Goal: Task Accomplishment & Management: Complete application form

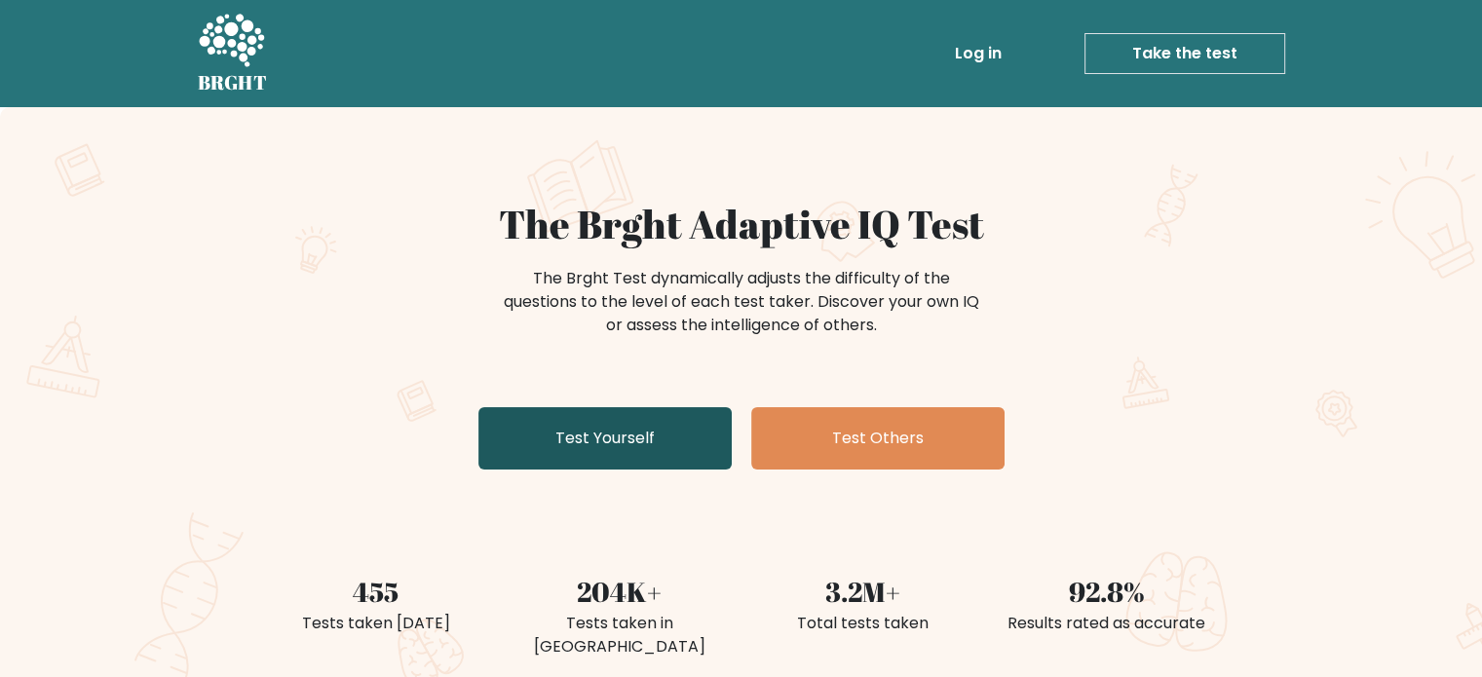
click at [570, 436] on link "Test Yourself" at bounding box center [605, 438] width 253 height 62
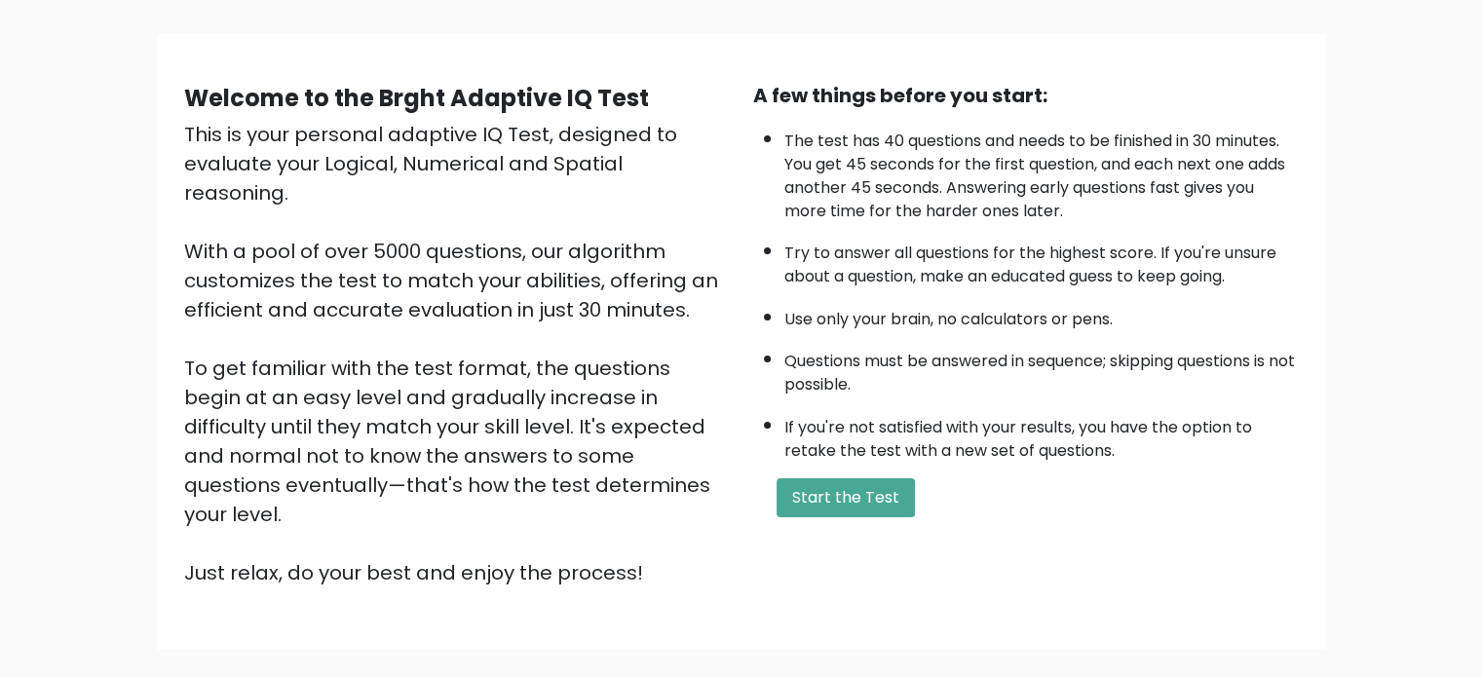
scroll to position [142, 0]
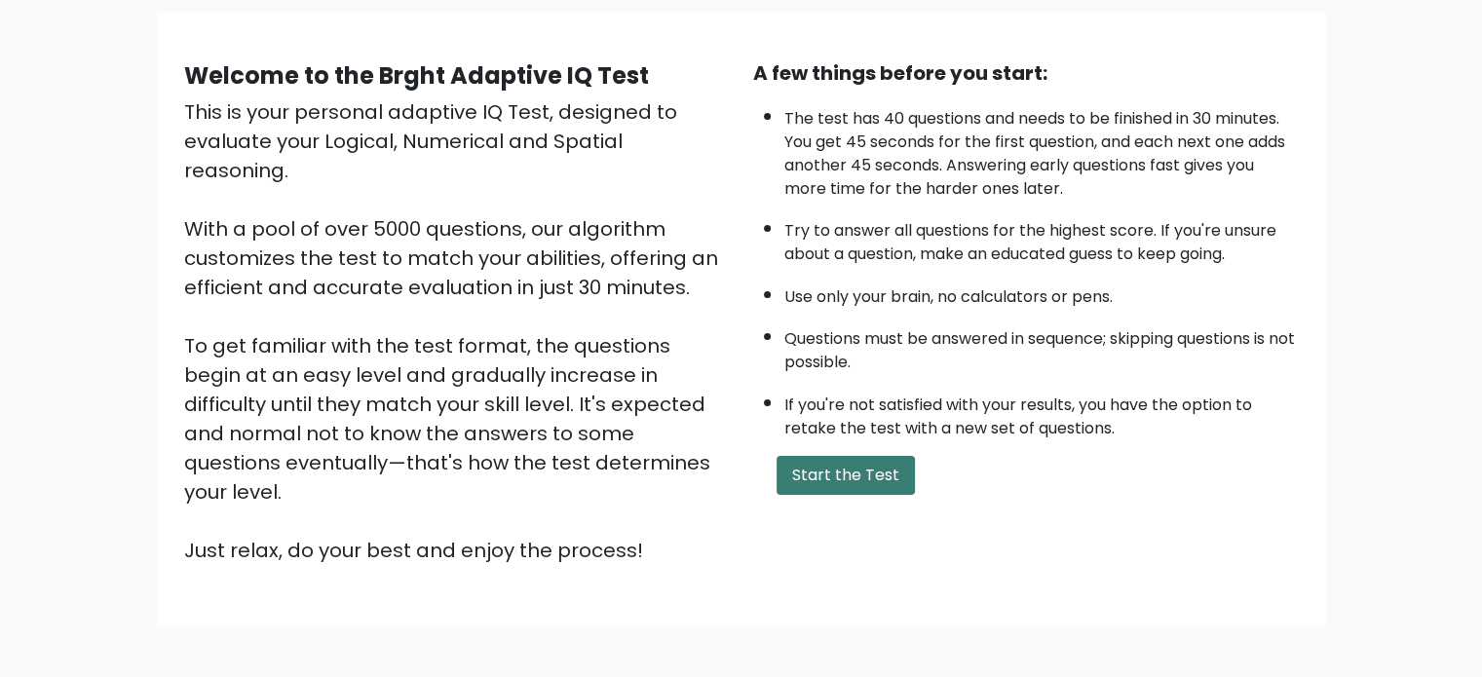
click at [856, 461] on button "Start the Test" at bounding box center [846, 475] width 138 height 39
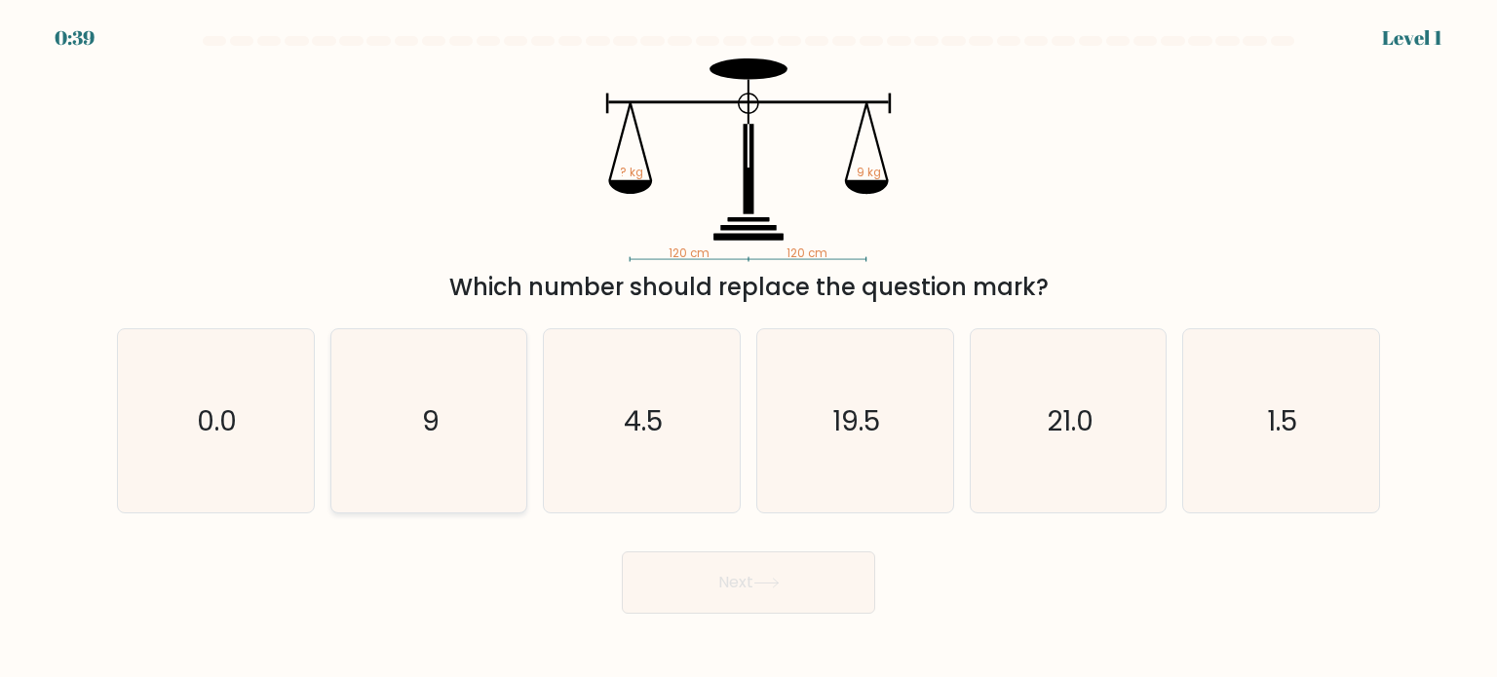
click at [487, 414] on icon "9" at bounding box center [428, 420] width 183 height 183
click at [749, 349] on input "b. 9" at bounding box center [749, 344] width 1 height 10
radio input "true"
click at [756, 598] on button "Next" at bounding box center [748, 583] width 253 height 62
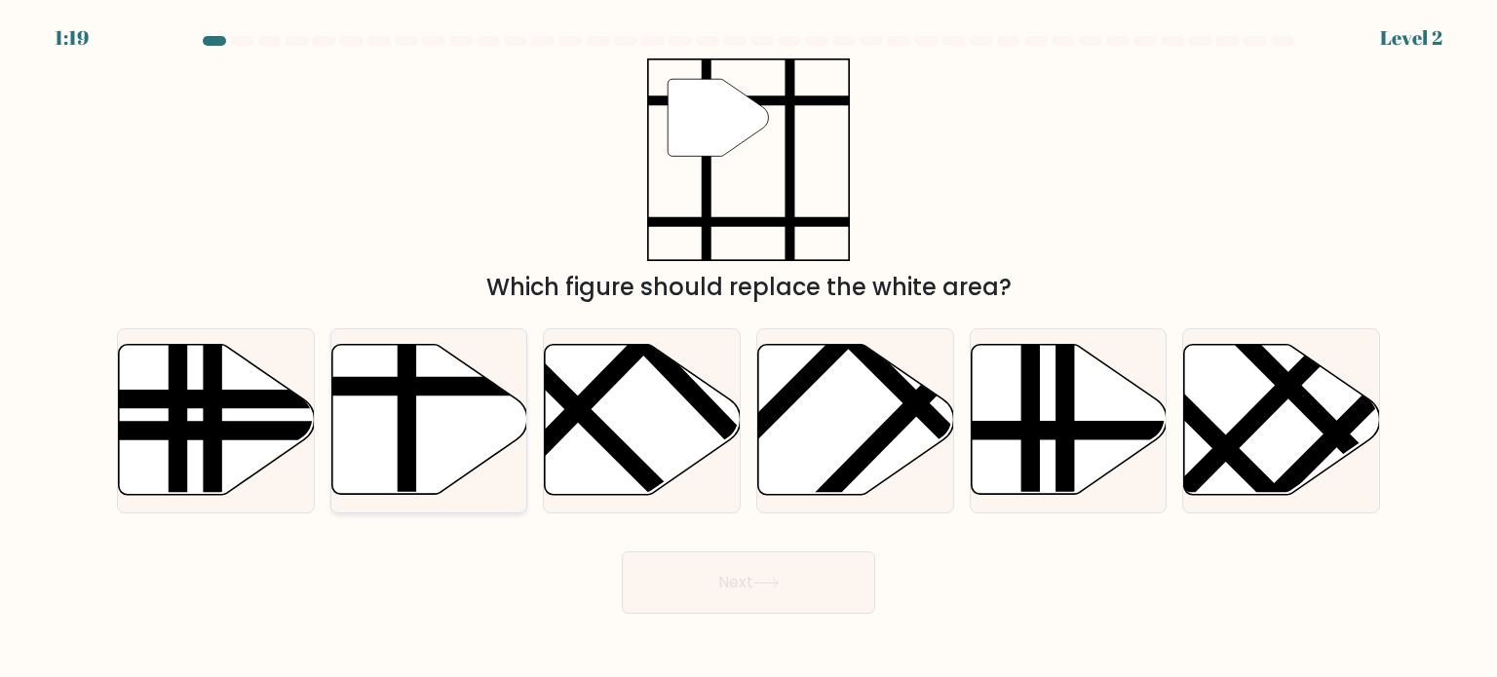
click at [437, 409] on icon at bounding box center [429, 420] width 196 height 150
click at [749, 349] on input "b." at bounding box center [749, 344] width 1 height 10
radio input "true"
click at [659, 607] on button "Next" at bounding box center [748, 583] width 253 height 62
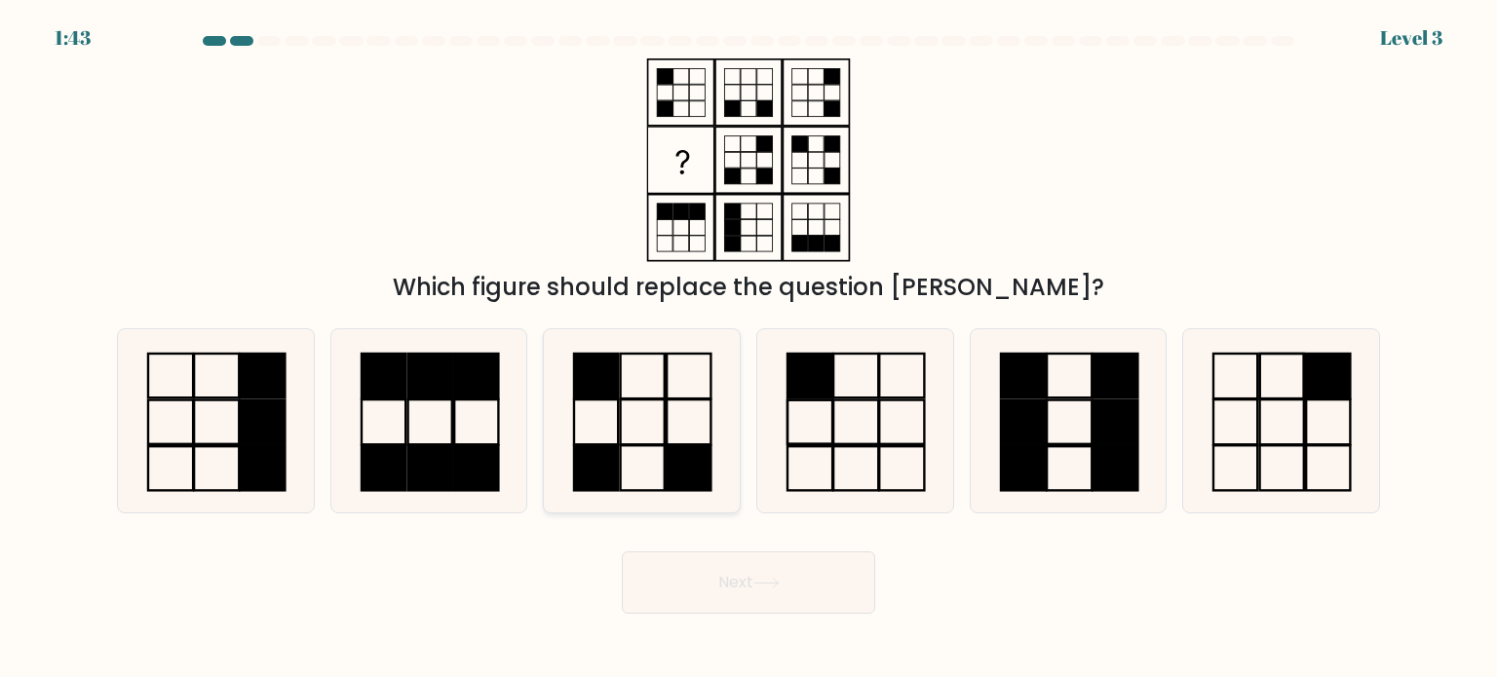
click at [629, 430] on icon at bounding box center [641, 420] width 183 height 183
click at [749, 349] on input "c." at bounding box center [749, 344] width 1 height 10
radio input "true"
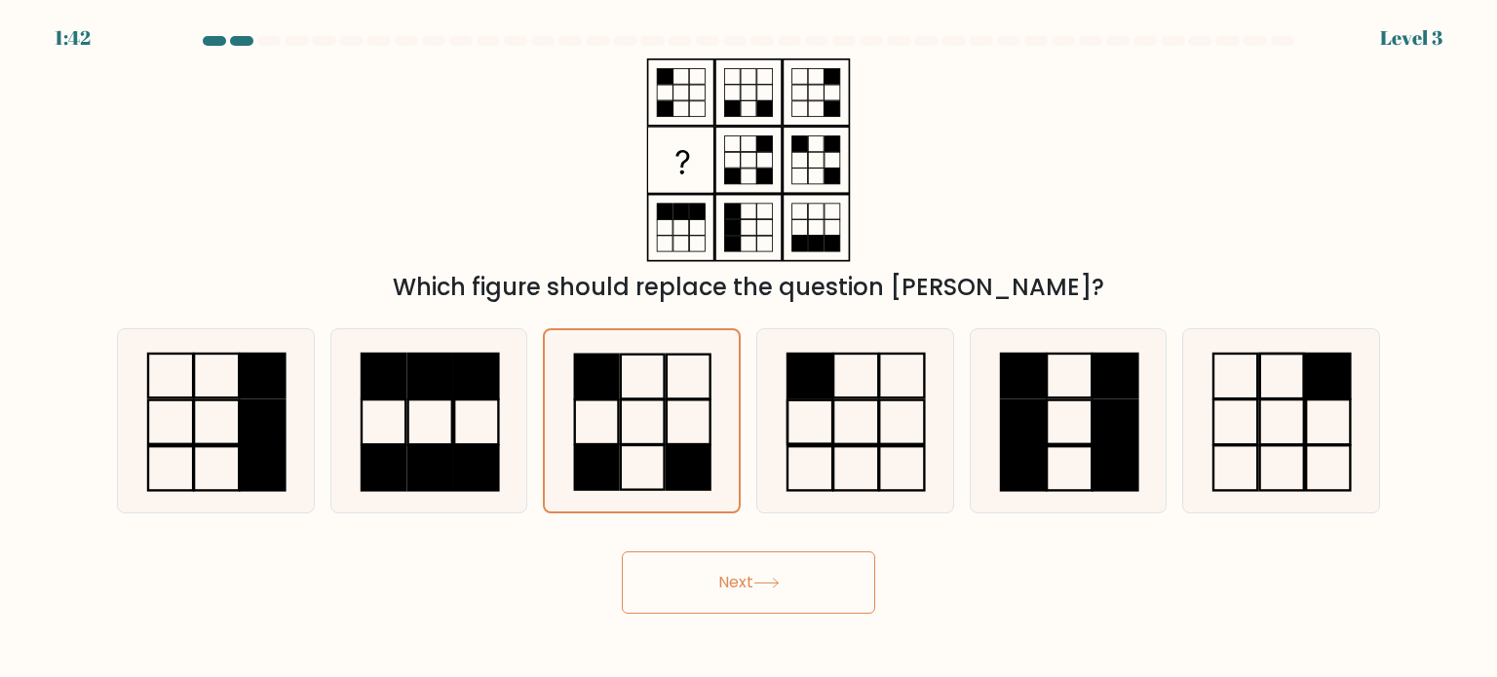
click at [734, 580] on button "Next" at bounding box center [748, 583] width 253 height 62
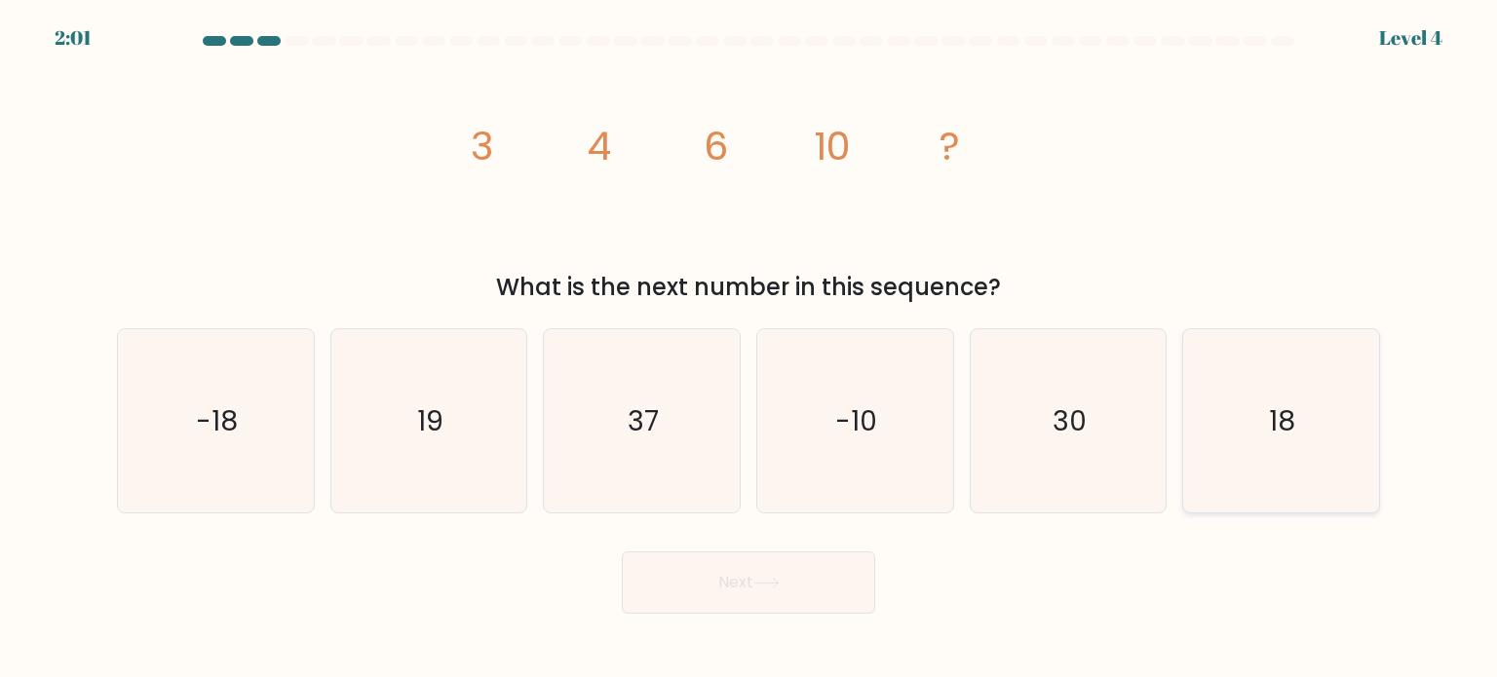
click at [1249, 430] on icon "18" at bounding box center [1280, 420] width 183 height 183
click at [749, 349] on input "f. 18" at bounding box center [749, 344] width 1 height 10
radio input "true"
click at [727, 593] on button "Next" at bounding box center [748, 583] width 253 height 62
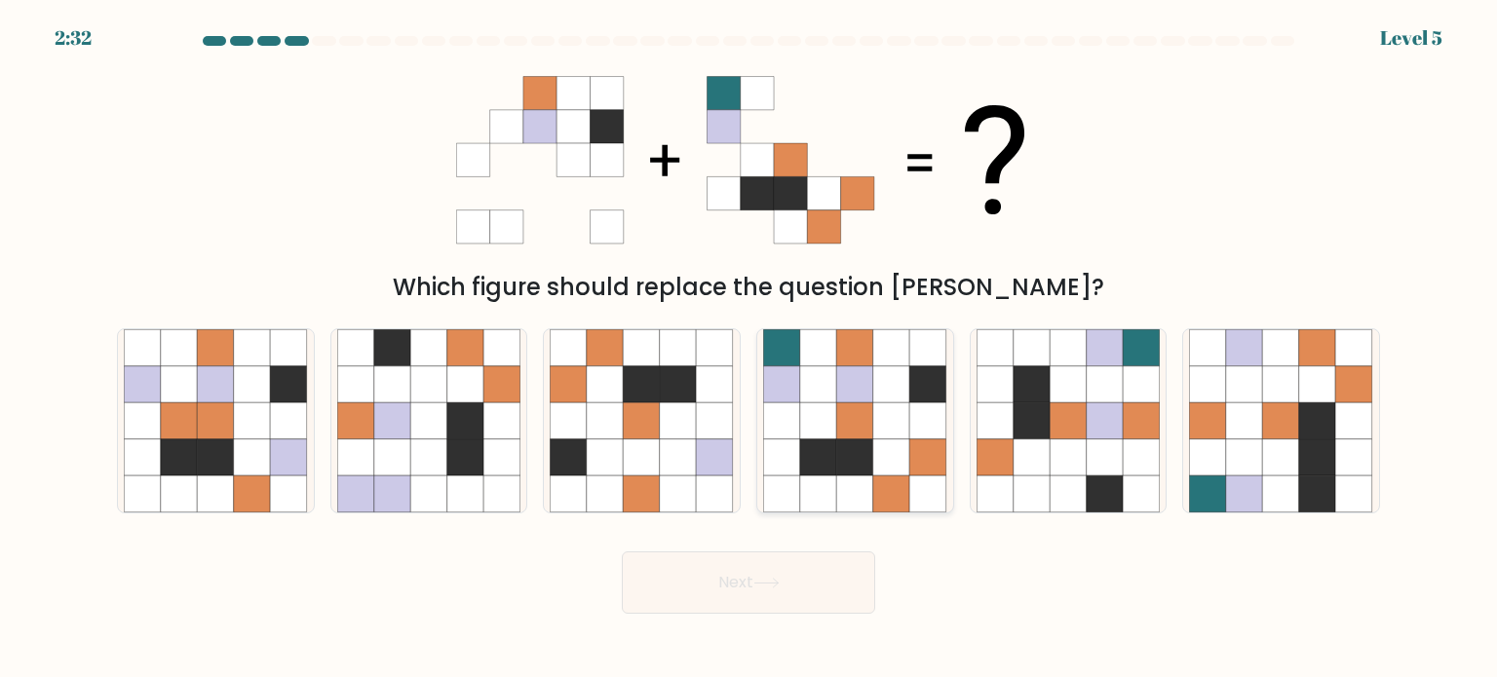
click at [881, 443] on icon at bounding box center [891, 457] width 37 height 37
click at [749, 349] on input "d." at bounding box center [749, 344] width 1 height 10
radio input "true"
click at [764, 590] on button "Next" at bounding box center [748, 583] width 253 height 62
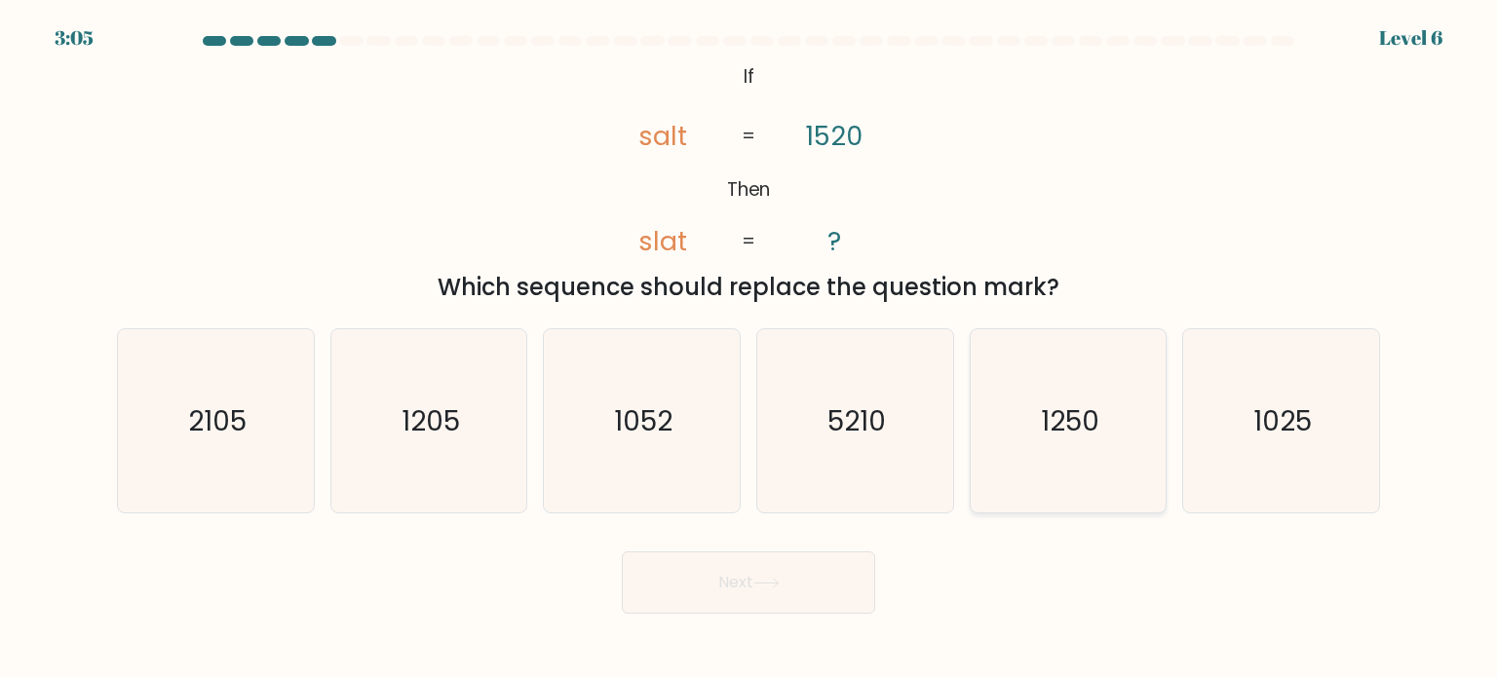
click at [1076, 417] on text "1250" at bounding box center [1070, 420] width 58 height 39
click at [749, 349] on input "e. 1250" at bounding box center [749, 344] width 1 height 10
radio input "true"
click at [737, 591] on button "Next" at bounding box center [748, 583] width 253 height 62
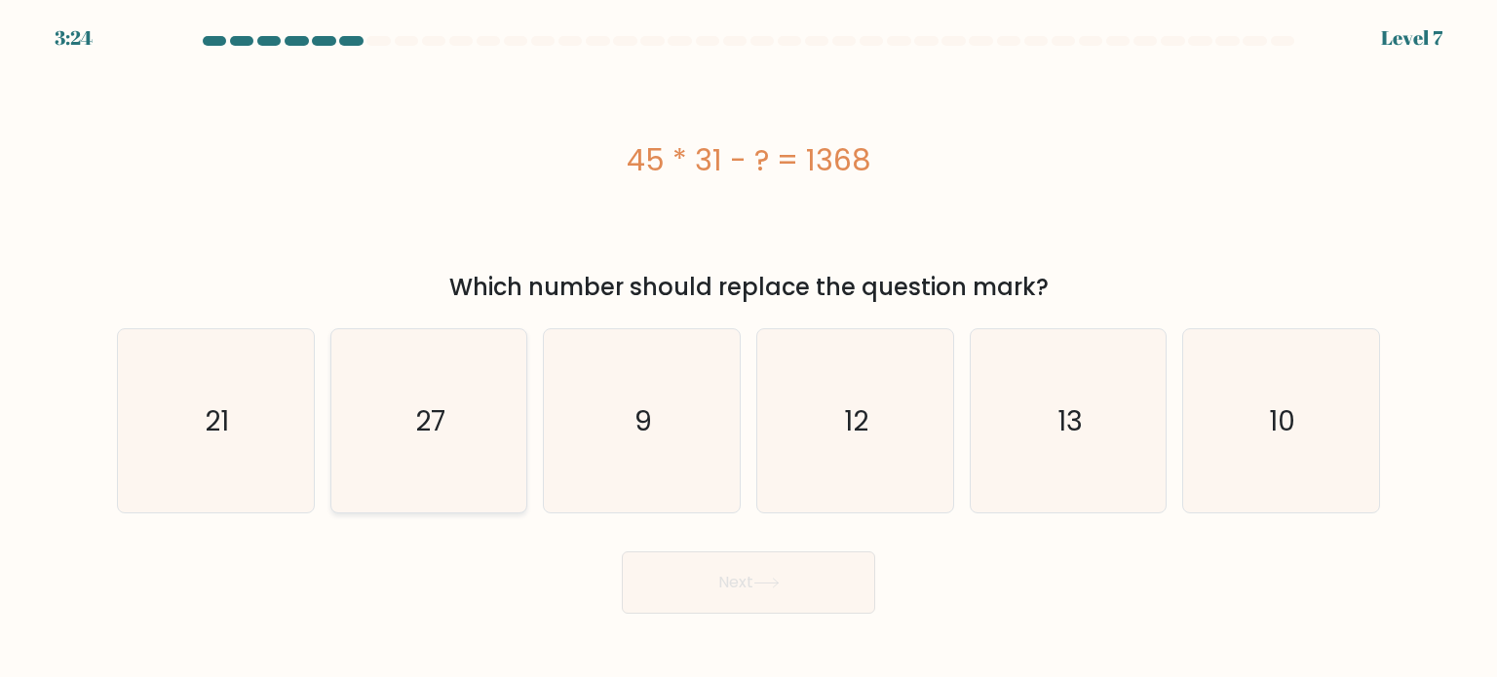
click at [443, 373] on icon "27" at bounding box center [428, 420] width 183 height 183
click at [749, 349] on input "b. 27" at bounding box center [749, 344] width 1 height 10
radio input "true"
click at [754, 570] on button "Next" at bounding box center [748, 583] width 253 height 62
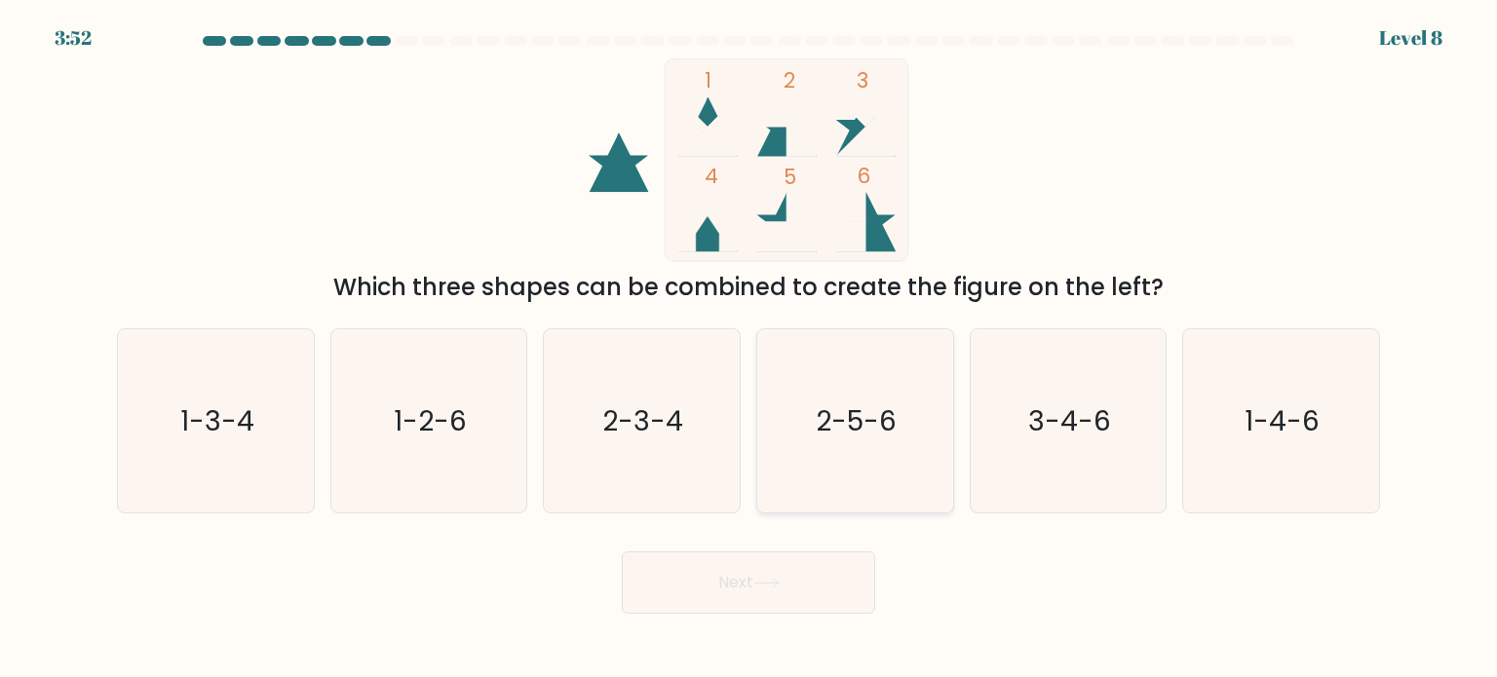
click at [862, 443] on icon "2-5-6" at bounding box center [854, 420] width 183 height 183
click at [749, 349] on input "d. 2-5-6" at bounding box center [749, 344] width 1 height 10
radio input "true"
click at [729, 582] on button "Next" at bounding box center [748, 583] width 253 height 62
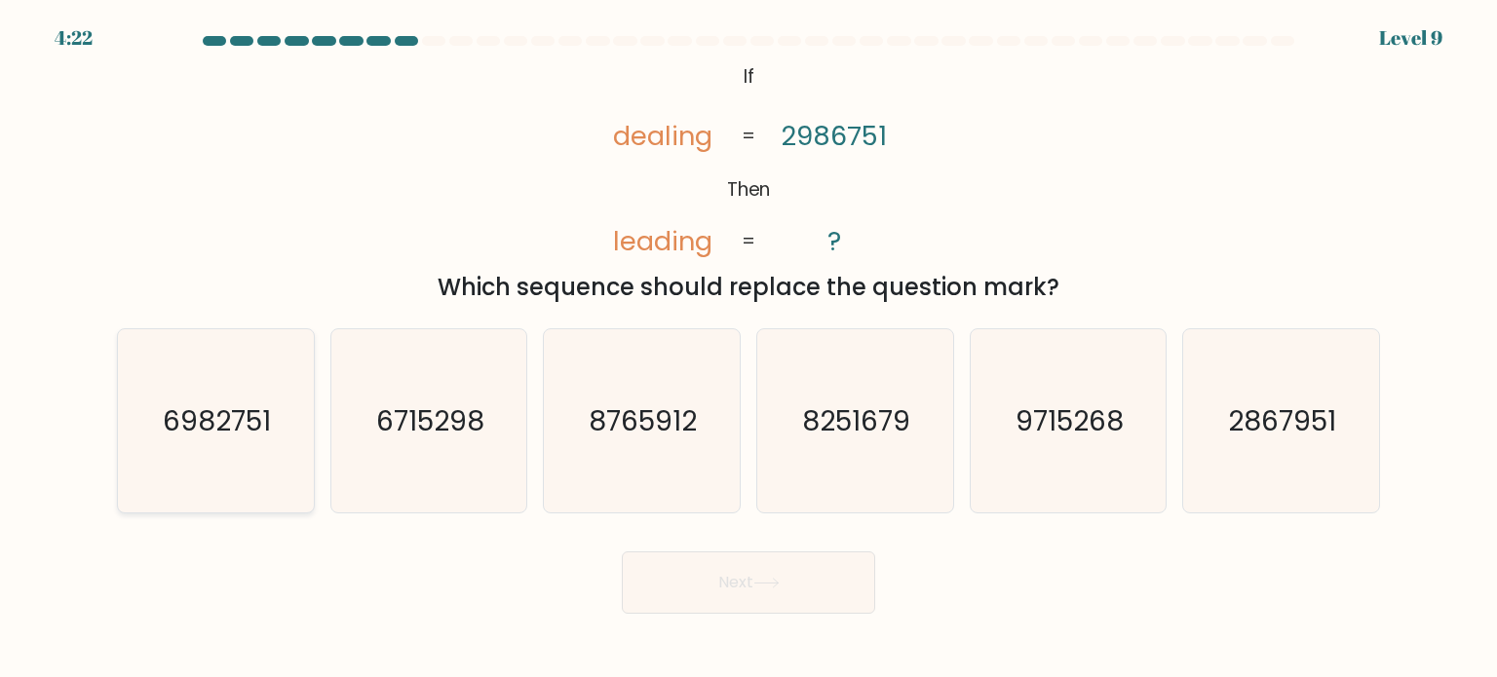
click at [232, 440] on icon "6982751" at bounding box center [215, 420] width 183 height 183
click at [749, 349] on input "a. 6982751" at bounding box center [749, 344] width 1 height 10
radio input "true"
click at [759, 578] on icon at bounding box center [766, 583] width 26 height 11
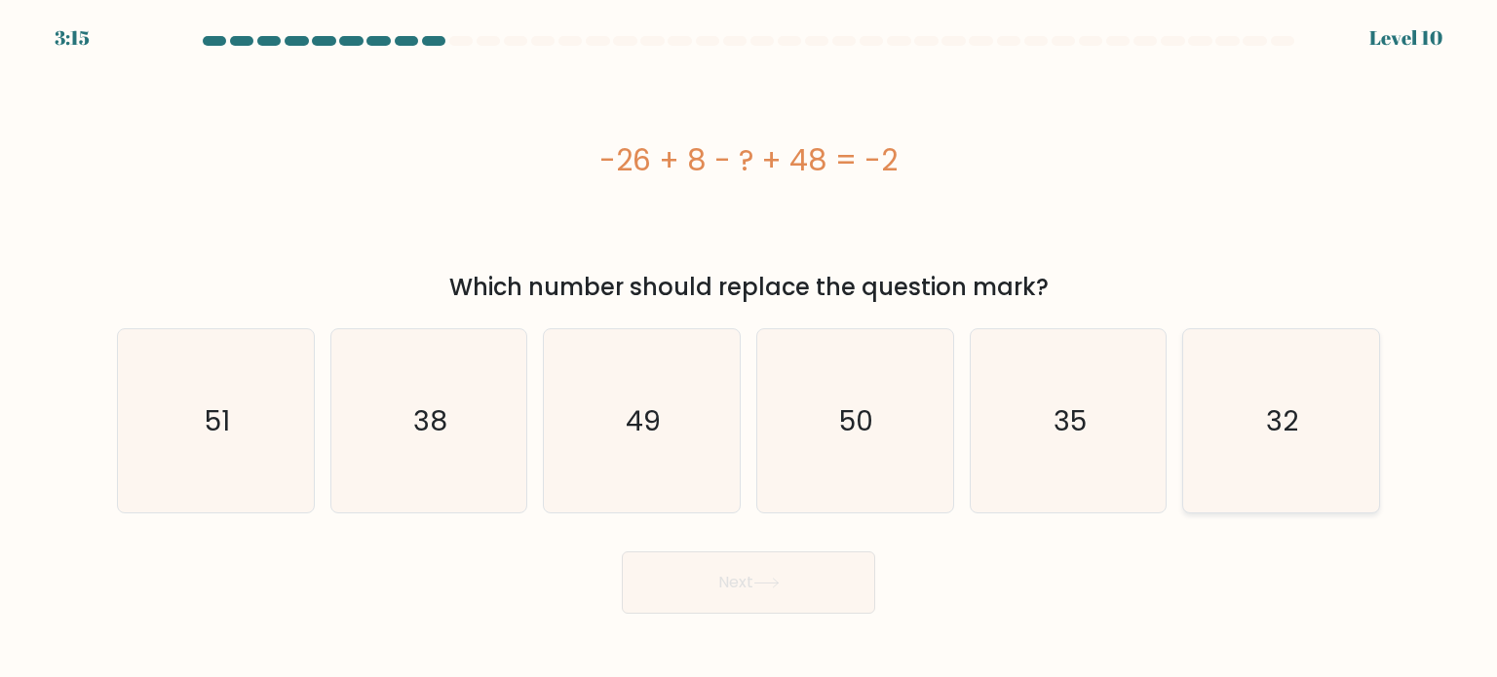
click at [1292, 445] on icon "32" at bounding box center [1280, 420] width 183 height 183
click at [749, 349] on input "f. 32" at bounding box center [749, 344] width 1 height 10
radio input "true"
click at [764, 601] on button "Next" at bounding box center [748, 583] width 253 height 62
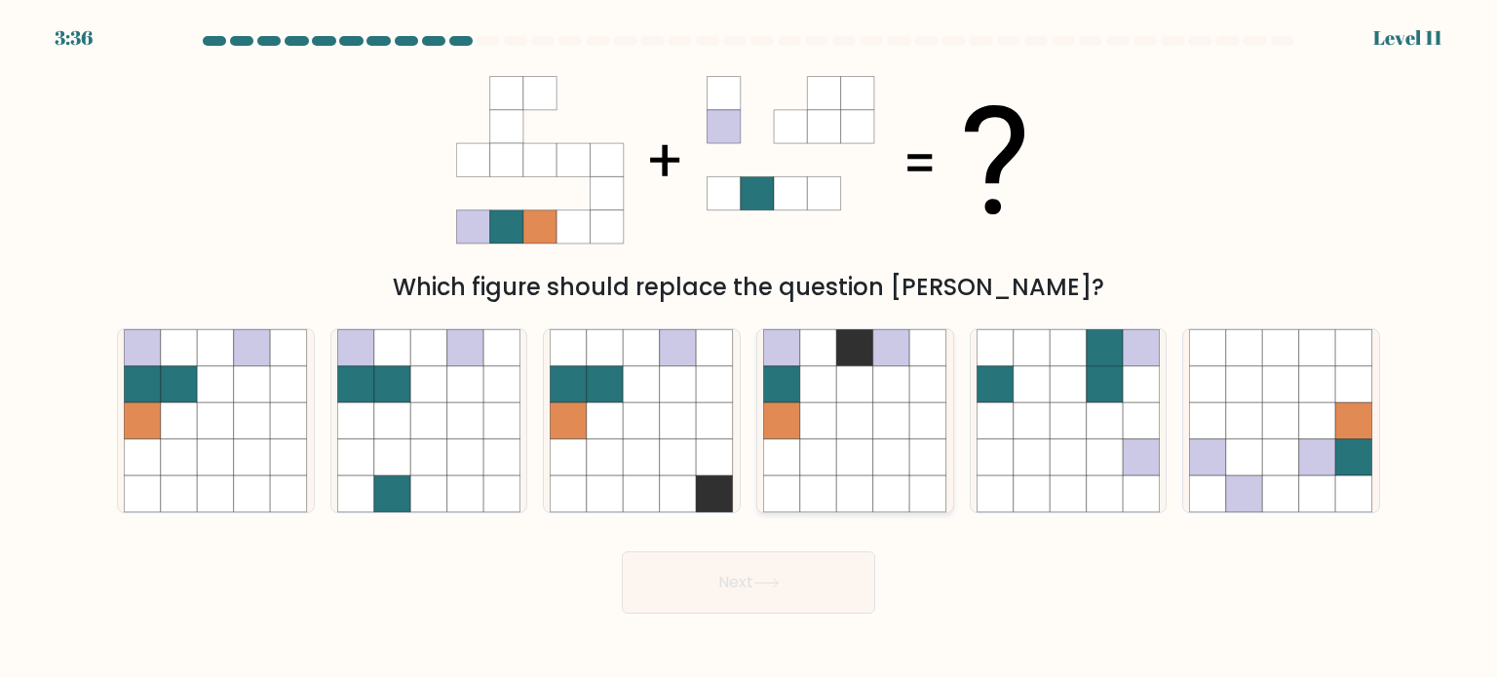
click at [860, 430] on icon at bounding box center [855, 421] width 37 height 37
click at [749, 349] on input "d." at bounding box center [749, 344] width 1 height 10
radio input "true"
click at [742, 584] on button "Next" at bounding box center [748, 583] width 253 height 62
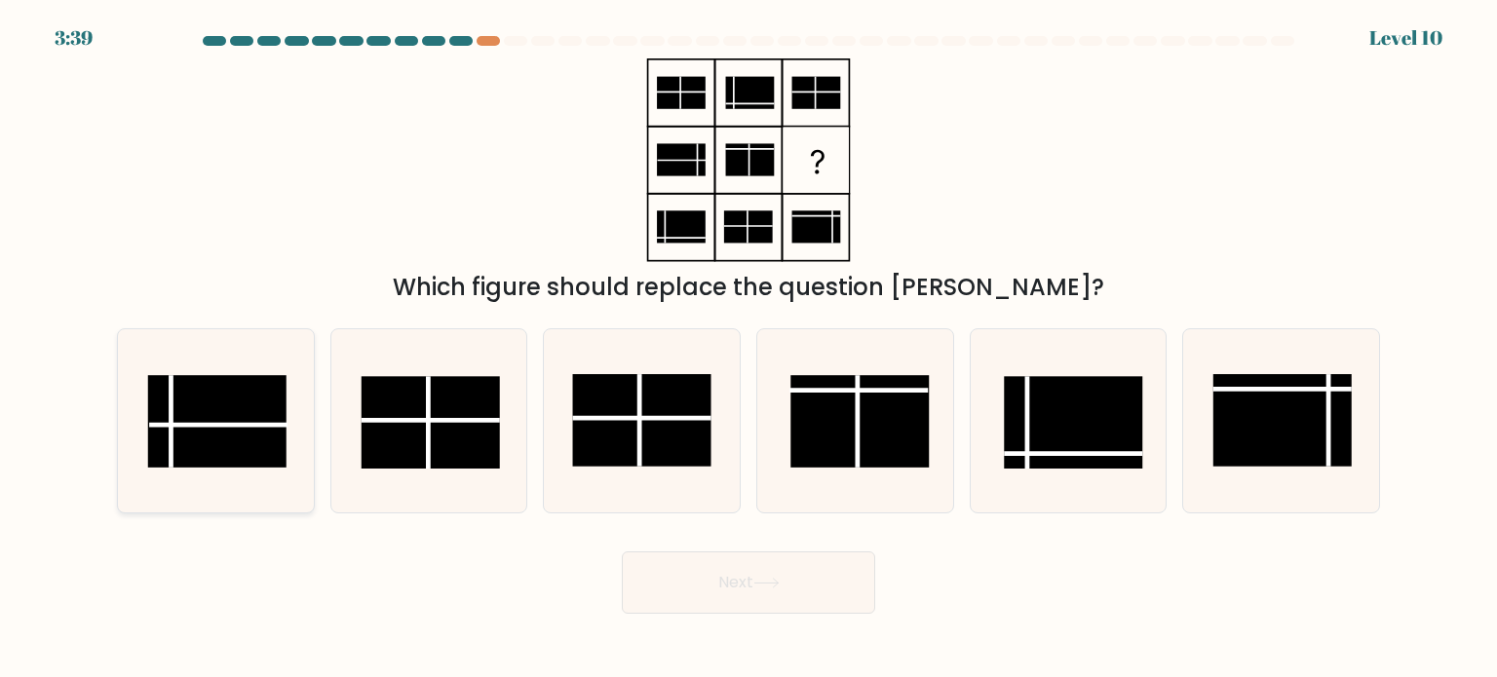
click at [273, 425] on line at bounding box center [218, 425] width 138 height 0
click at [749, 349] on input "a." at bounding box center [749, 344] width 1 height 10
radio input "true"
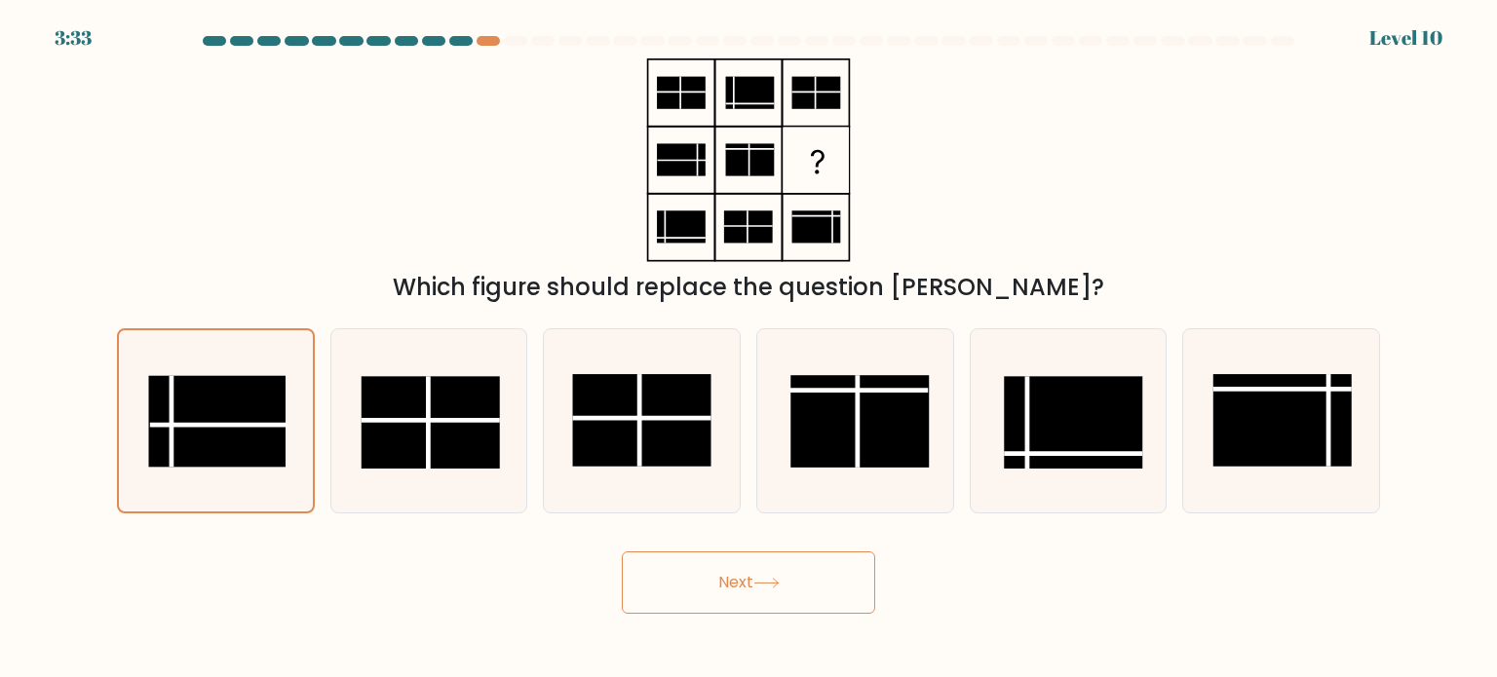
click at [782, 592] on button "Next" at bounding box center [748, 583] width 253 height 62
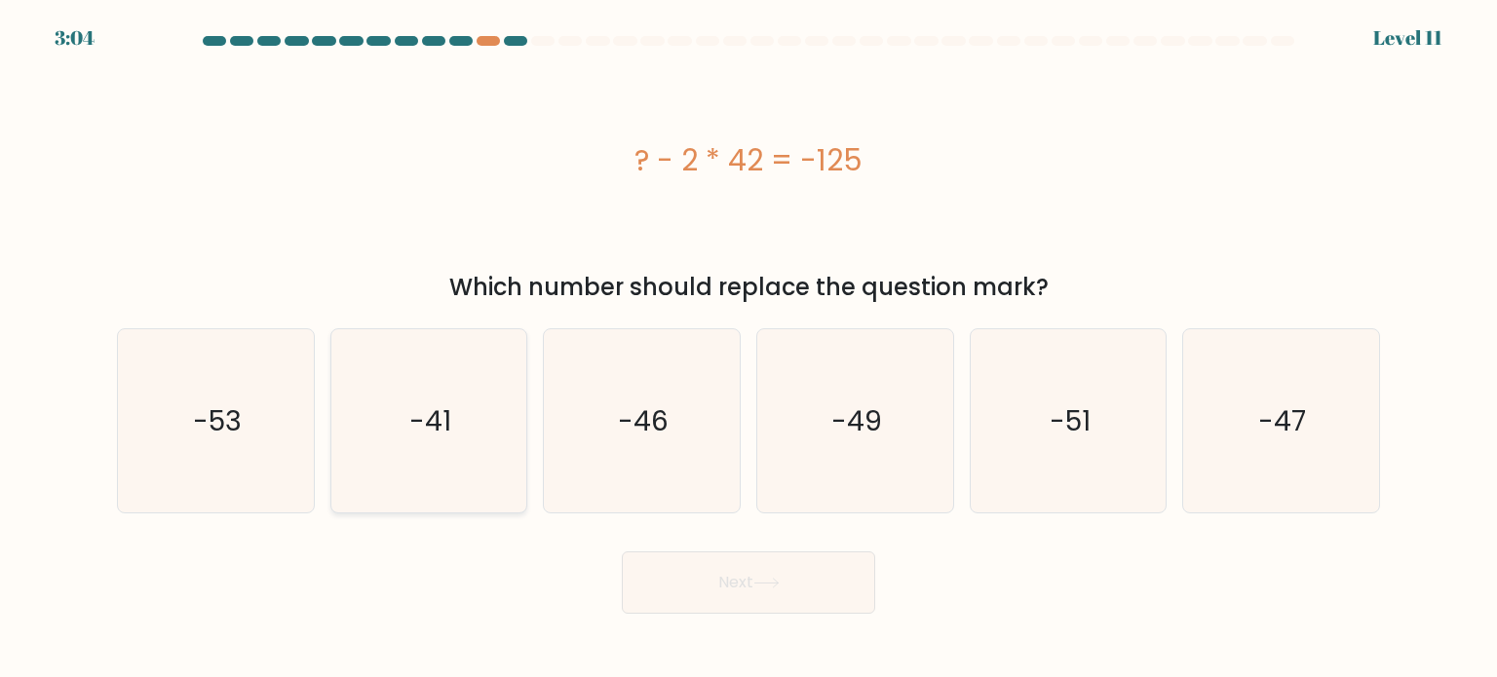
click at [462, 433] on icon "-41" at bounding box center [428, 420] width 183 height 183
click at [749, 349] on input "b. -41" at bounding box center [749, 344] width 1 height 10
radio input "true"
click at [767, 588] on icon at bounding box center [766, 583] width 26 height 11
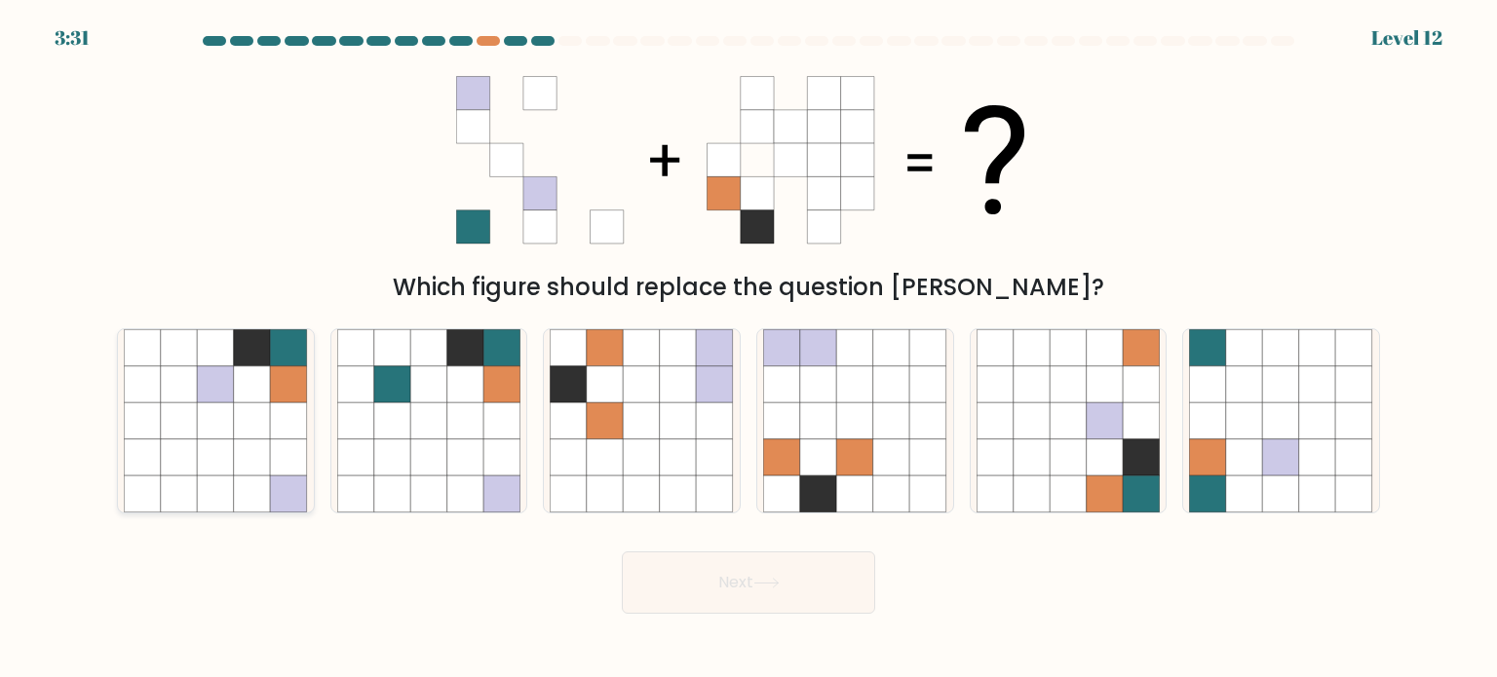
click at [237, 431] on icon at bounding box center [252, 421] width 37 height 37
click at [749, 349] on input "a." at bounding box center [749, 344] width 1 height 10
radio input "true"
click at [755, 589] on button "Next" at bounding box center [748, 583] width 253 height 62
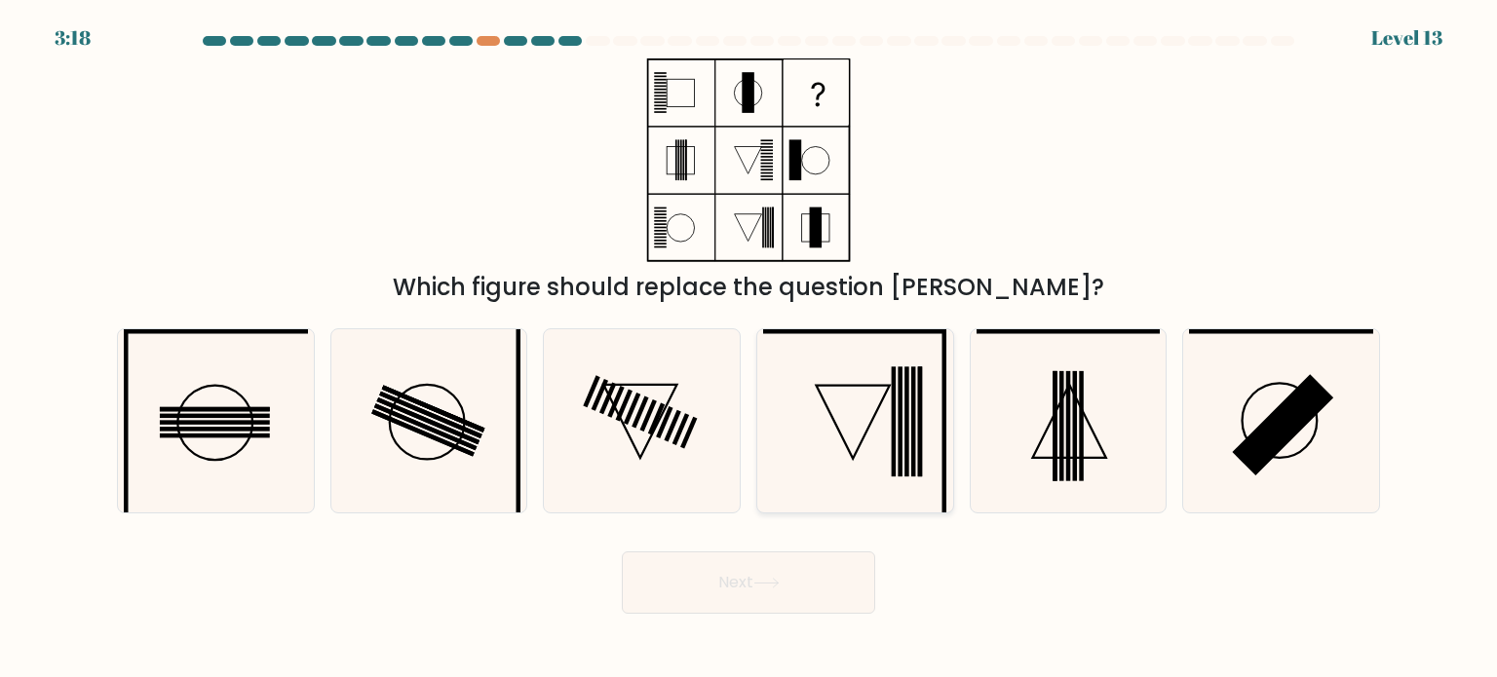
click at [811, 432] on icon at bounding box center [854, 420] width 183 height 183
click at [749, 349] on input "d." at bounding box center [749, 344] width 1 height 10
radio input "true"
click at [811, 595] on button "Next" at bounding box center [748, 583] width 253 height 62
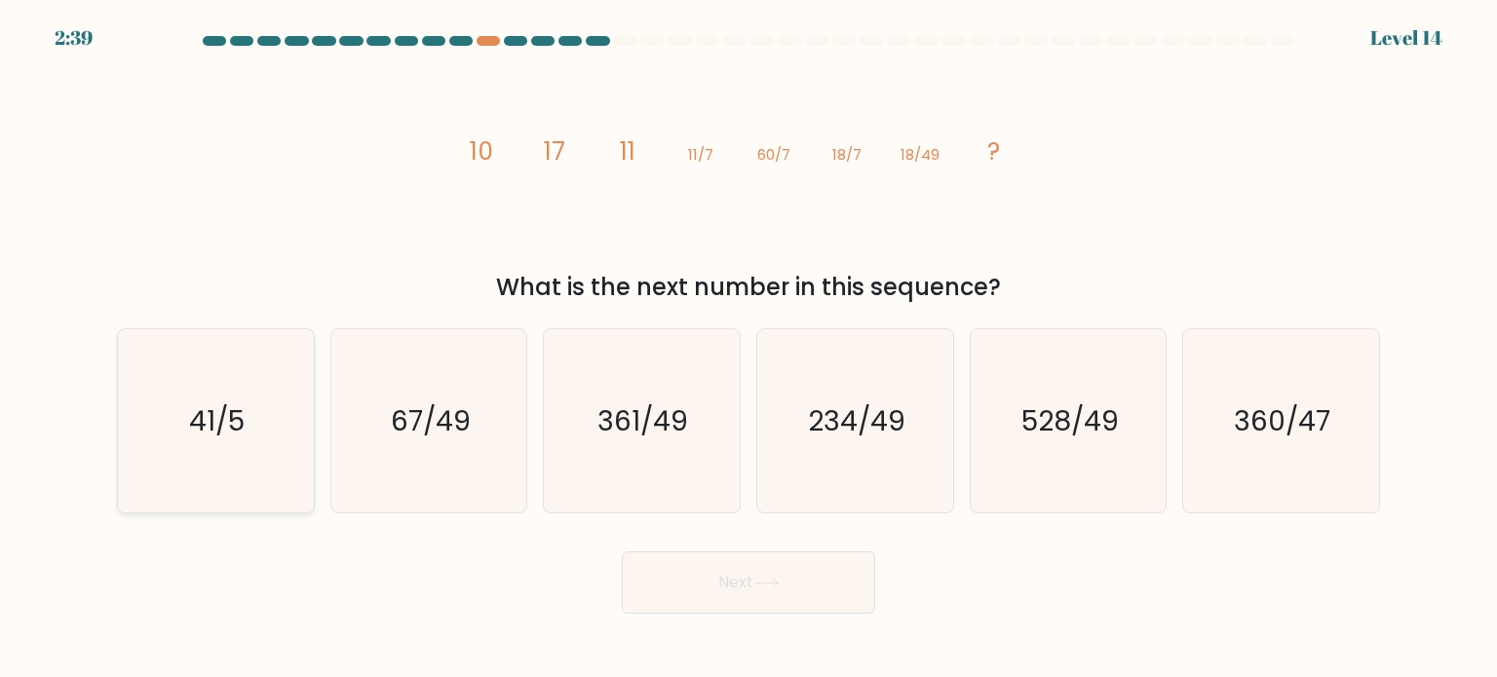
click at [265, 364] on icon "41/5" at bounding box center [215, 420] width 183 height 183
click at [749, 349] on input "a. 41/5" at bounding box center [749, 344] width 1 height 10
radio input "true"
click at [423, 436] on text "67/49" at bounding box center [431, 420] width 80 height 39
click at [749, 349] on input "b. 67/49" at bounding box center [749, 344] width 1 height 10
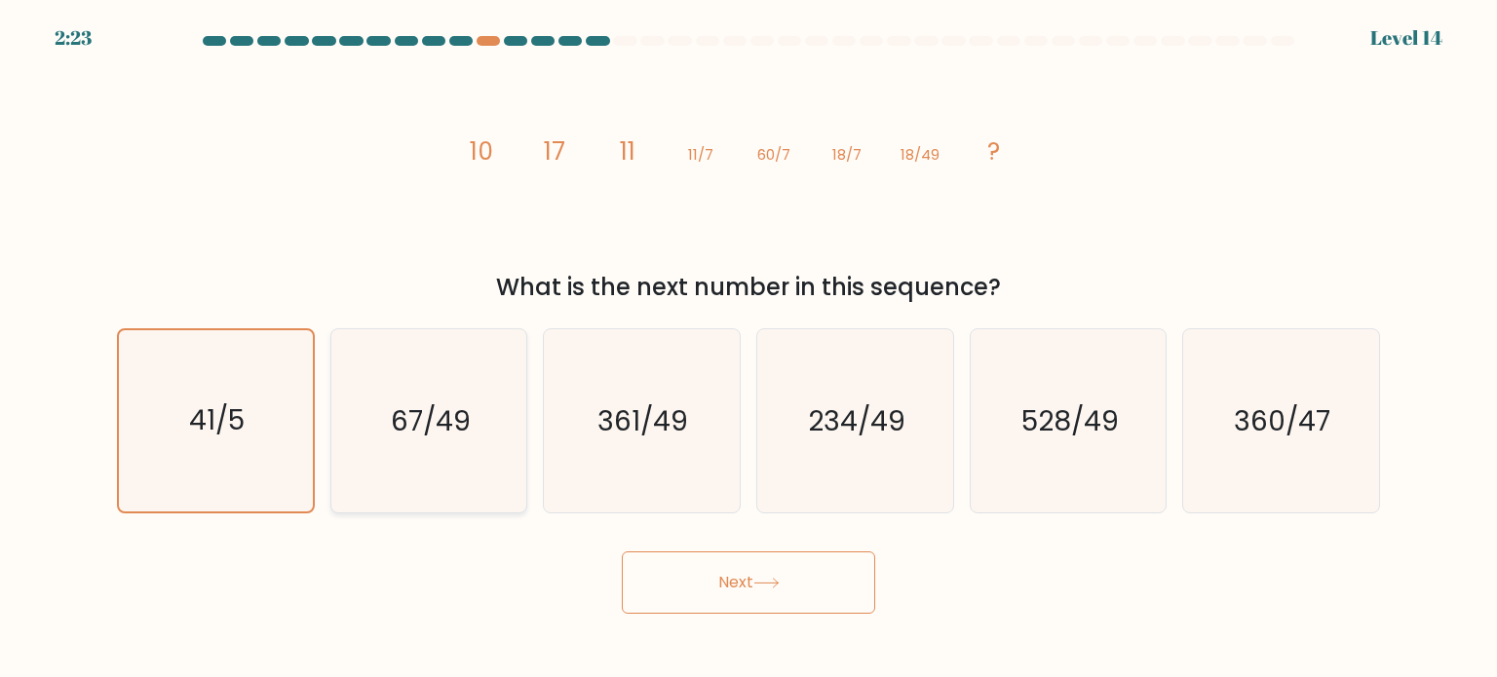
radio input "true"
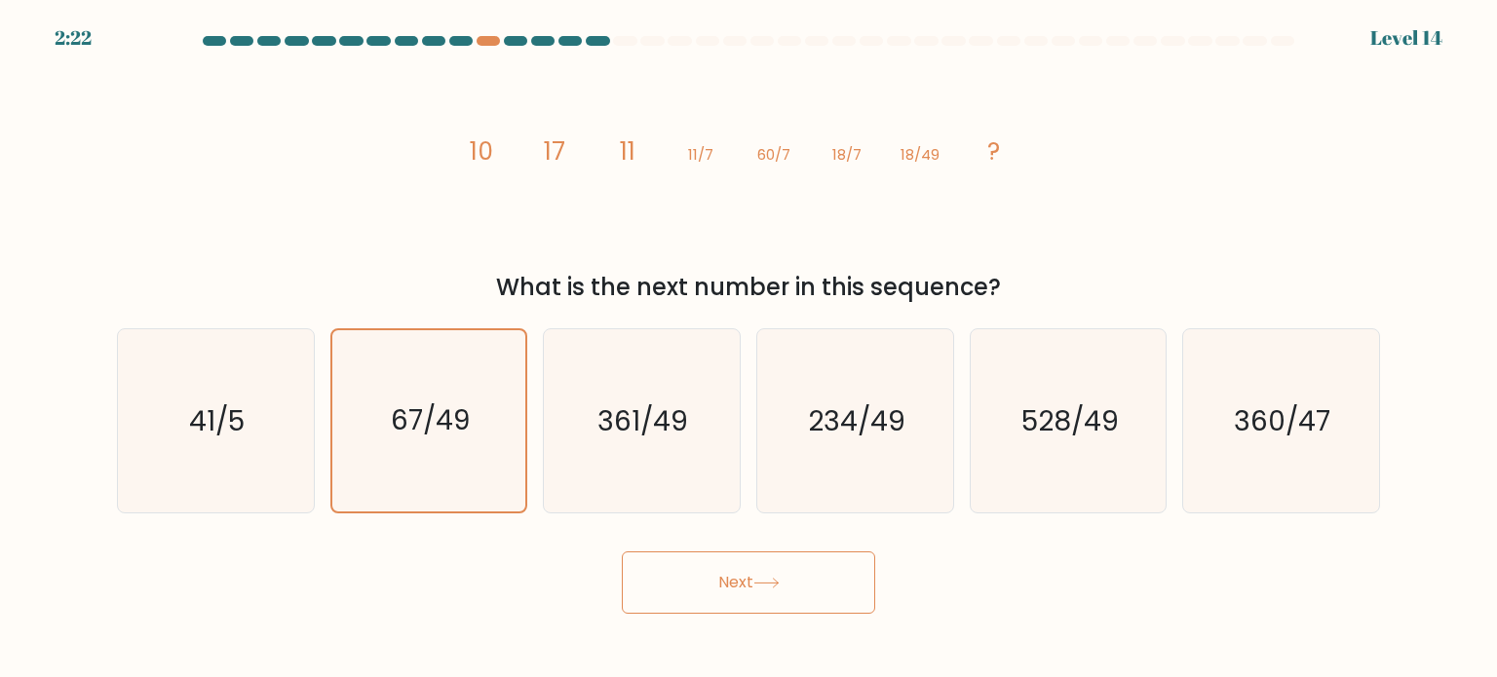
click at [761, 565] on button "Next" at bounding box center [748, 583] width 253 height 62
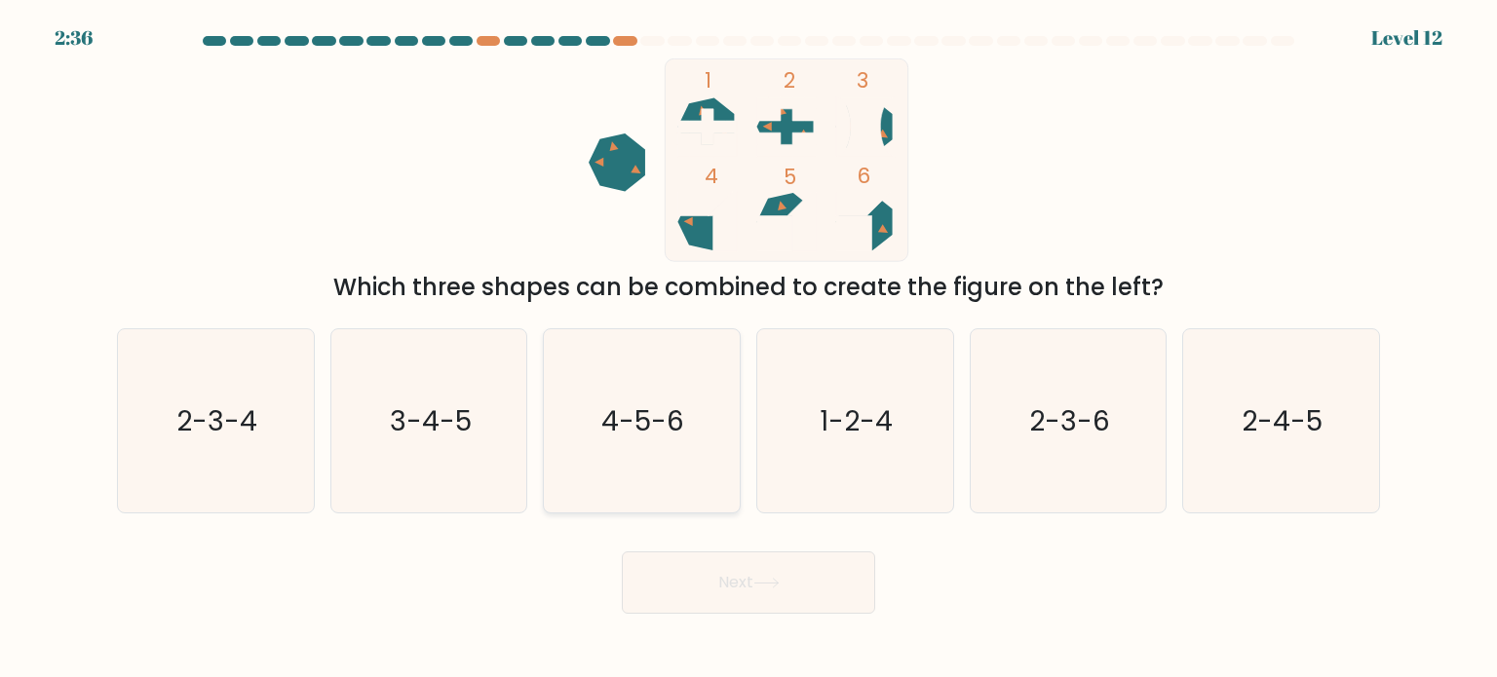
click at [647, 456] on icon "4-5-6" at bounding box center [641, 420] width 183 height 183
click at [749, 349] on input "c. 4-5-6" at bounding box center [749, 344] width 1 height 10
radio input "true"
click at [785, 580] on button "Next" at bounding box center [748, 583] width 253 height 62
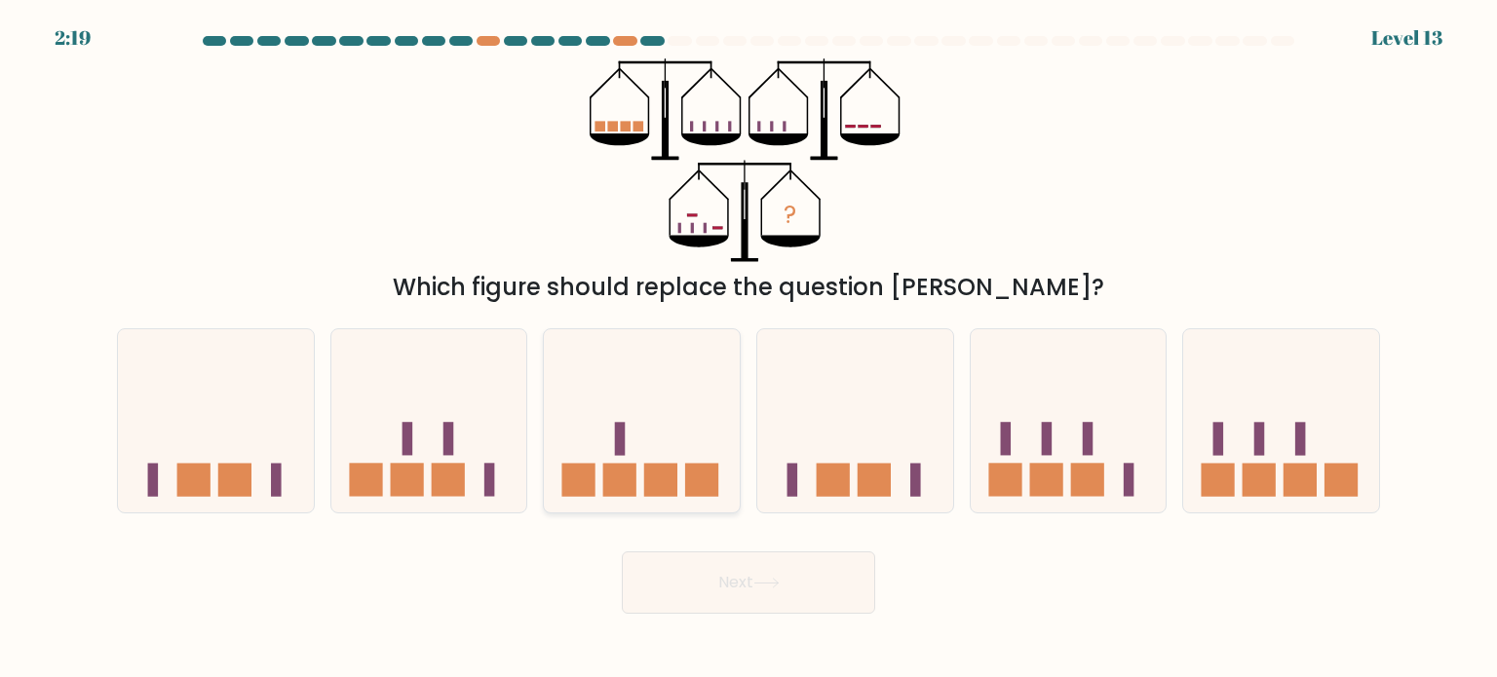
click at [659, 397] on icon at bounding box center [642, 421] width 196 height 162
click at [749, 349] on input "c." at bounding box center [749, 344] width 1 height 10
radio input "true"
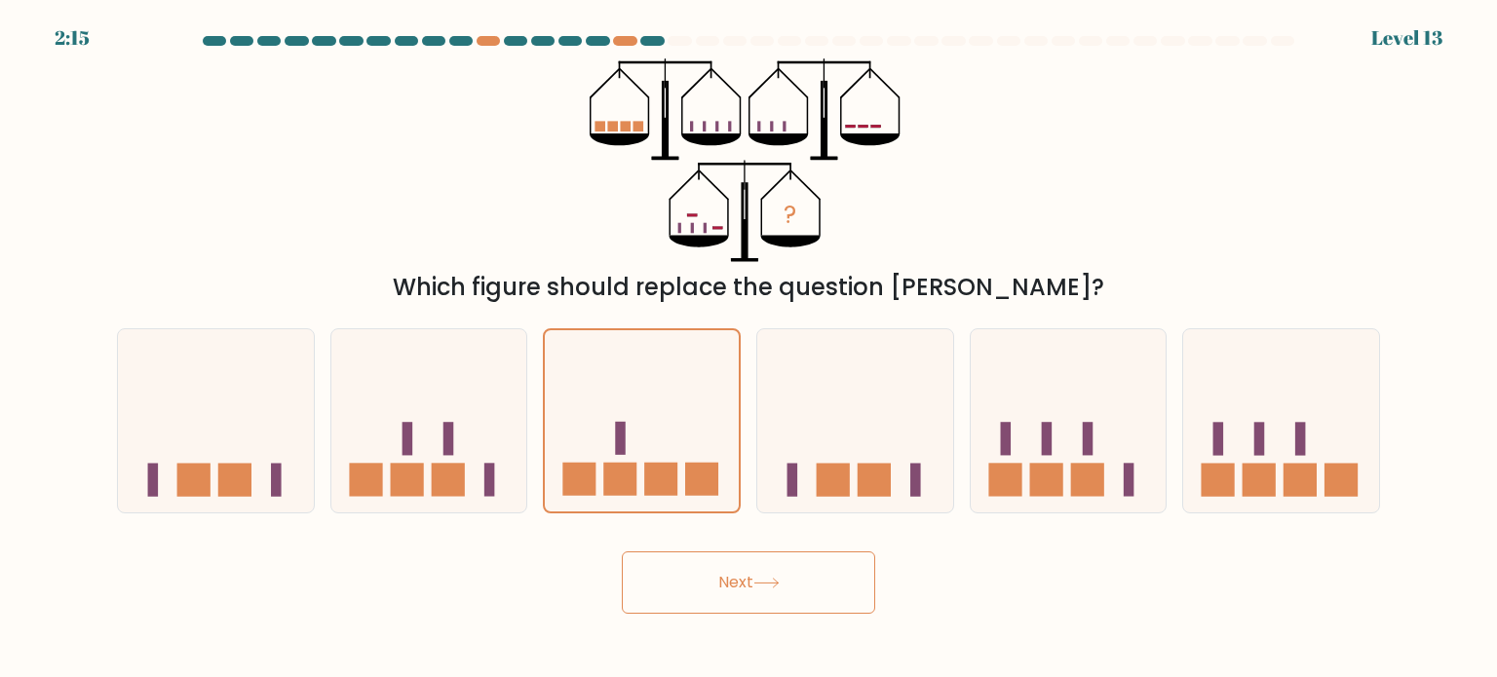
click at [764, 603] on button "Next" at bounding box center [748, 583] width 253 height 62
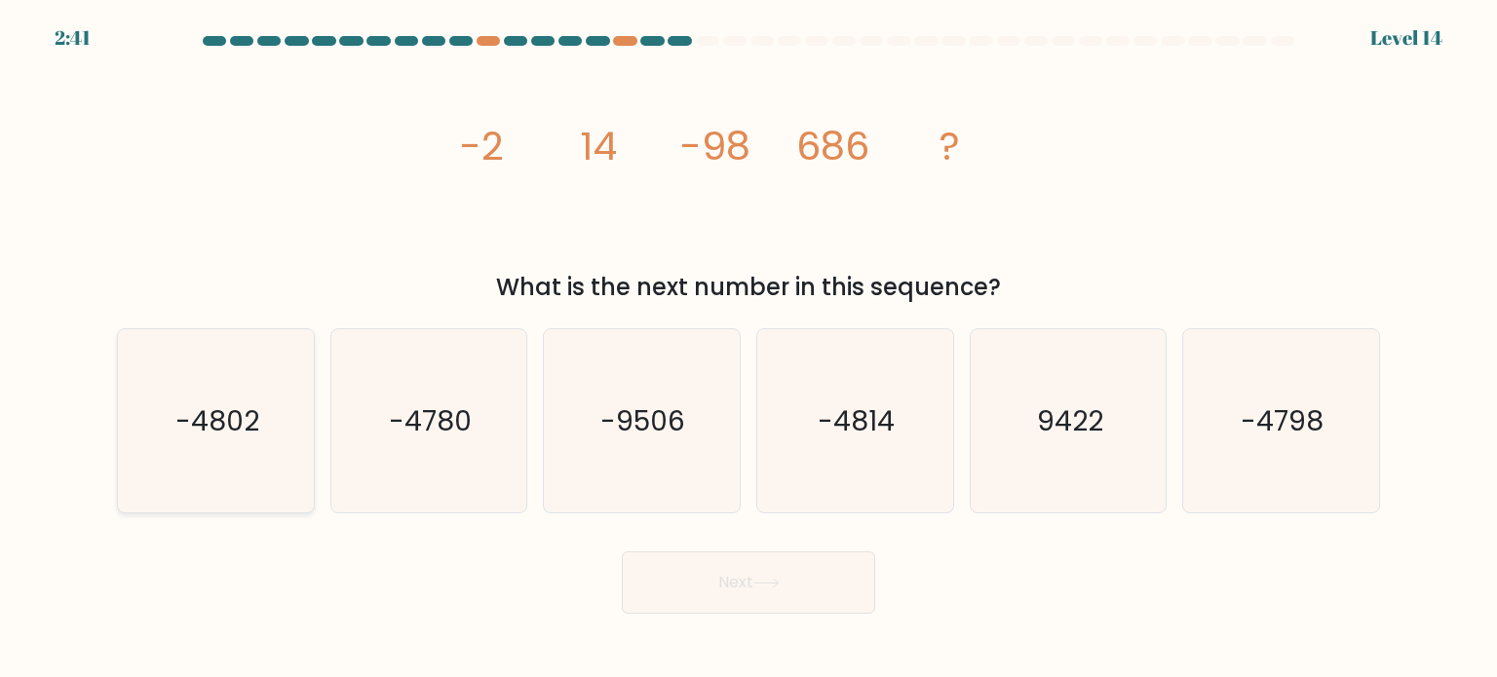
click at [239, 404] on text "-4802" at bounding box center [217, 420] width 84 height 39
click at [749, 349] on input "a. -4802" at bounding box center [749, 344] width 1 height 10
radio input "true"
click at [756, 592] on button "Next" at bounding box center [748, 583] width 253 height 62
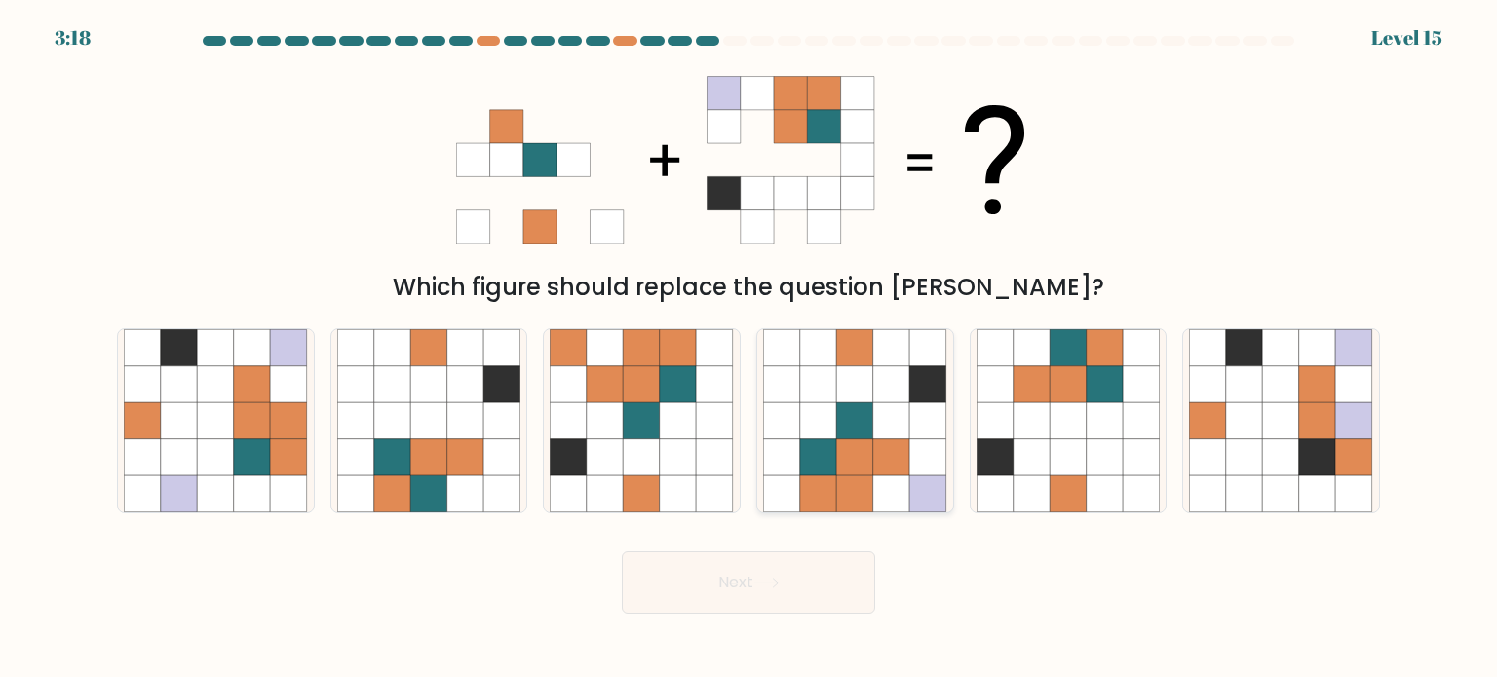
click at [839, 387] on icon at bounding box center [855, 383] width 37 height 37
click at [749, 349] on input "d." at bounding box center [749, 344] width 1 height 10
radio input "true"
click at [791, 588] on button "Next" at bounding box center [748, 583] width 253 height 62
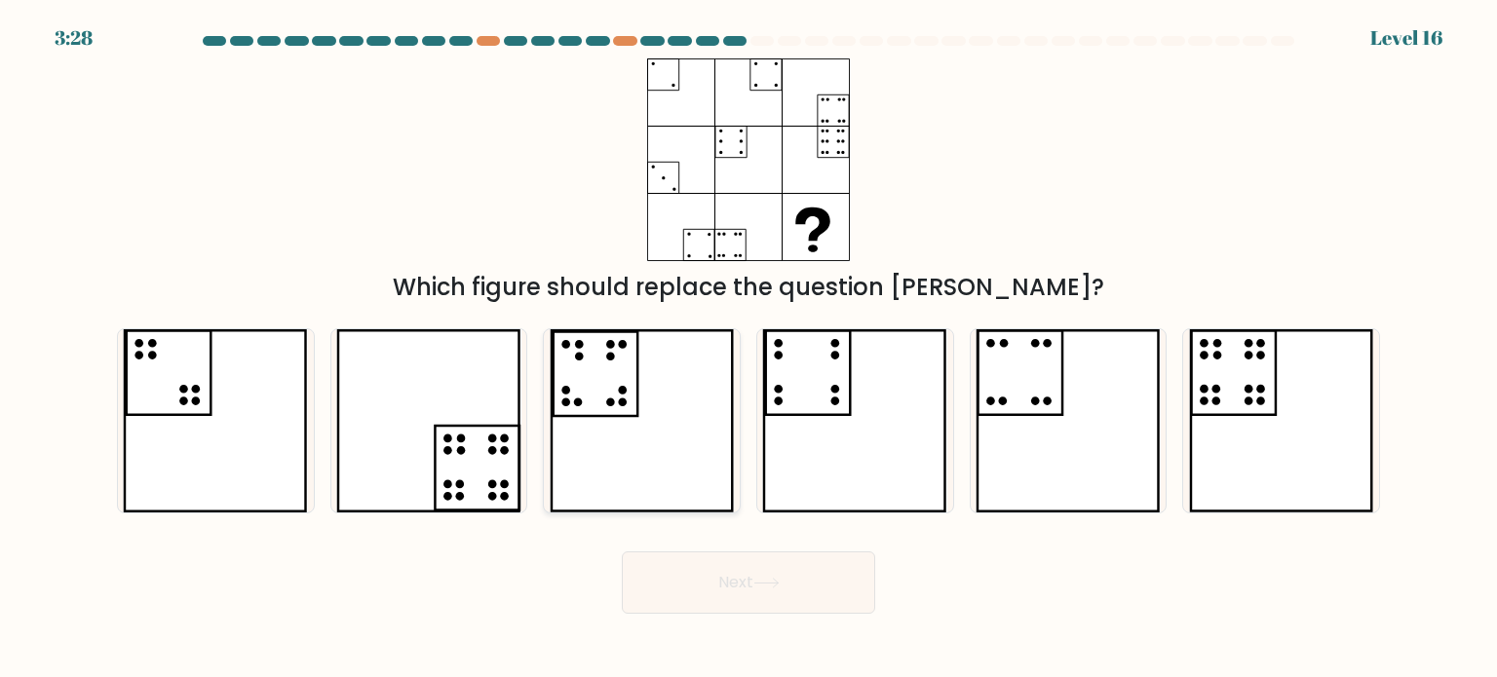
click at [612, 358] on icon at bounding box center [610, 356] width 9 height 9
click at [749, 349] on input "c." at bounding box center [749, 344] width 1 height 10
radio input "true"
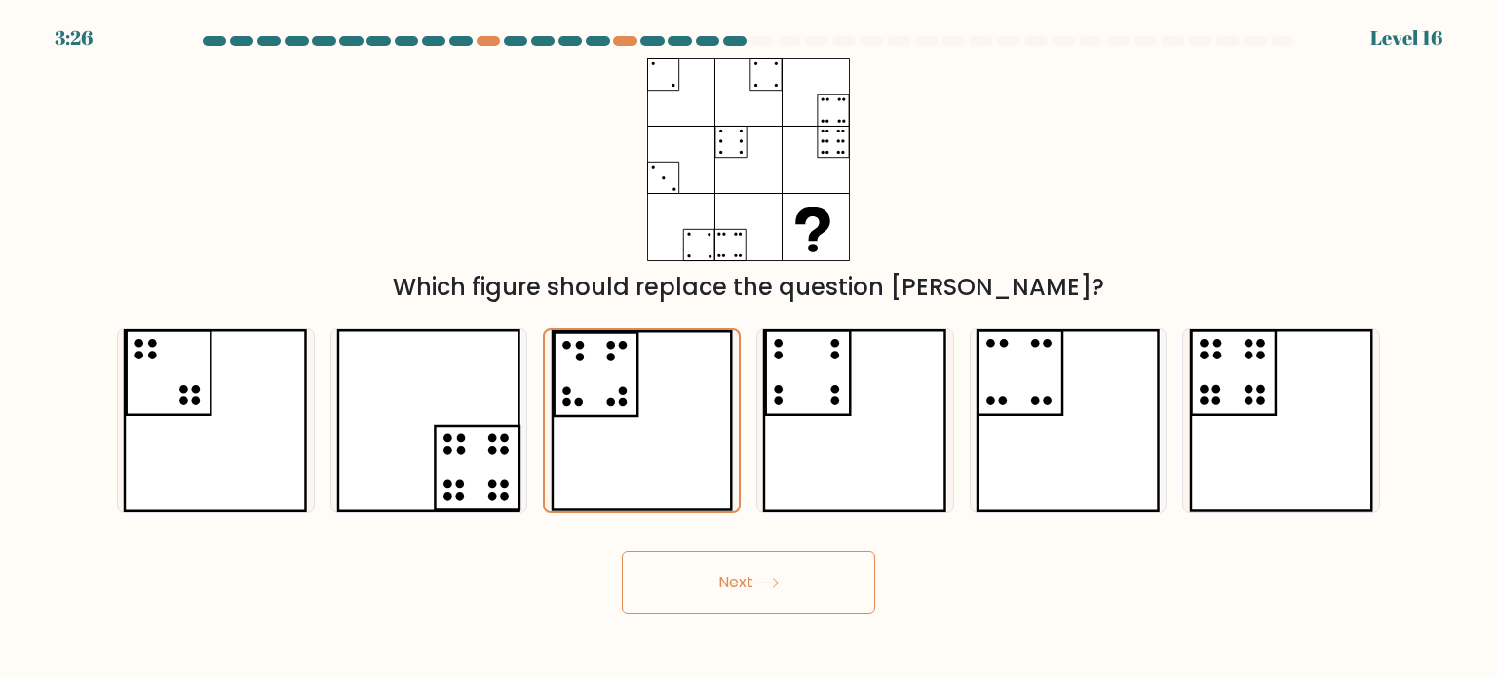
click at [799, 609] on button "Next" at bounding box center [748, 583] width 253 height 62
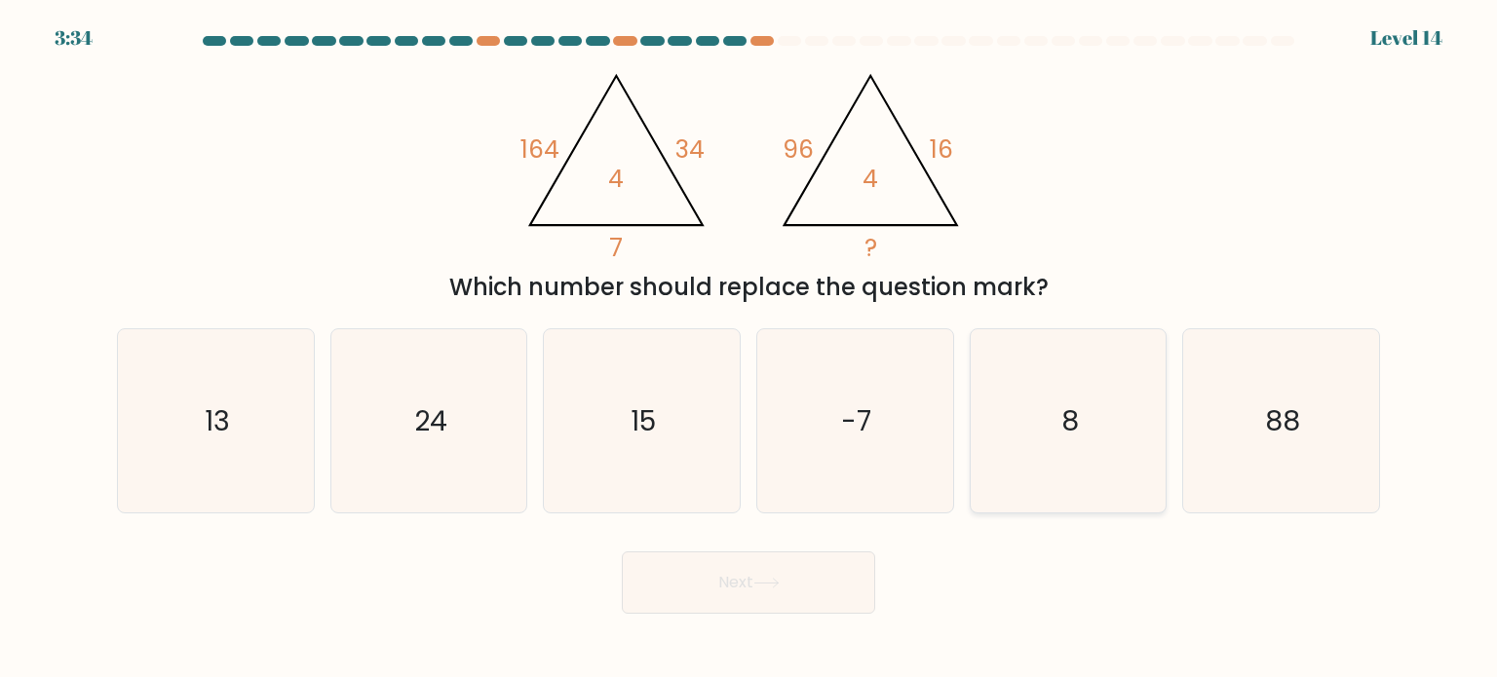
click at [1074, 410] on text "8" at bounding box center [1070, 420] width 18 height 39
click at [749, 349] on input "e. 8" at bounding box center [749, 344] width 1 height 10
radio input "true"
click at [791, 580] on button "Next" at bounding box center [748, 583] width 253 height 62
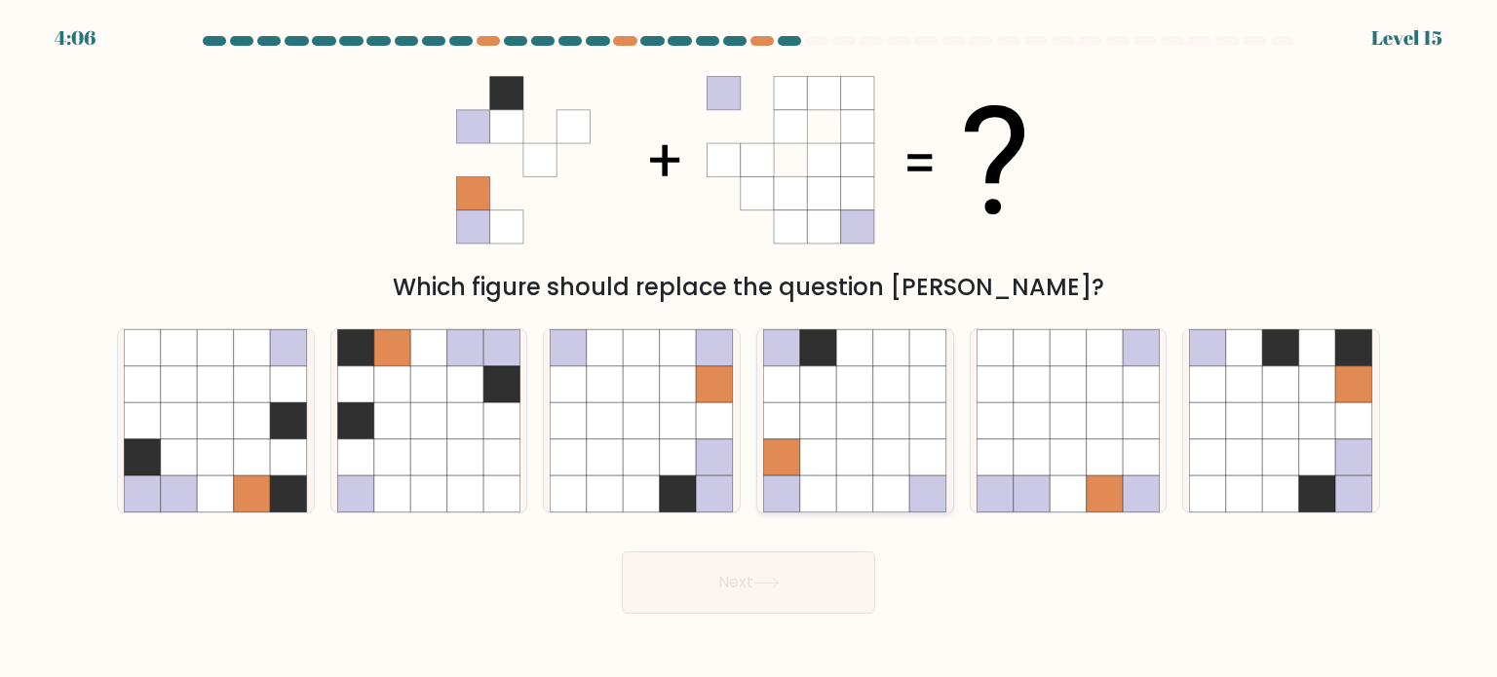
click at [896, 440] on icon at bounding box center [891, 457] width 37 height 37
click at [749, 349] on input "d." at bounding box center [749, 344] width 1 height 10
radio input "true"
click at [763, 582] on icon at bounding box center [766, 583] width 26 height 11
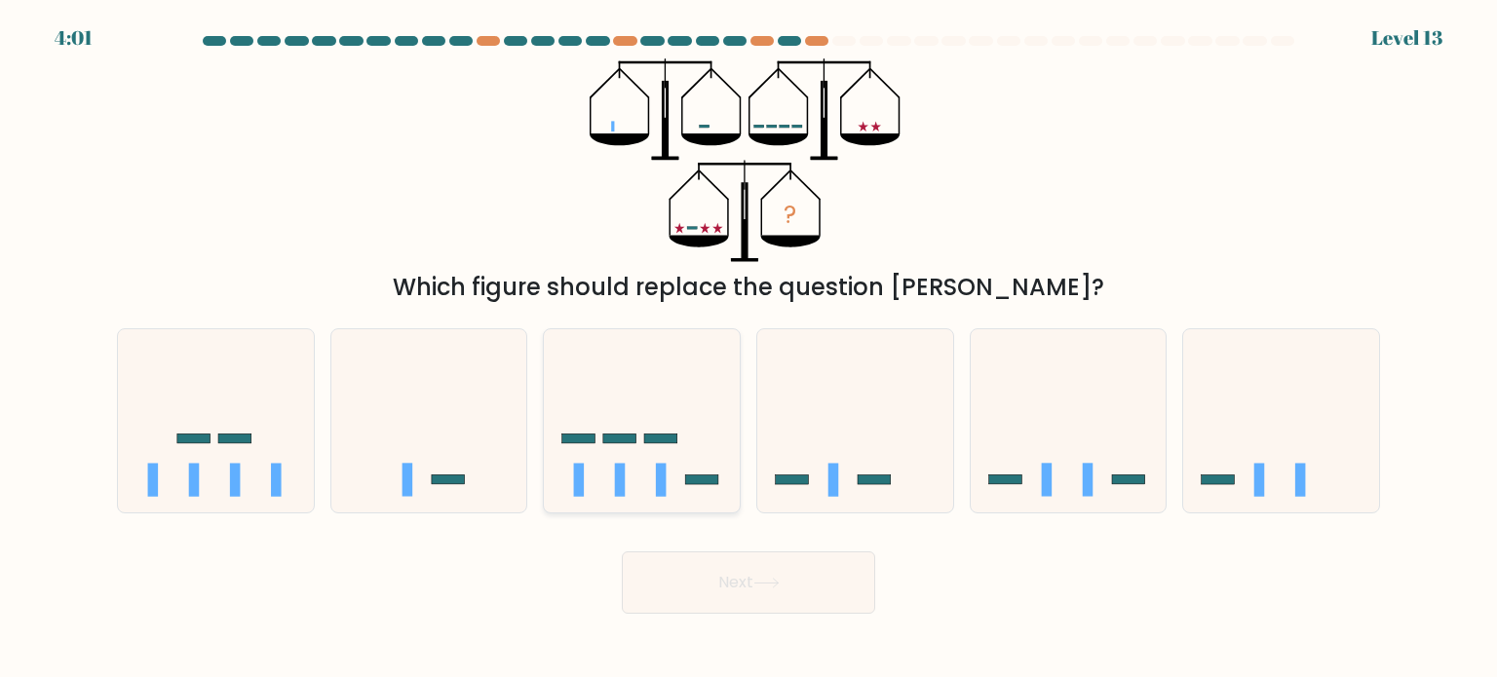
click at [634, 403] on icon at bounding box center [642, 421] width 196 height 162
click at [749, 349] on input "c." at bounding box center [749, 344] width 1 height 10
radio input "true"
click at [745, 600] on button "Next" at bounding box center [748, 583] width 253 height 62
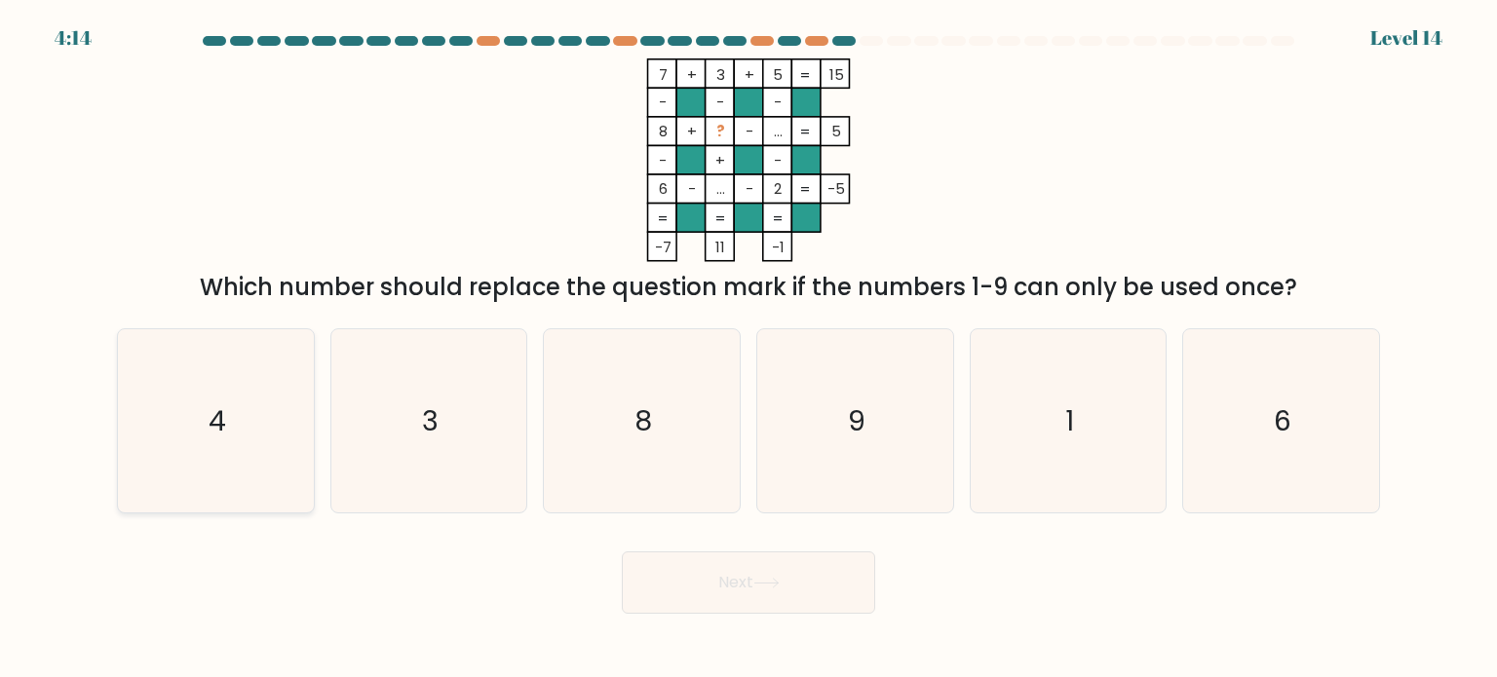
click at [253, 412] on icon "4" at bounding box center [215, 420] width 183 height 183
click at [749, 349] on input "a. 4" at bounding box center [749, 344] width 1 height 10
radio input "true"
click at [1256, 407] on icon "6" at bounding box center [1280, 420] width 183 height 183
click at [749, 349] on input "f. 6" at bounding box center [749, 344] width 1 height 10
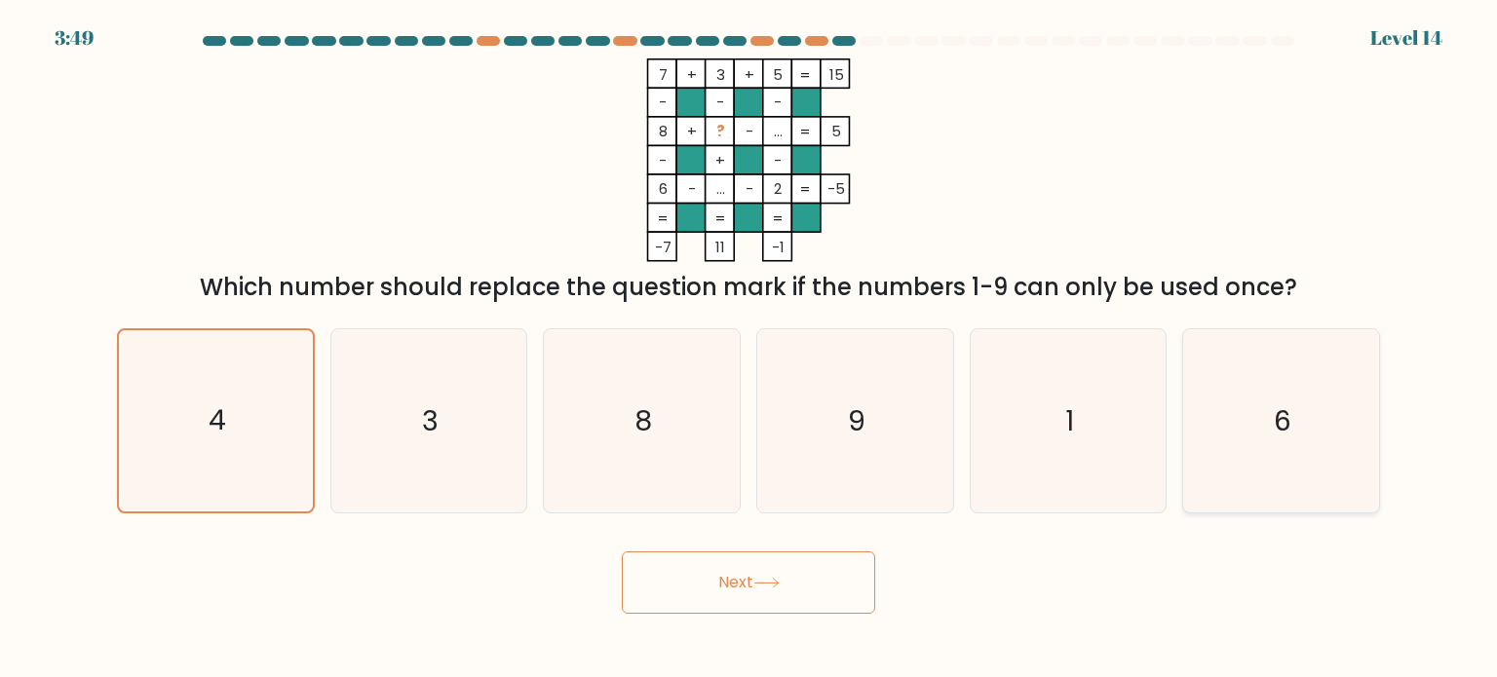
radio input "true"
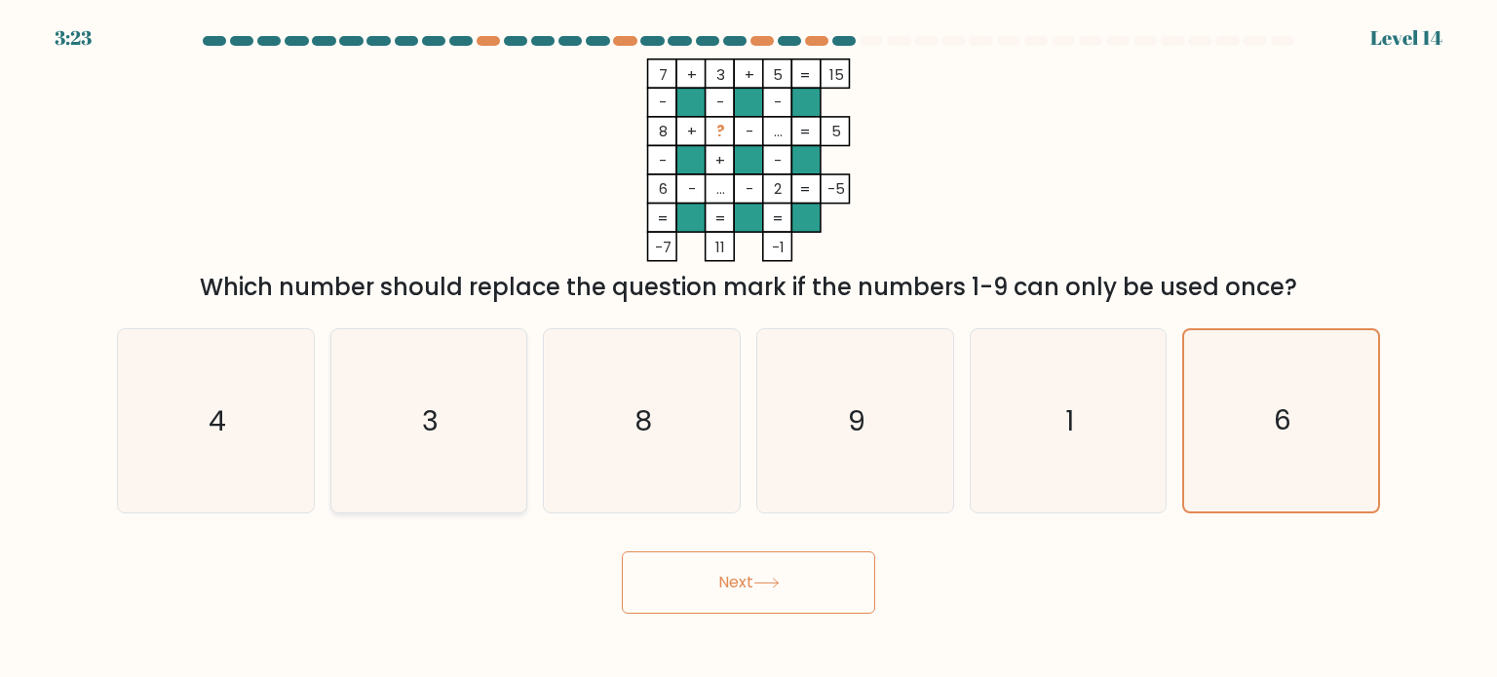
click at [386, 369] on icon "3" at bounding box center [428, 420] width 183 height 183
click at [749, 349] on input "b. 3" at bounding box center [749, 344] width 1 height 10
radio input "true"
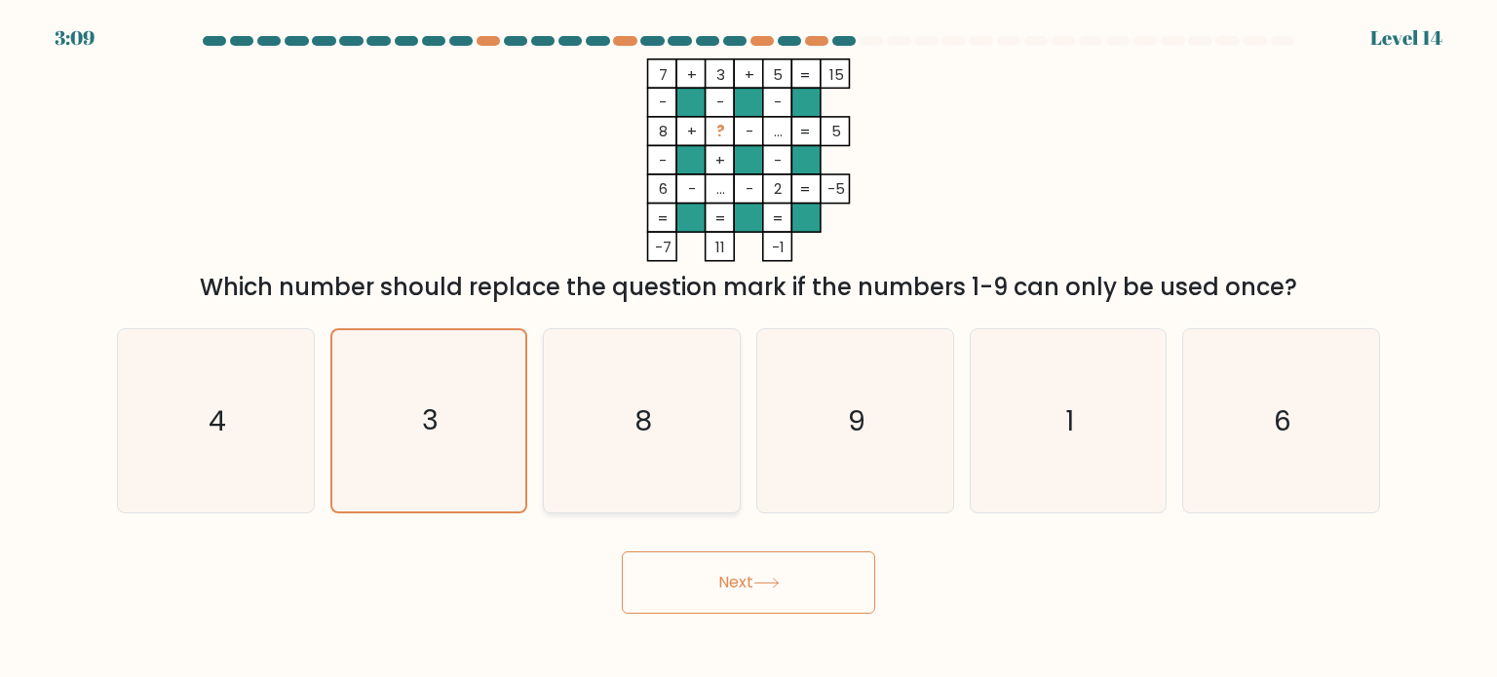
click at [633, 416] on icon "8" at bounding box center [641, 420] width 183 height 183
click at [749, 349] on input "c. 8" at bounding box center [749, 344] width 1 height 10
radio input "true"
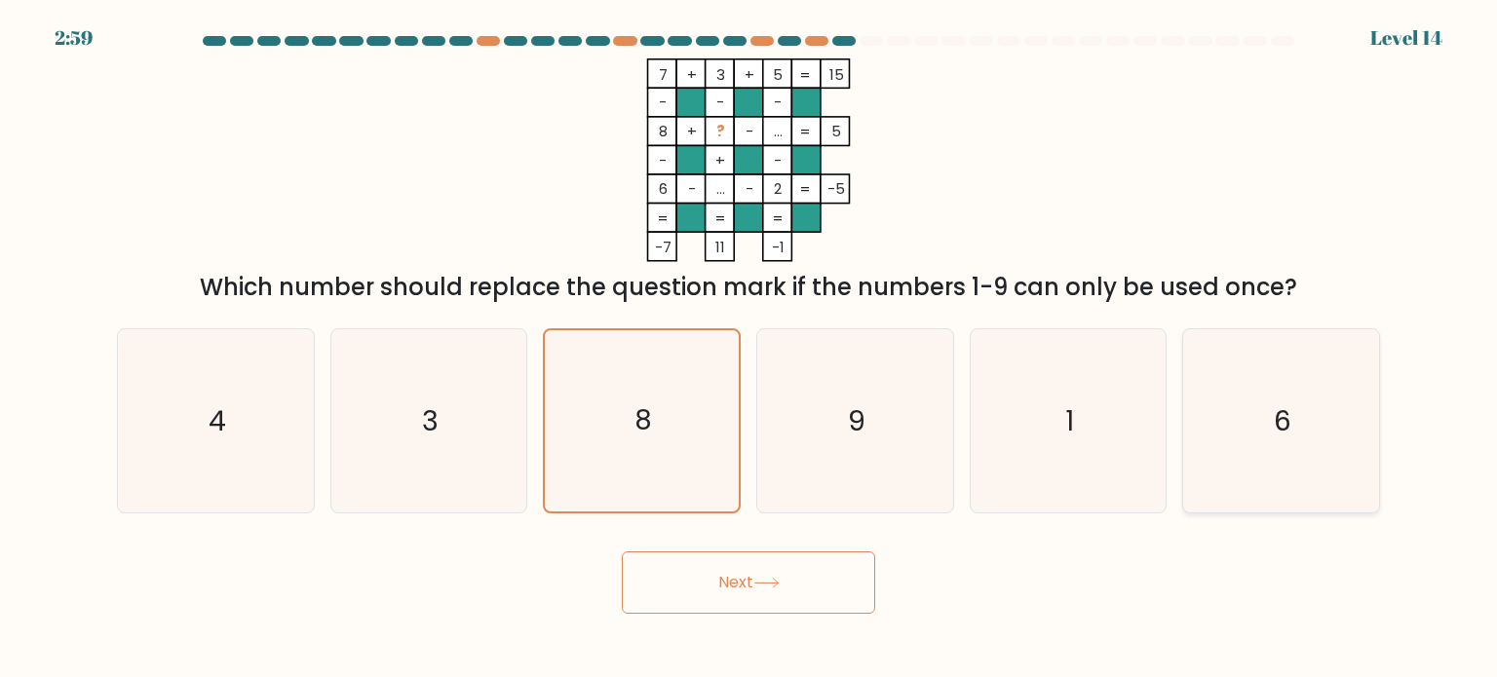
click at [1280, 403] on text "6" at bounding box center [1283, 420] width 18 height 39
click at [749, 349] on input "f. 6" at bounding box center [749, 344] width 1 height 10
radio input "true"
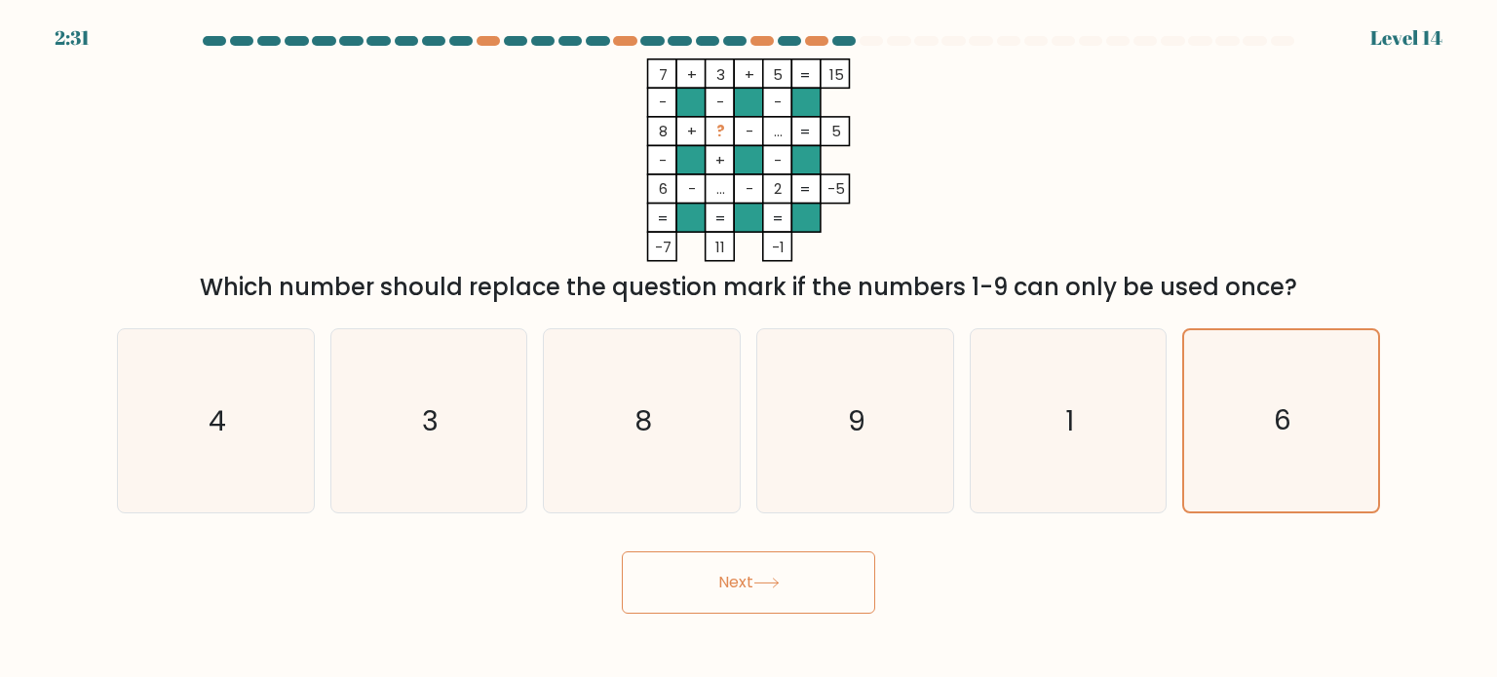
click at [756, 602] on button "Next" at bounding box center [748, 583] width 253 height 62
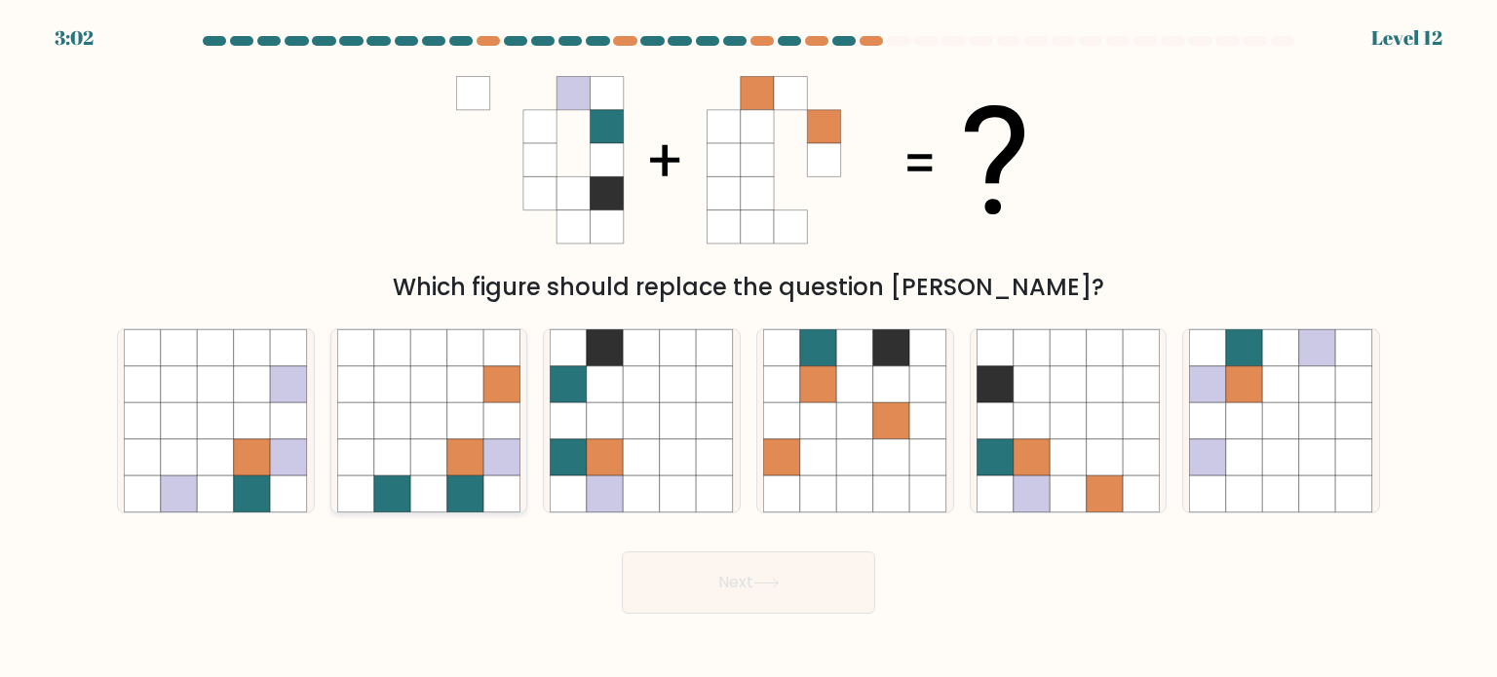
click at [443, 437] on icon at bounding box center [428, 421] width 37 height 37
click at [749, 349] on input "b." at bounding box center [749, 344] width 1 height 10
radio input "true"
click at [1076, 481] on icon at bounding box center [1068, 494] width 37 height 37
click at [749, 349] on input "e." at bounding box center [749, 344] width 1 height 10
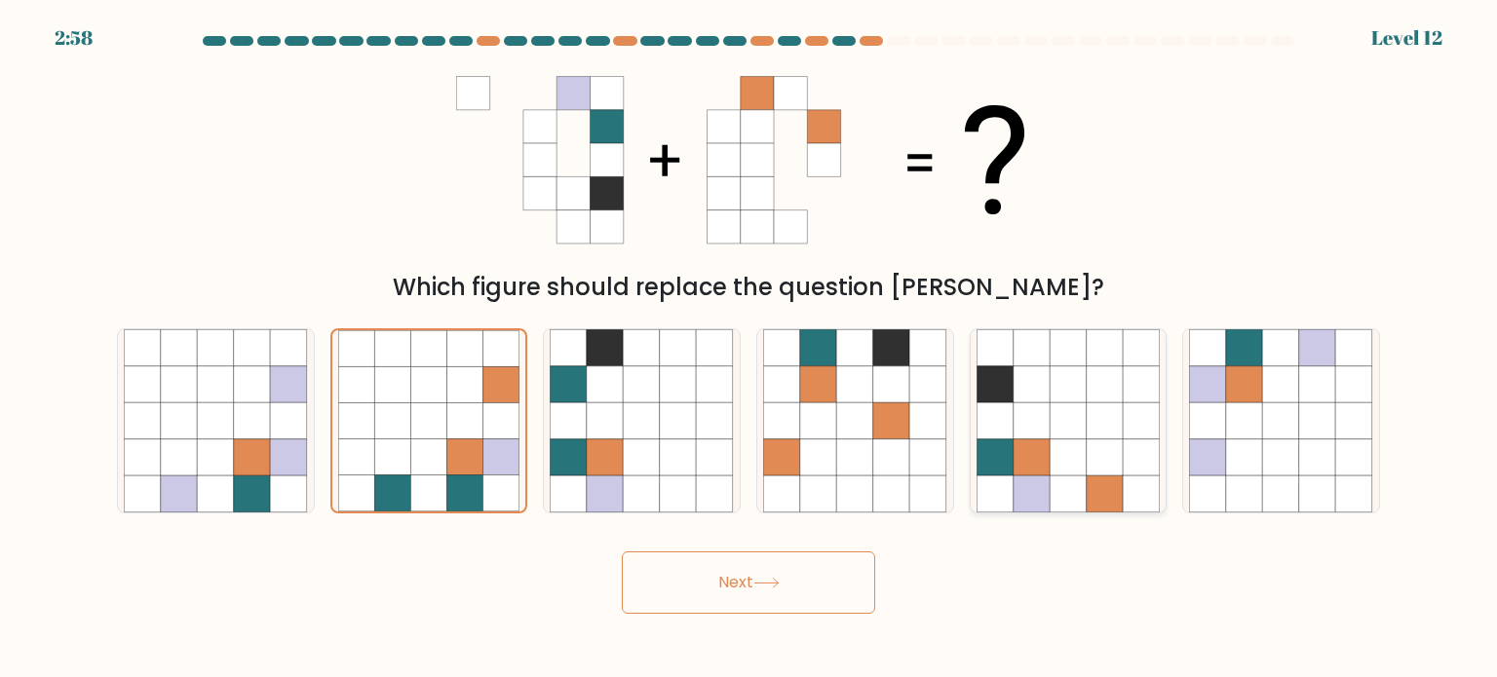
radio input "true"
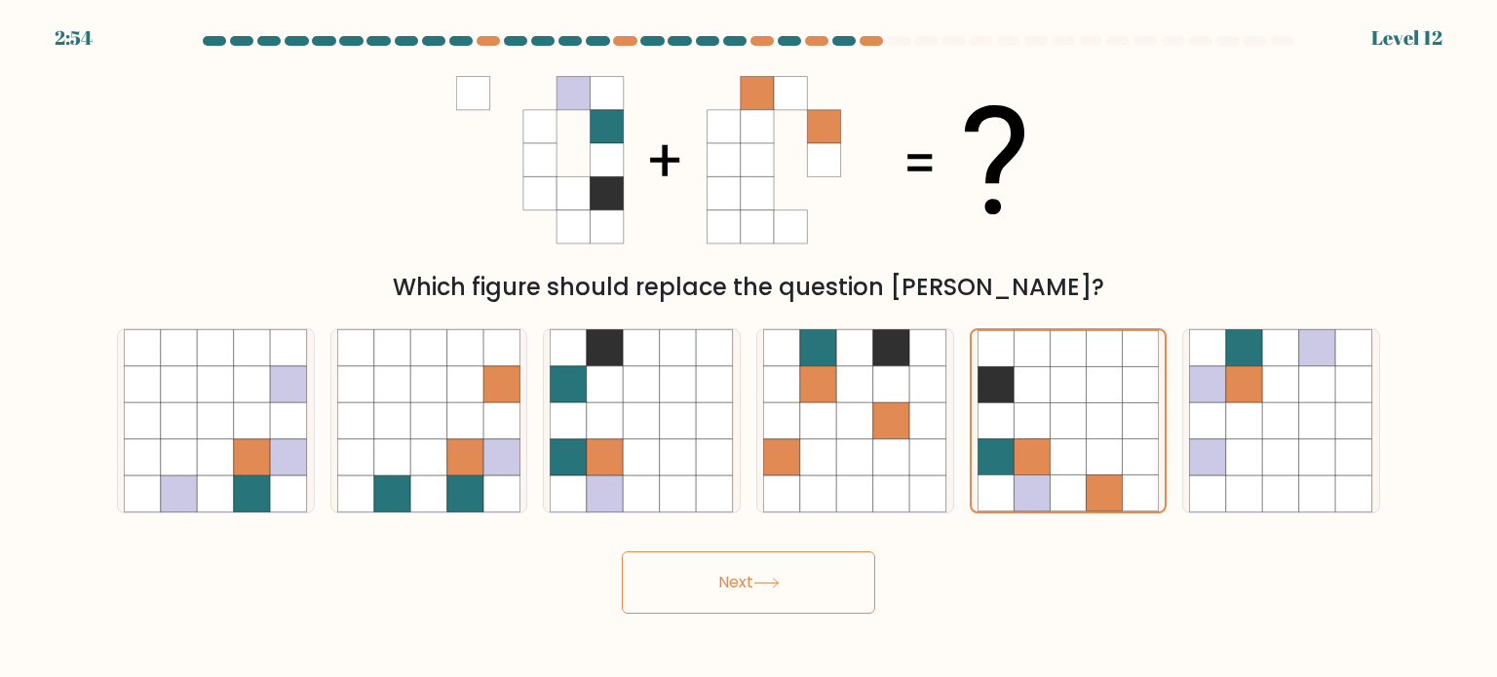
click at [775, 593] on button "Next" at bounding box center [748, 583] width 253 height 62
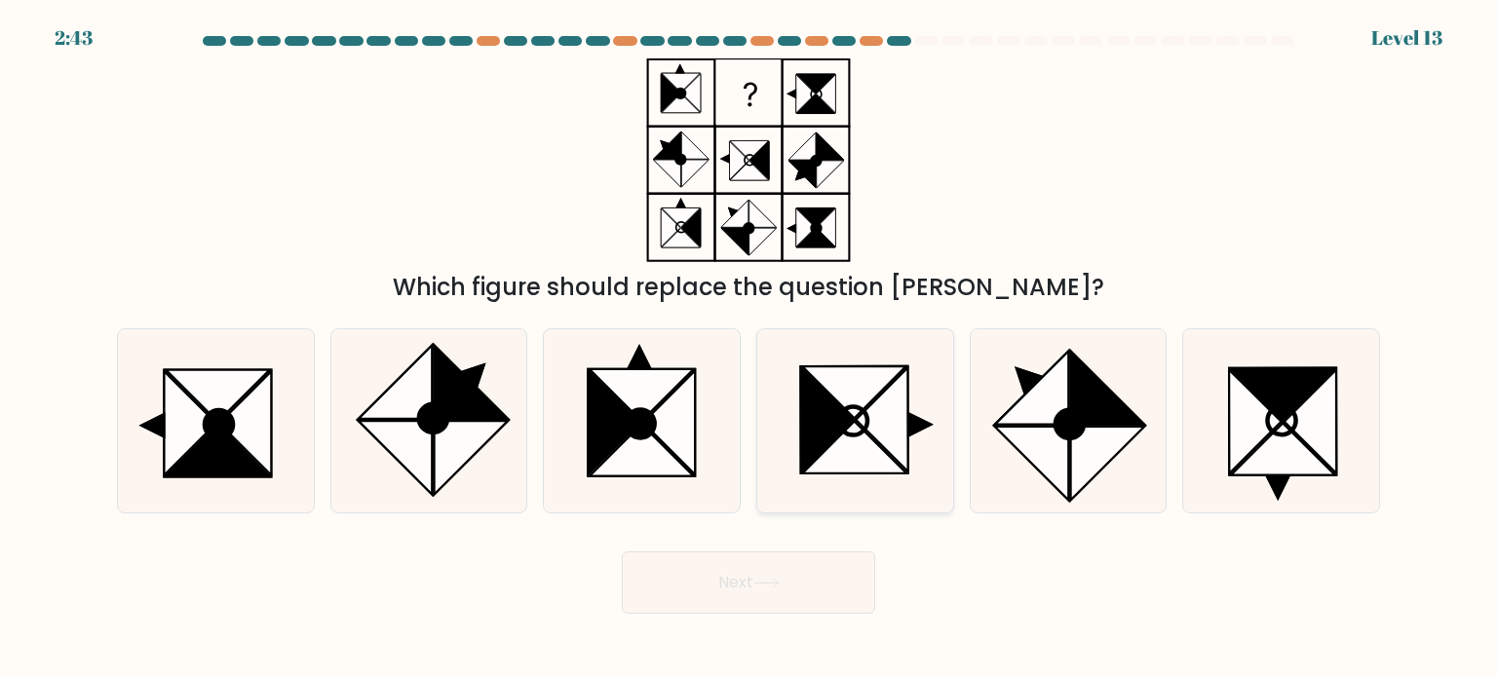
click at [875, 435] on icon at bounding box center [882, 419] width 53 height 104
click at [749, 349] on input "d." at bounding box center [749, 344] width 1 height 10
radio input "true"
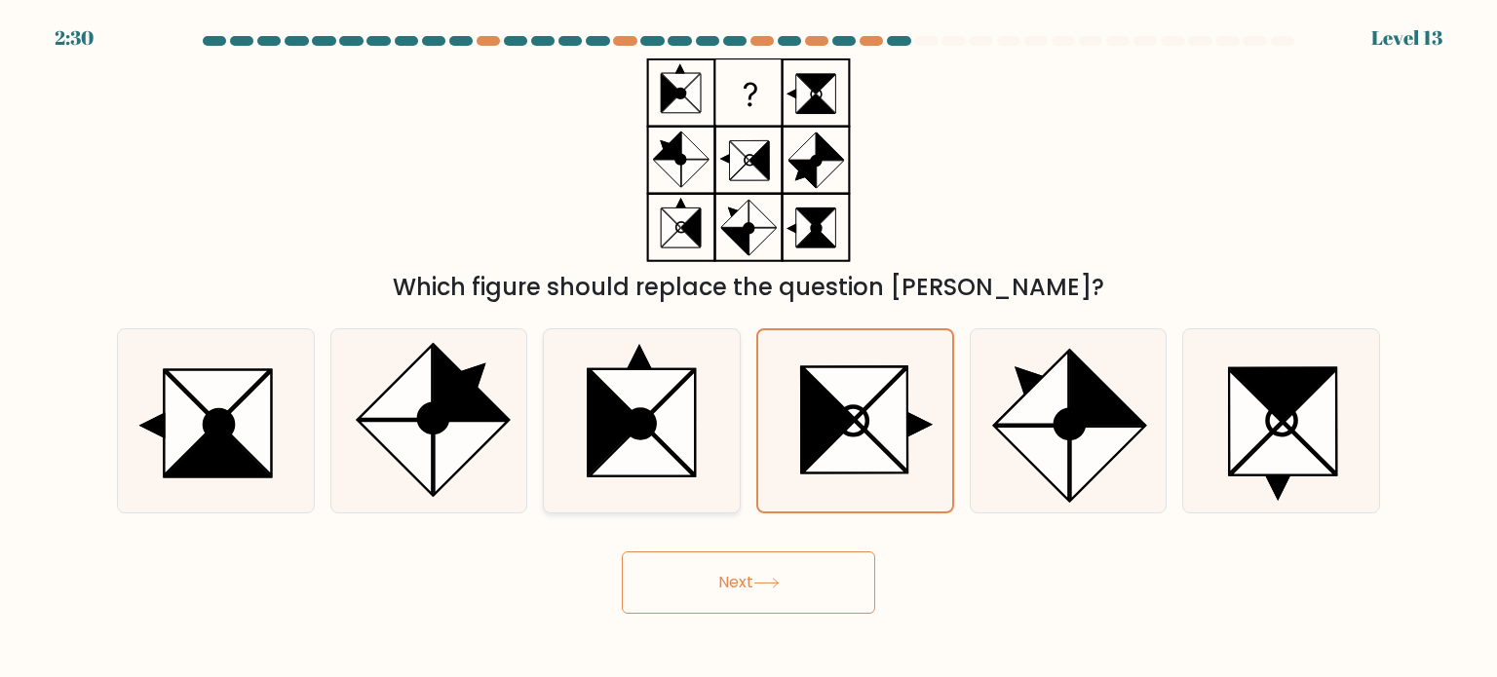
click at [647, 393] on icon at bounding box center [642, 395] width 104 height 52
click at [749, 349] on input "c." at bounding box center [749, 344] width 1 height 10
radio input "true"
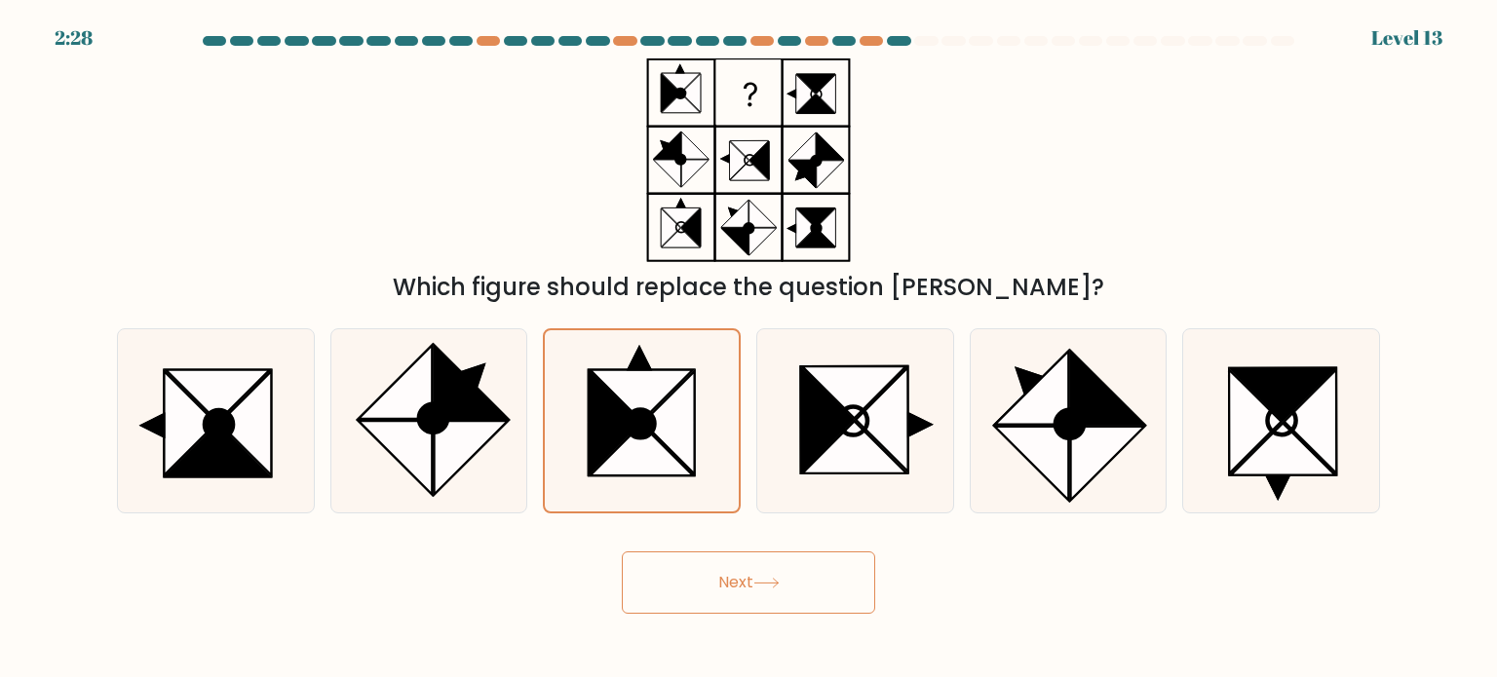
click at [764, 601] on button "Next" at bounding box center [748, 583] width 253 height 62
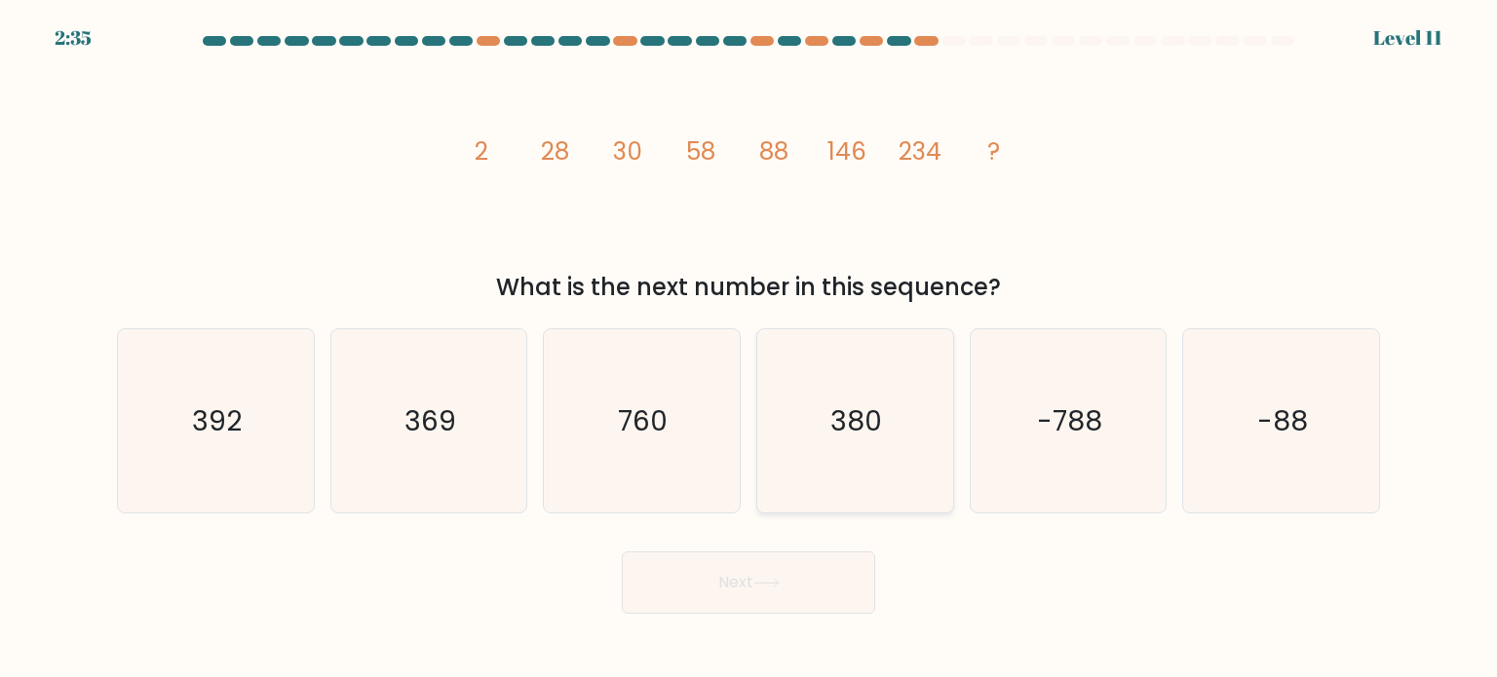
click at [857, 406] on text "380" at bounding box center [857, 420] width 52 height 39
click at [749, 349] on input "d. 380" at bounding box center [749, 344] width 1 height 10
radio input "true"
click at [786, 600] on button "Next" at bounding box center [748, 583] width 253 height 62
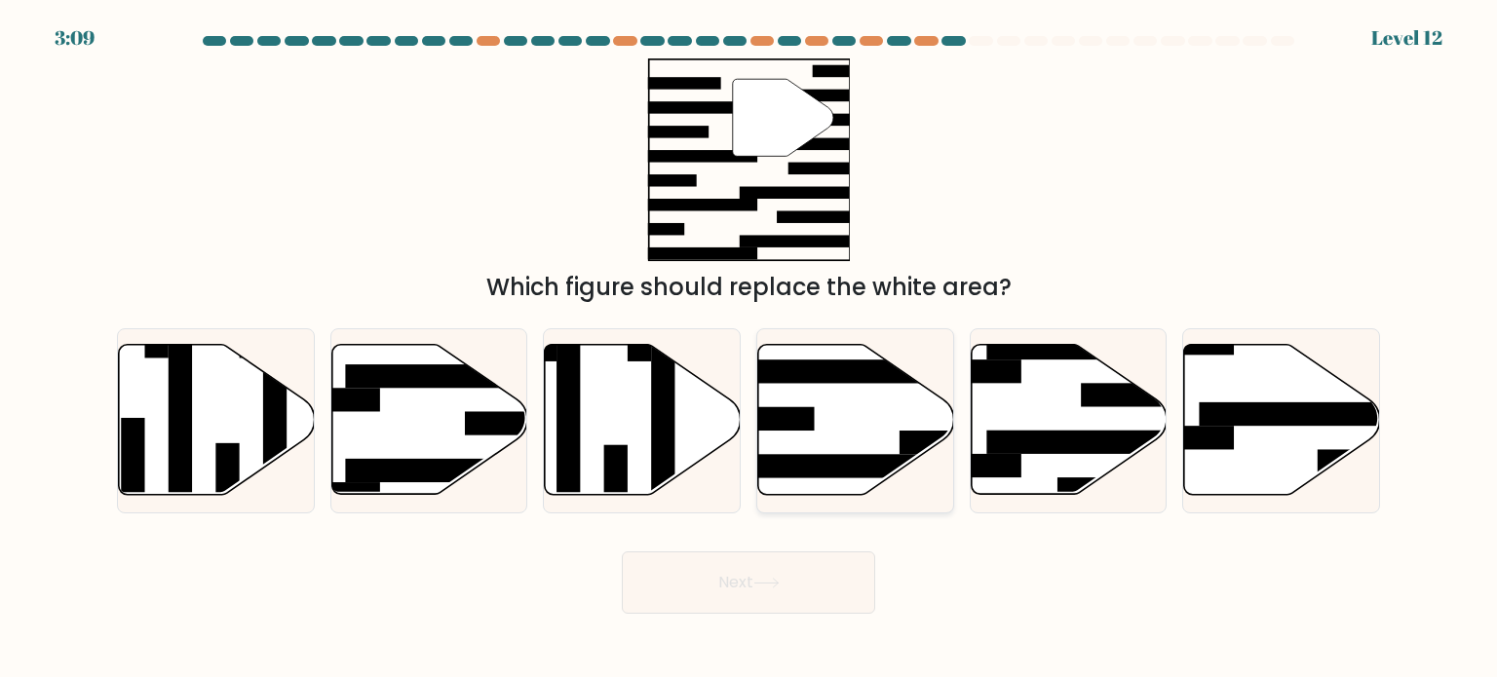
click at [861, 449] on icon at bounding box center [856, 420] width 196 height 150
click at [749, 349] on input "d." at bounding box center [749, 344] width 1 height 10
radio input "true"
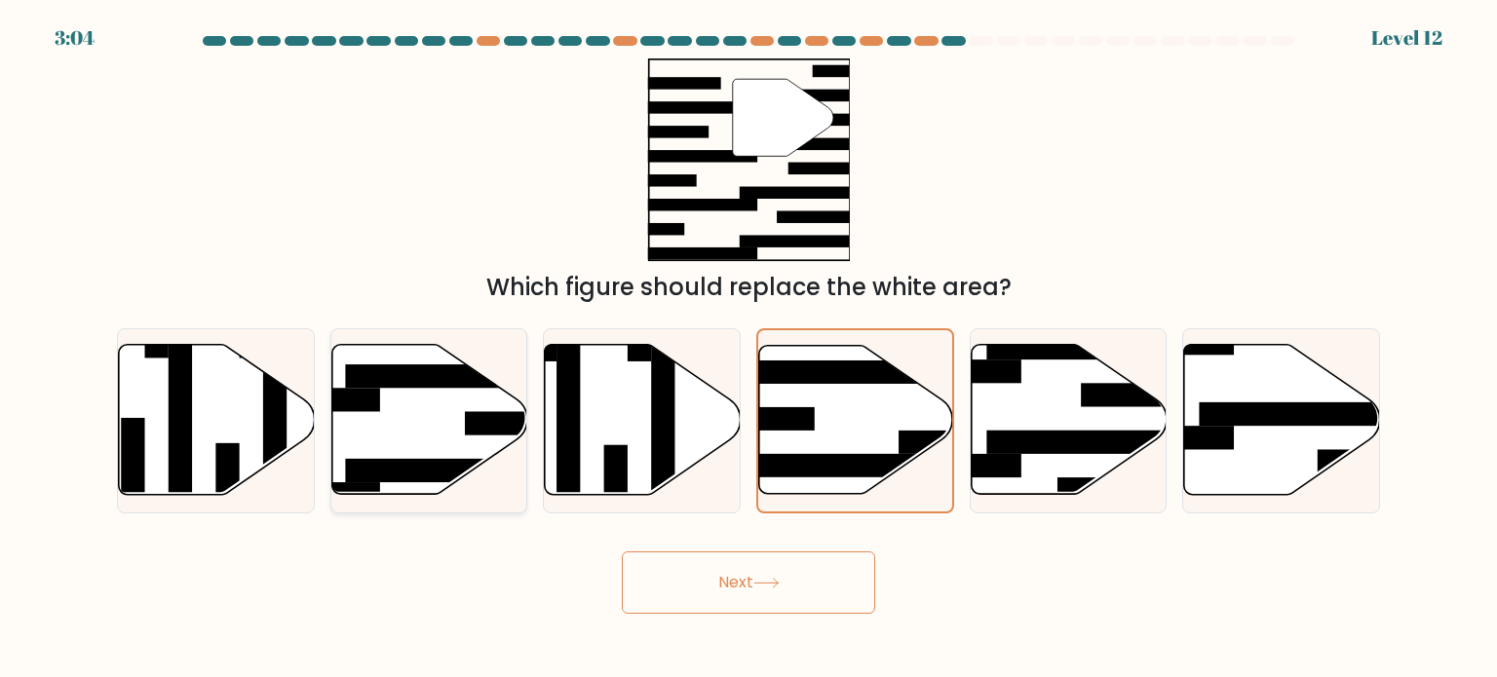
click at [429, 398] on icon at bounding box center [429, 420] width 196 height 150
click at [749, 349] on input "b." at bounding box center [749, 344] width 1 height 10
radio input "true"
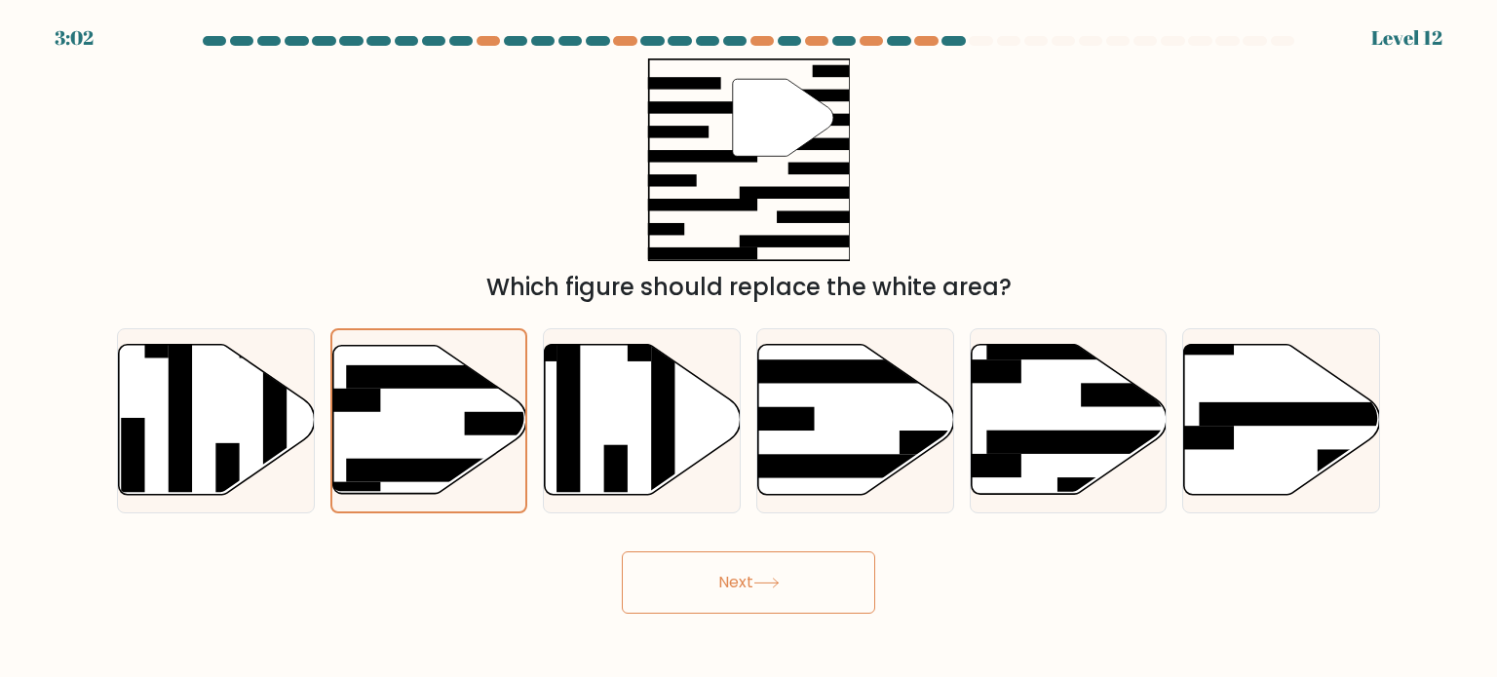
click at [727, 583] on button "Next" at bounding box center [748, 583] width 253 height 62
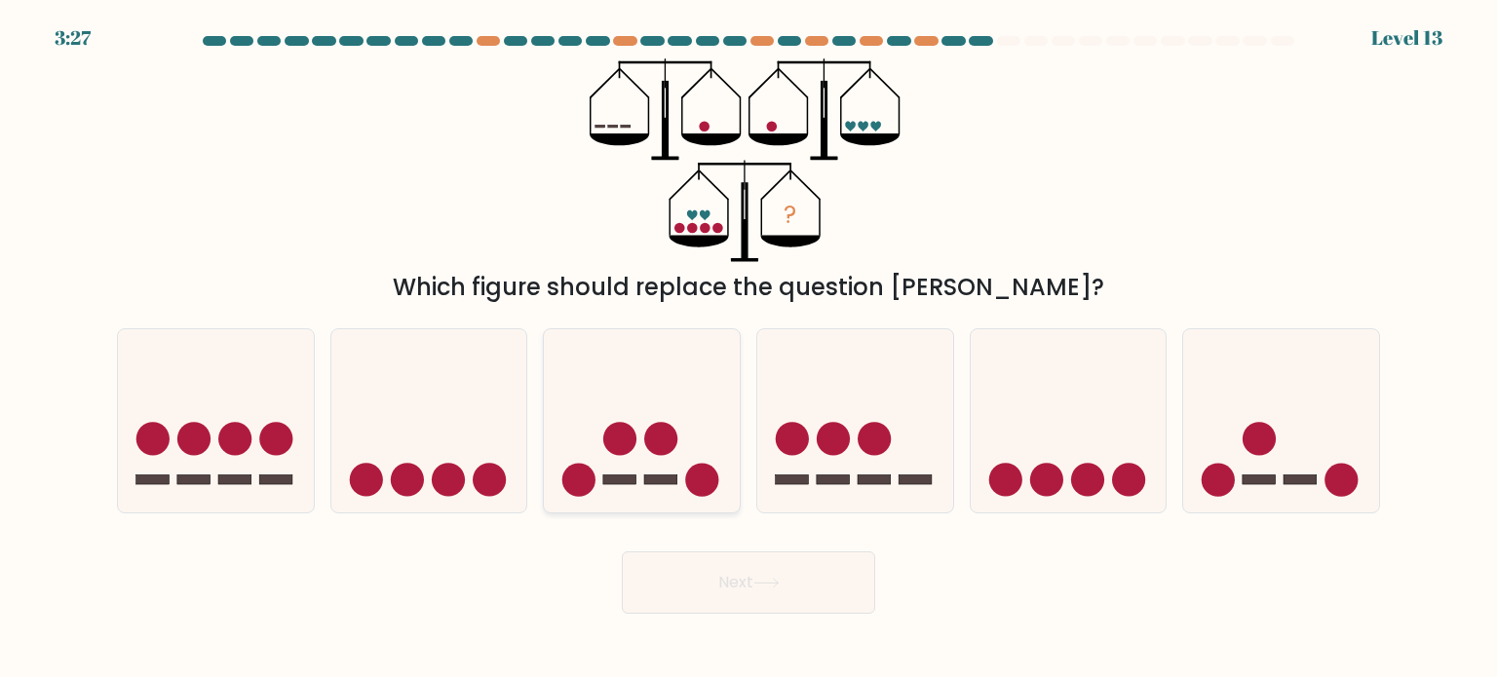
click at [603, 474] on icon at bounding box center [642, 421] width 196 height 162
click at [749, 349] on input "c." at bounding box center [749, 344] width 1 height 10
radio input "true"
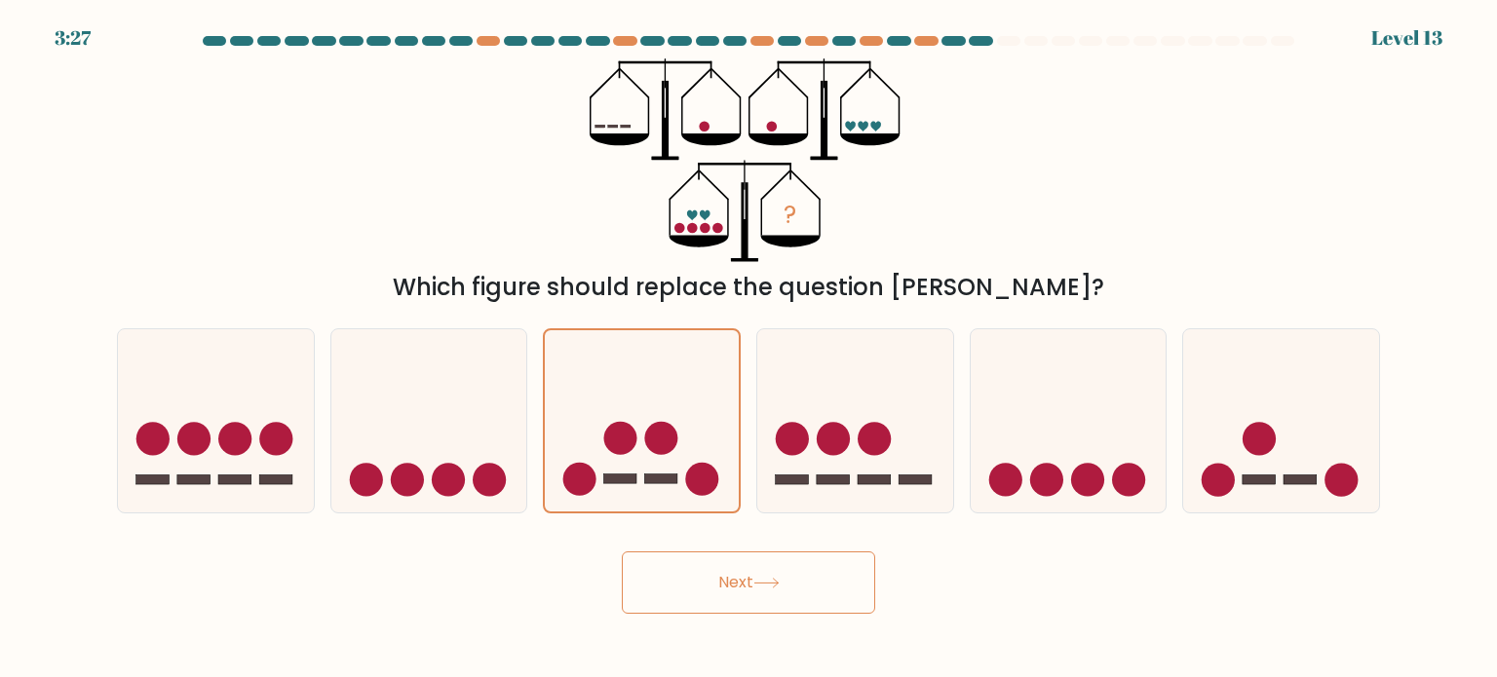
click at [745, 584] on button "Next" at bounding box center [748, 583] width 253 height 62
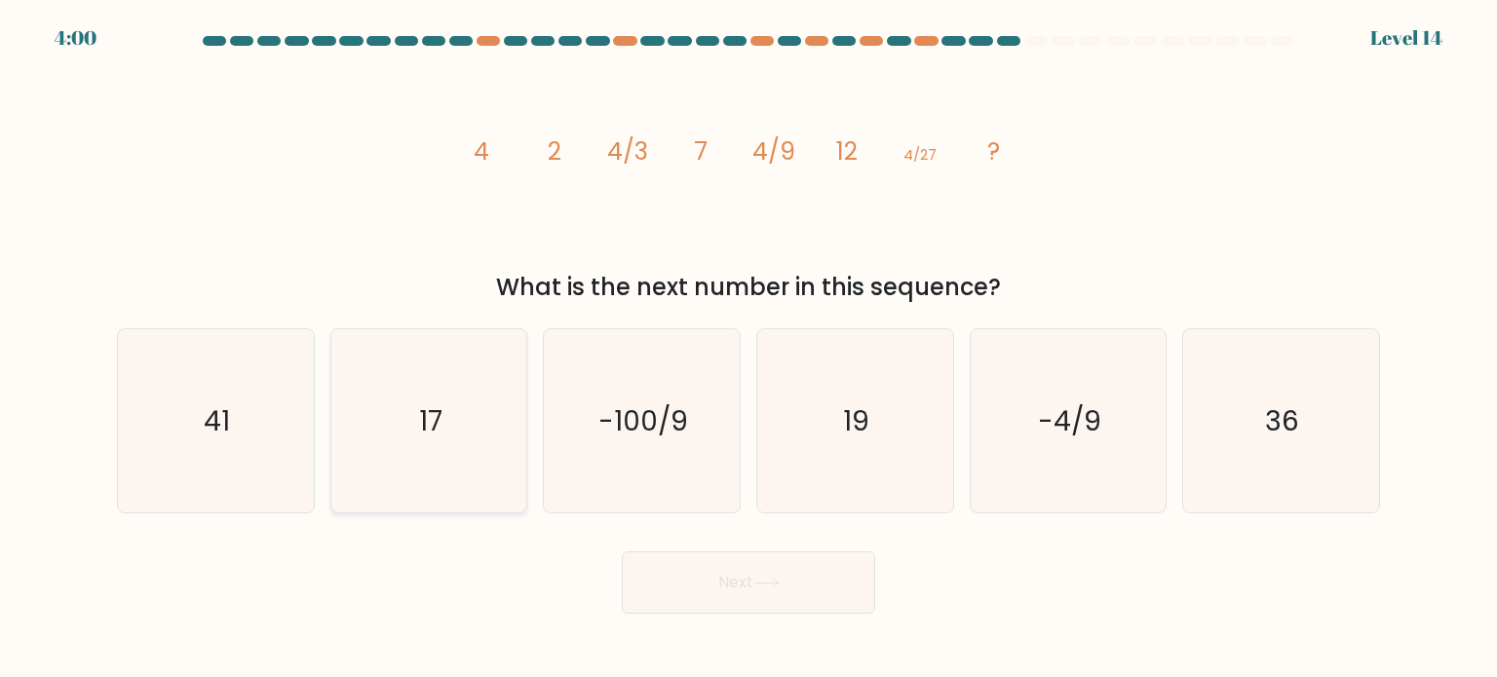
click at [491, 408] on icon "17" at bounding box center [428, 420] width 183 height 183
click at [749, 349] on input "b. 17" at bounding box center [749, 344] width 1 height 10
radio input "true"
click at [724, 580] on button "Next" at bounding box center [748, 583] width 253 height 62
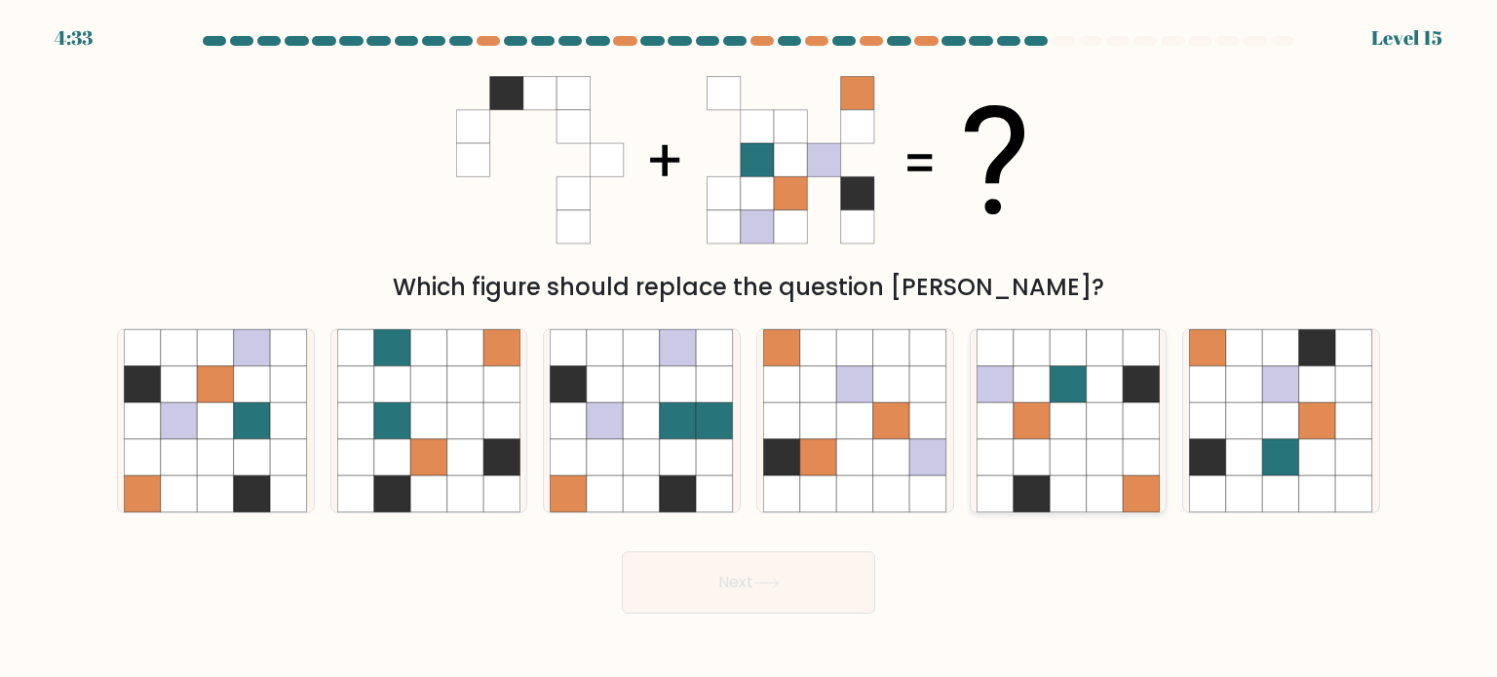
click at [1110, 424] on icon at bounding box center [1105, 421] width 37 height 37
click at [749, 349] on input "e." at bounding box center [749, 344] width 1 height 10
radio input "true"
click at [665, 390] on icon at bounding box center [678, 383] width 37 height 37
click at [749, 349] on input "c." at bounding box center [749, 344] width 1 height 10
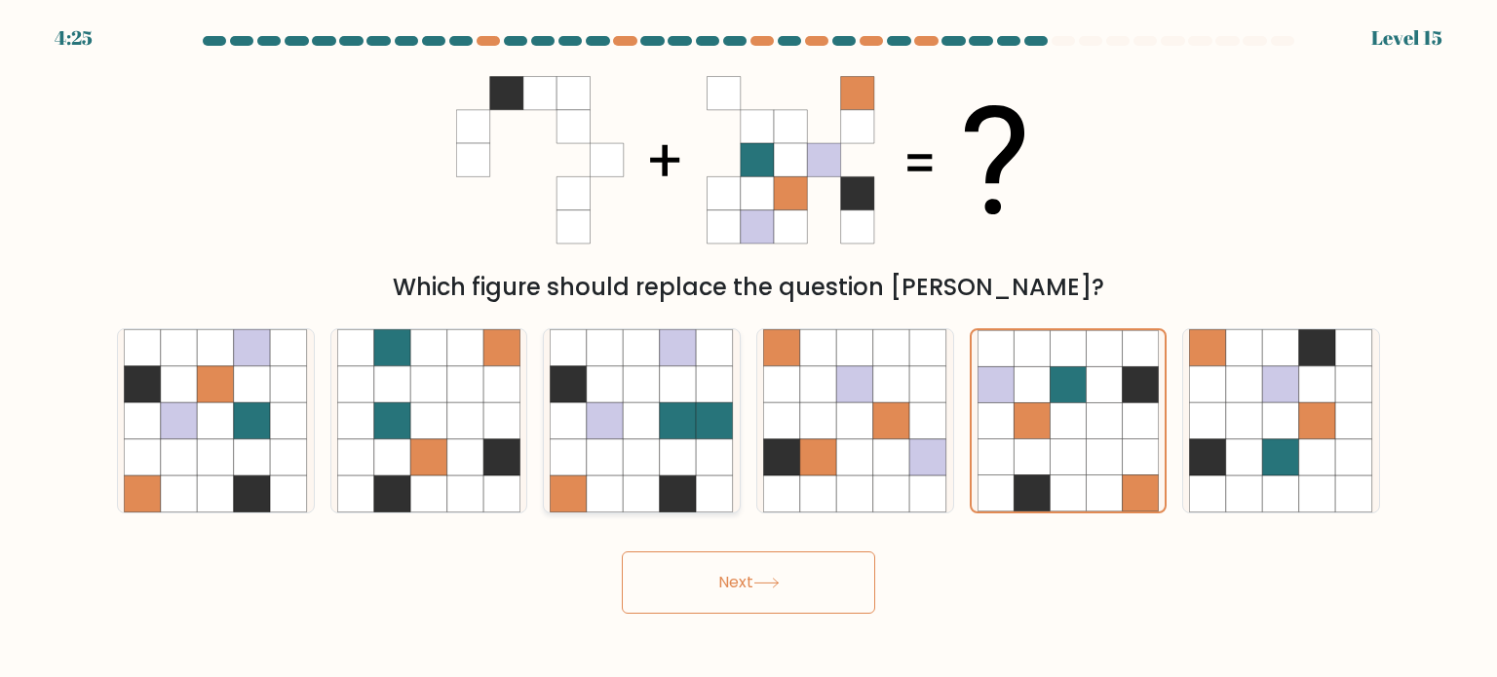
radio input "true"
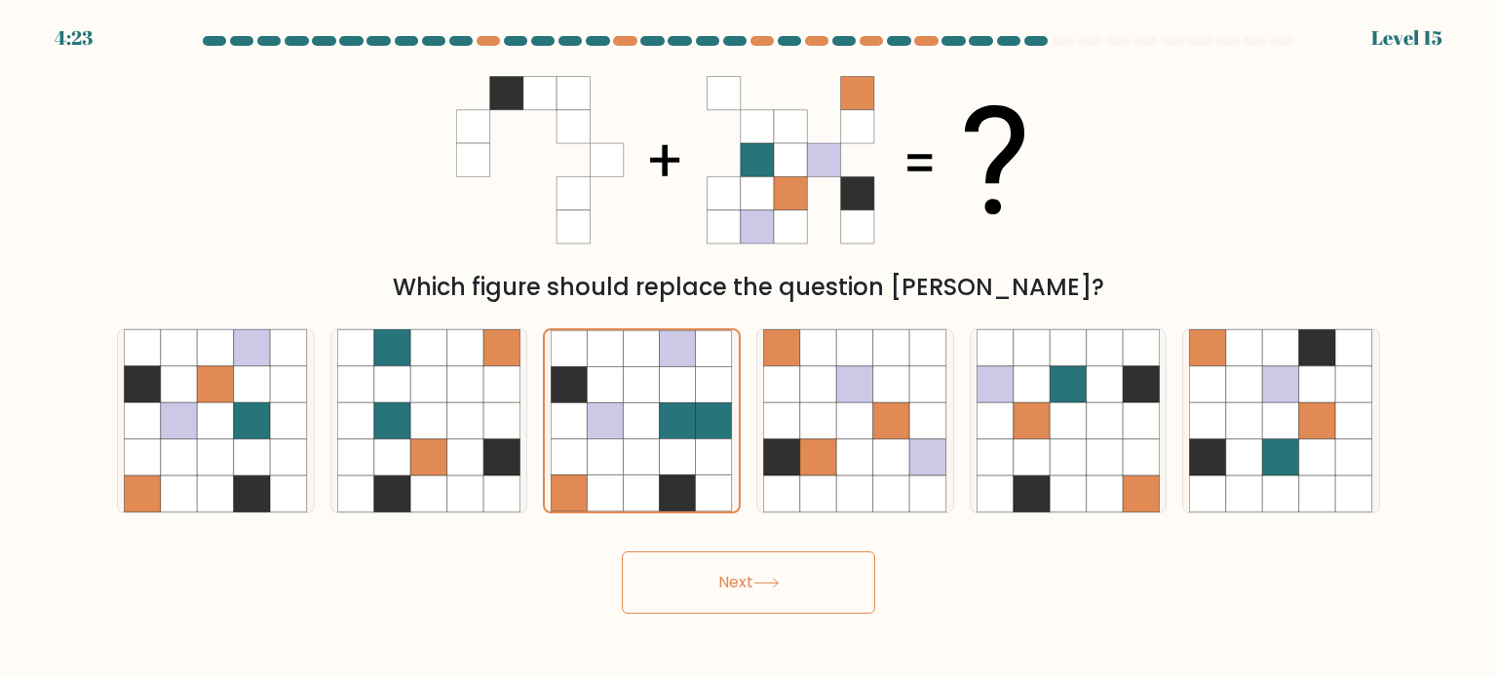
click at [721, 588] on button "Next" at bounding box center [748, 583] width 253 height 62
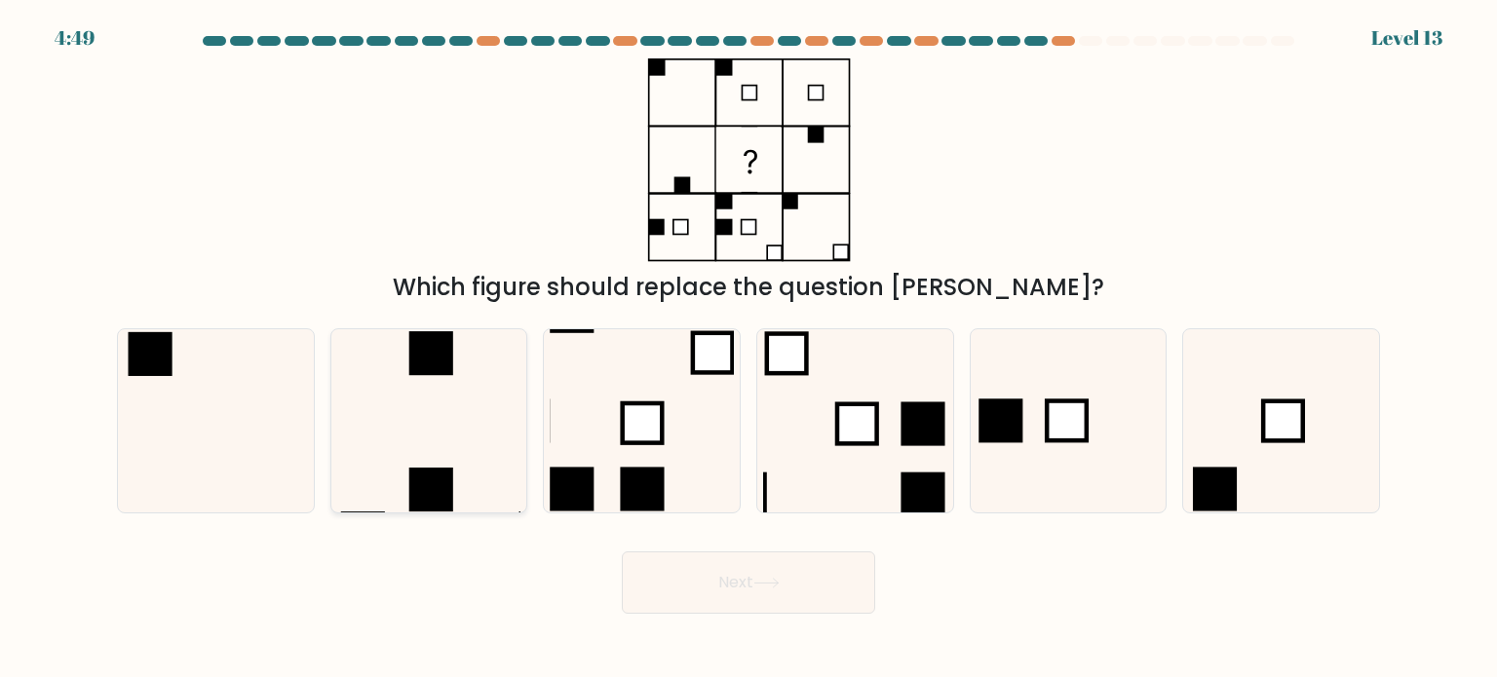
click at [417, 404] on icon at bounding box center [428, 420] width 183 height 183
click at [749, 349] on input "b." at bounding box center [749, 344] width 1 height 10
radio input "true"
click at [799, 586] on button "Next" at bounding box center [748, 583] width 253 height 62
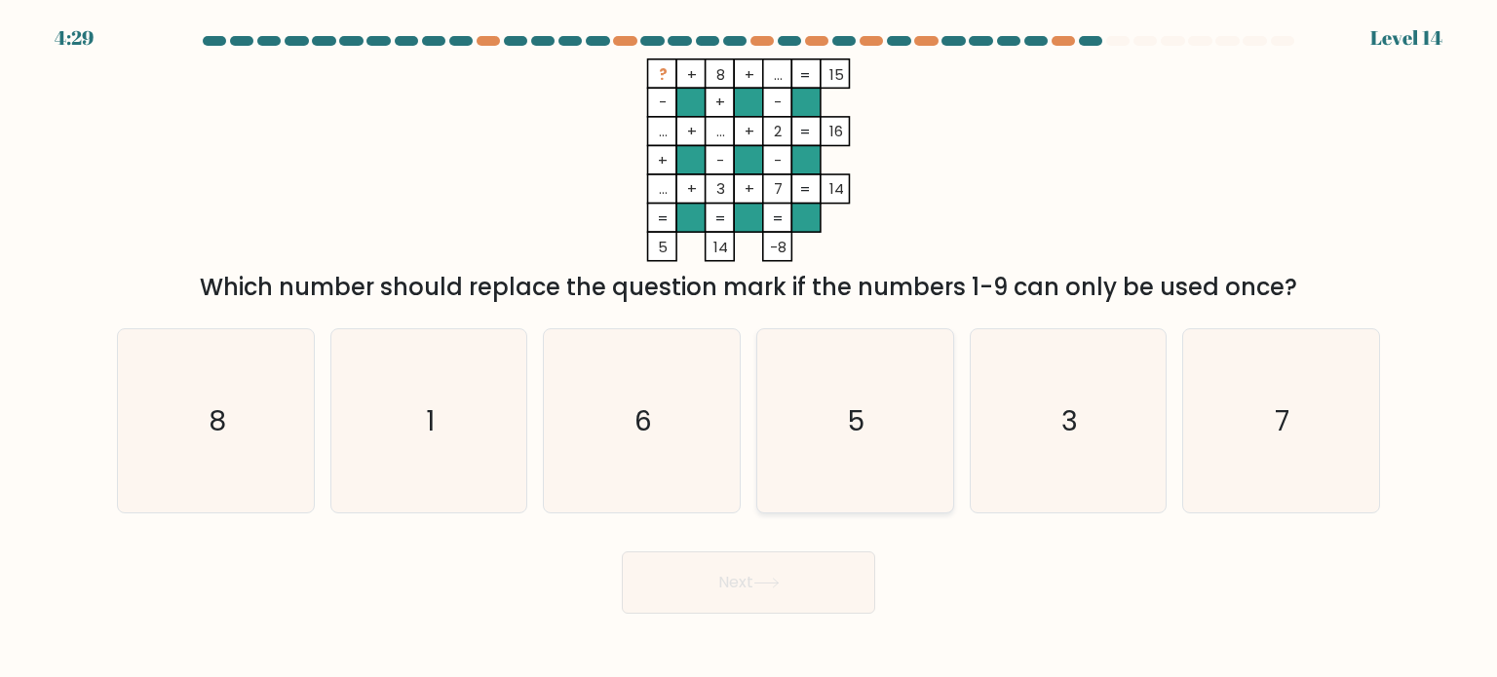
click at [846, 397] on icon "5" at bounding box center [854, 420] width 183 height 183
click at [749, 349] on input "d. 5" at bounding box center [749, 344] width 1 height 10
radio input "true"
click at [818, 589] on button "Next" at bounding box center [748, 583] width 253 height 62
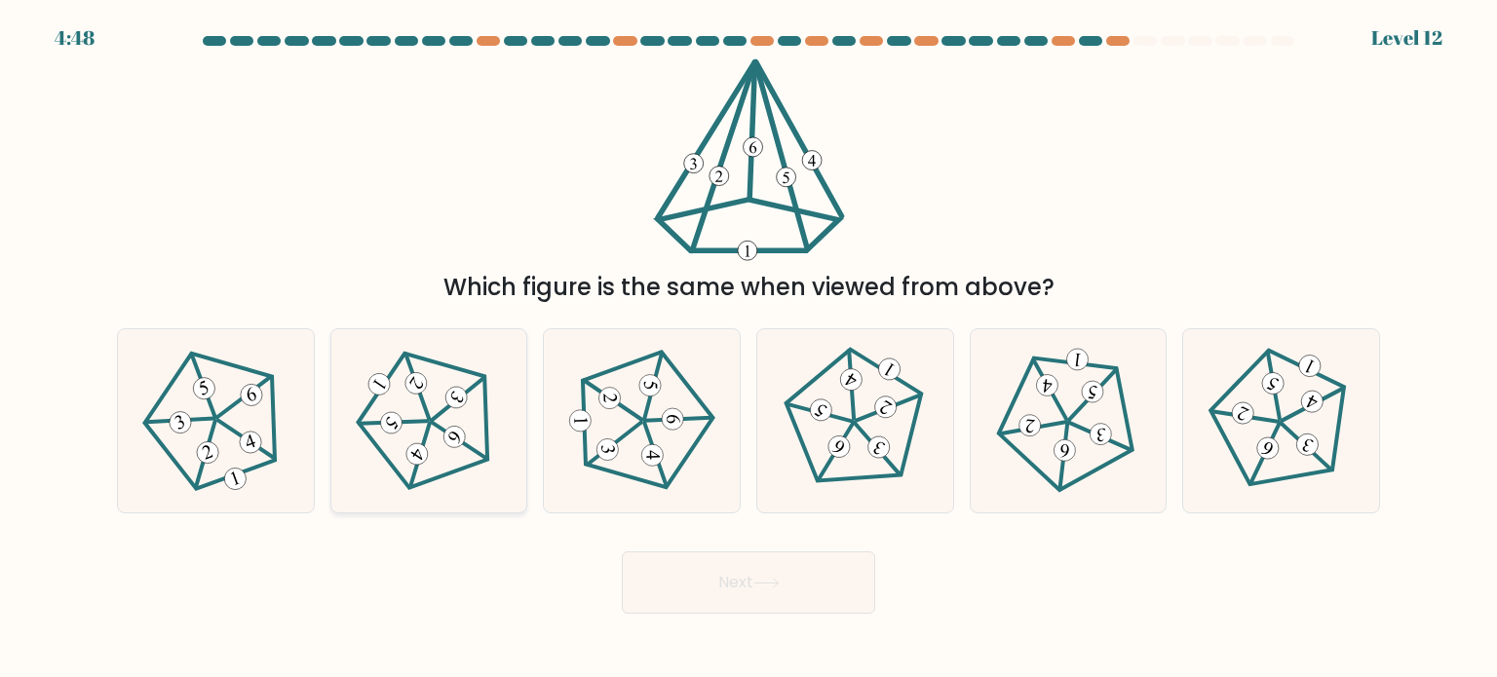
click at [425, 403] on icon at bounding box center [429, 420] width 147 height 147
click at [749, 349] on input "b." at bounding box center [749, 344] width 1 height 10
radio input "true"
click at [807, 596] on button "Next" at bounding box center [748, 583] width 253 height 62
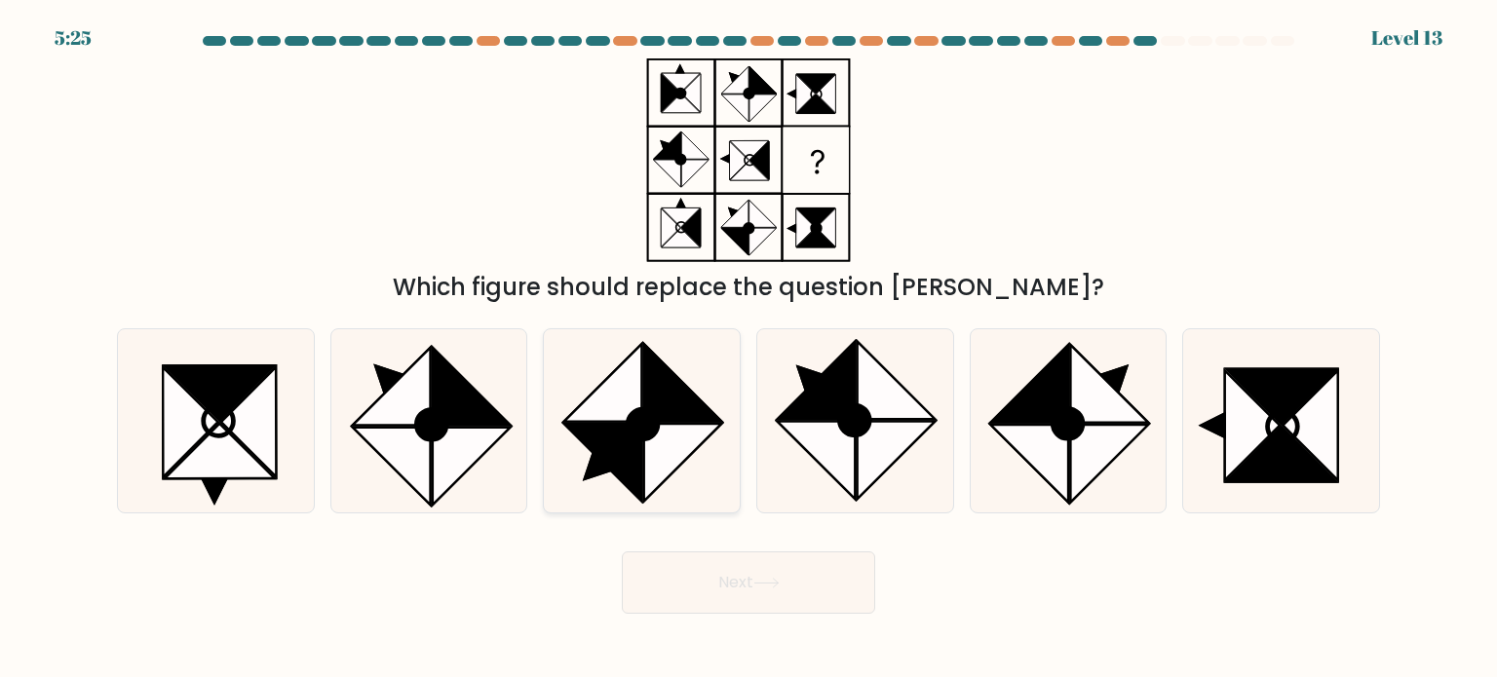
click at [648, 395] on icon at bounding box center [683, 383] width 78 height 78
click at [749, 349] on input "c." at bounding box center [749, 344] width 1 height 10
radio input "true"
click at [753, 576] on button "Next" at bounding box center [748, 583] width 253 height 62
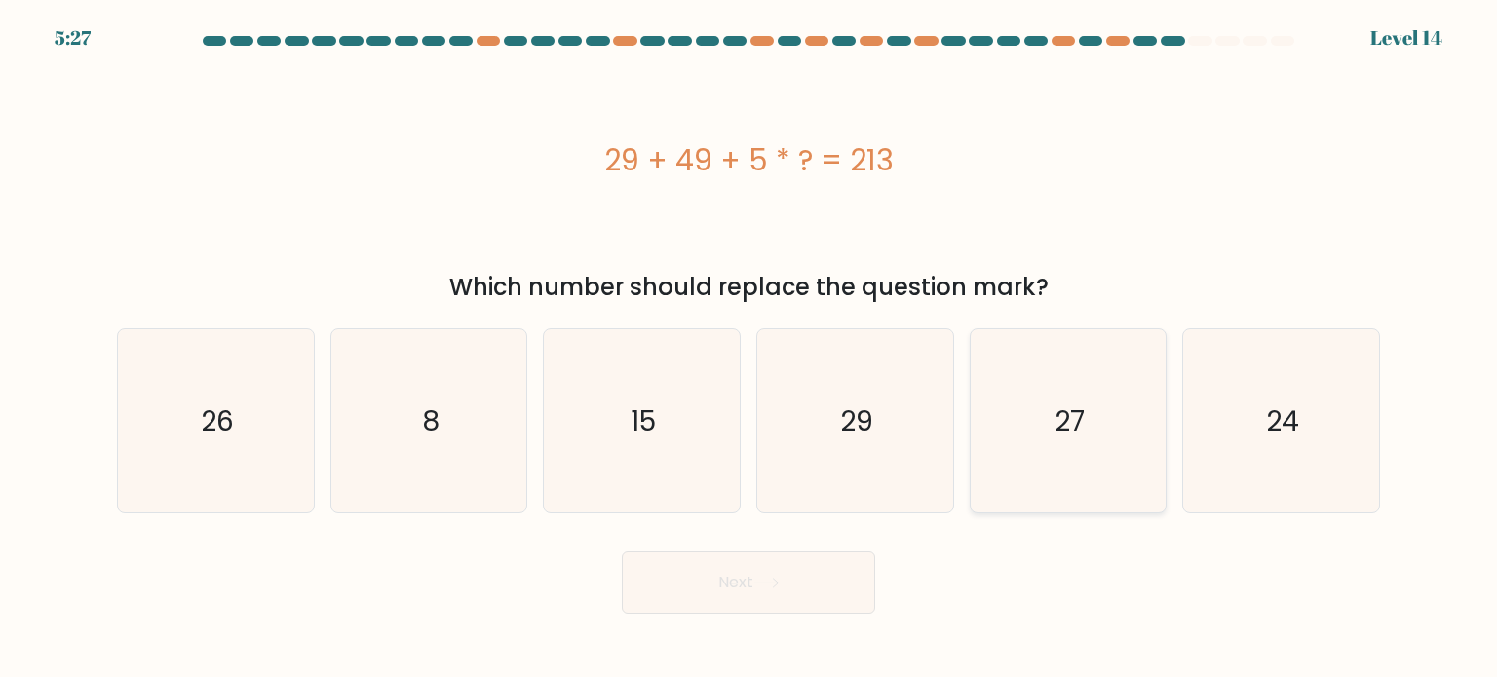
click at [1010, 365] on icon "27" at bounding box center [1068, 420] width 183 height 183
click at [749, 349] on input "e. 27" at bounding box center [749, 344] width 1 height 10
radio input "true"
click at [778, 584] on icon at bounding box center [765, 583] width 23 height 9
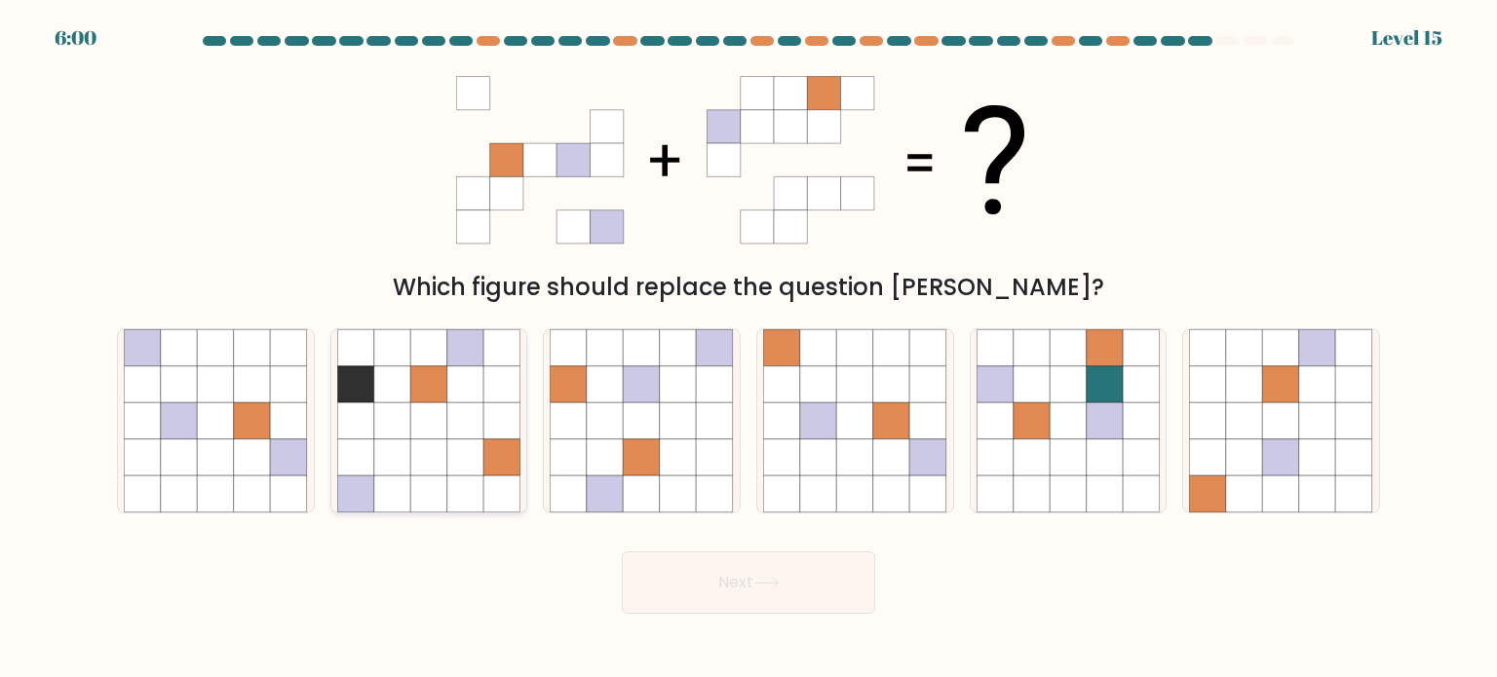
click at [472, 477] on icon at bounding box center [465, 494] width 37 height 37
click at [749, 349] on input "b." at bounding box center [749, 344] width 1 height 10
radio input "true"
click at [724, 583] on button "Next" at bounding box center [748, 583] width 253 height 62
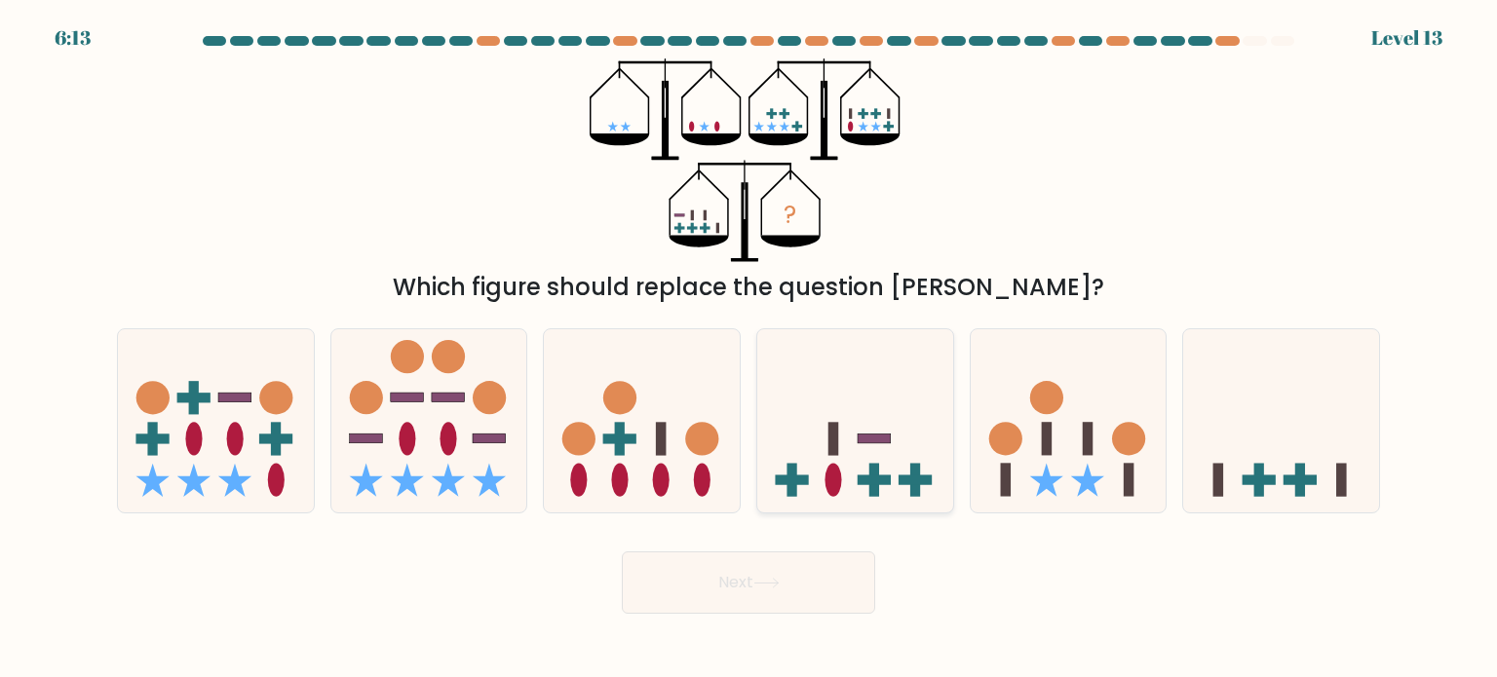
click at [874, 422] on icon at bounding box center [855, 421] width 196 height 162
click at [749, 349] on input "d." at bounding box center [749, 344] width 1 height 10
radio input "true"
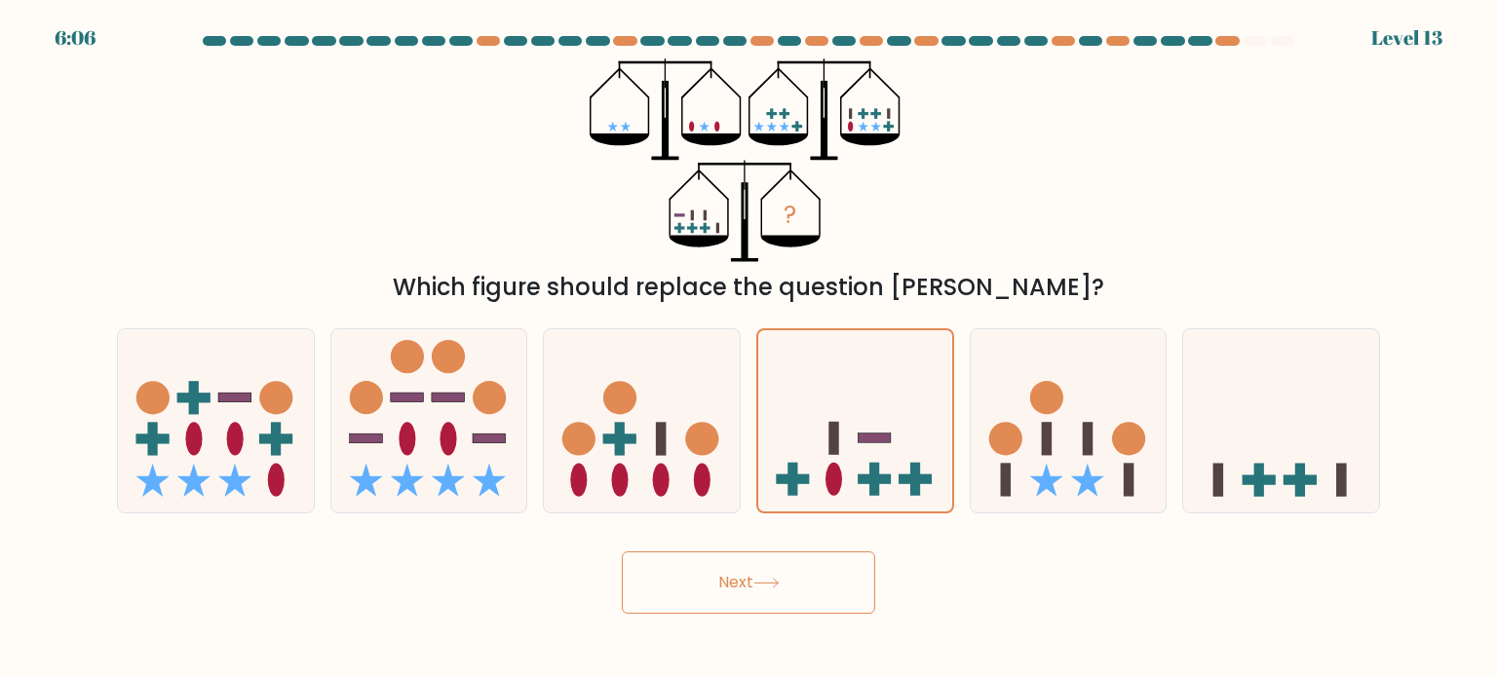
click at [791, 577] on button "Next" at bounding box center [748, 583] width 253 height 62
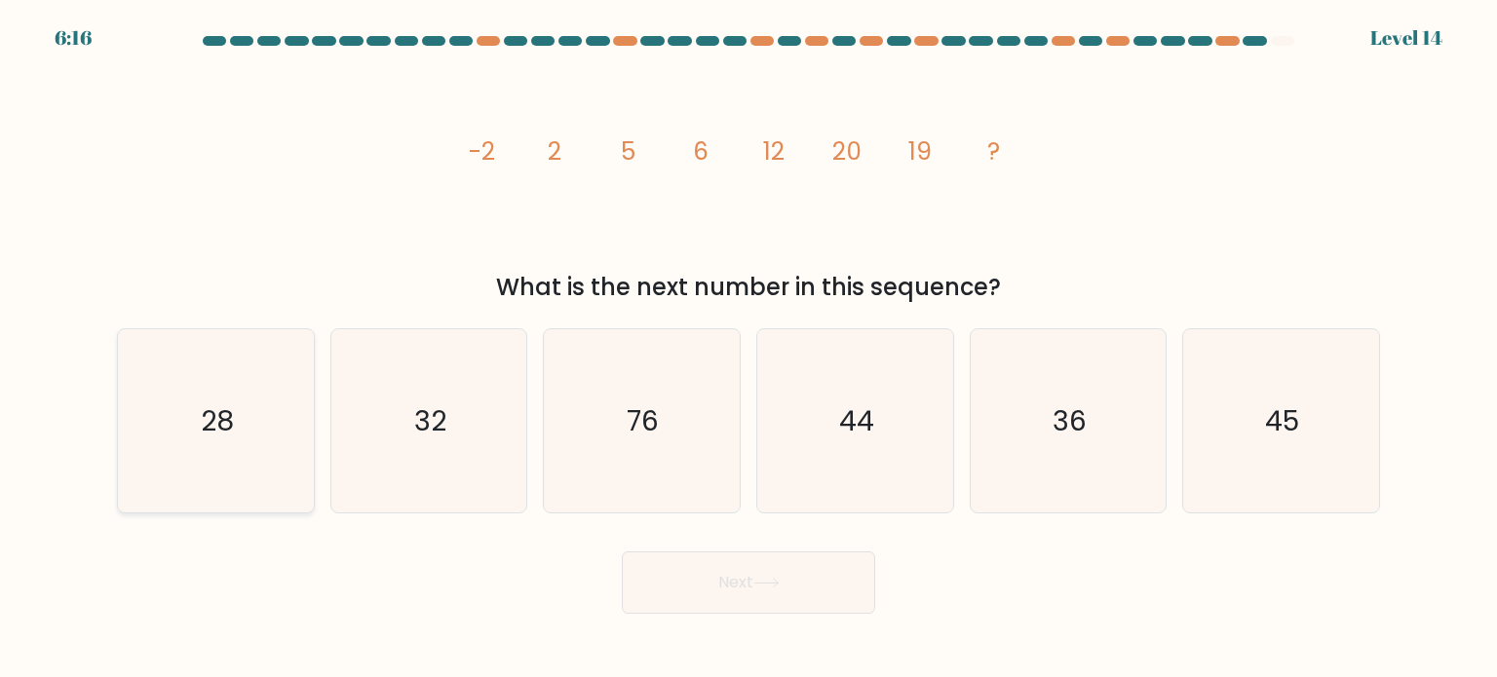
click at [285, 396] on icon "28" at bounding box center [215, 420] width 183 height 183
click at [749, 349] on input "a. 28" at bounding box center [749, 344] width 1 height 10
radio input "true"
click at [708, 576] on button "Next" at bounding box center [748, 583] width 253 height 62
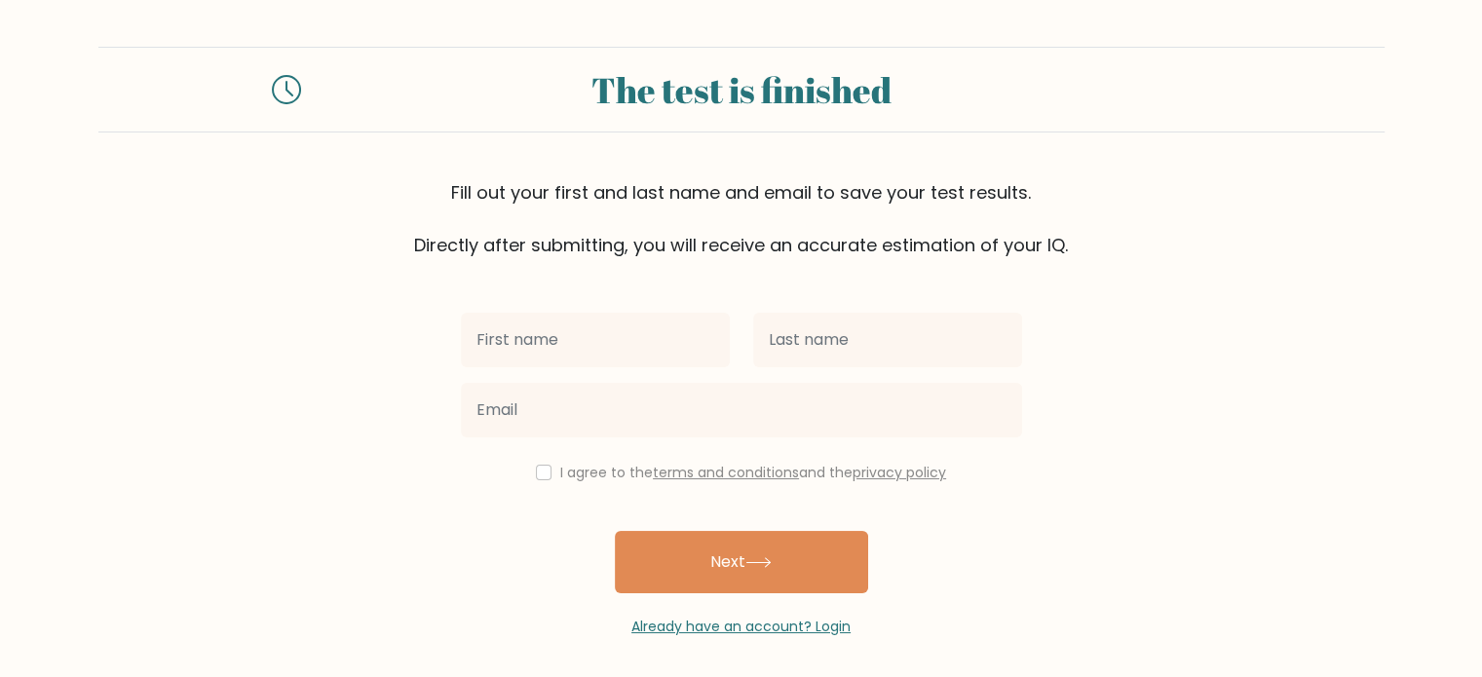
scroll to position [6, 0]
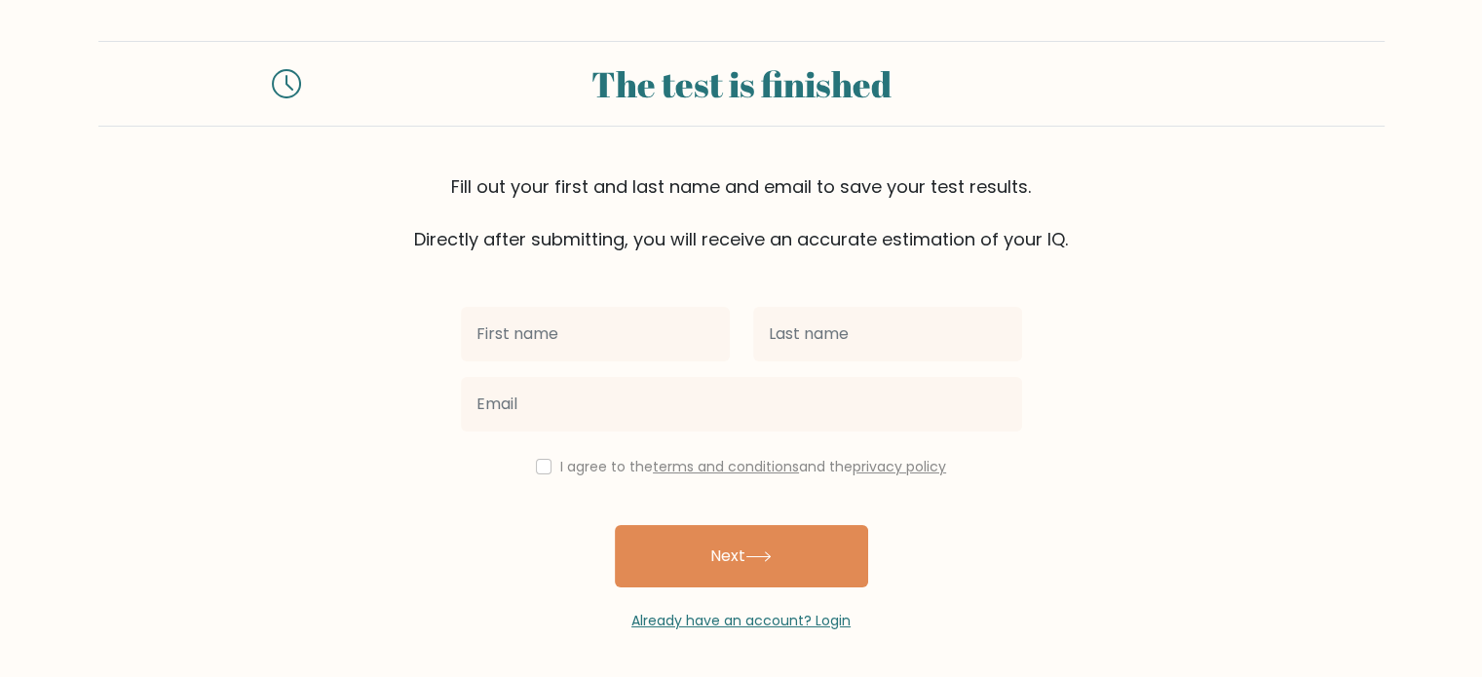
click at [639, 331] on input "text" at bounding box center [595, 334] width 269 height 55
type input "Dur"
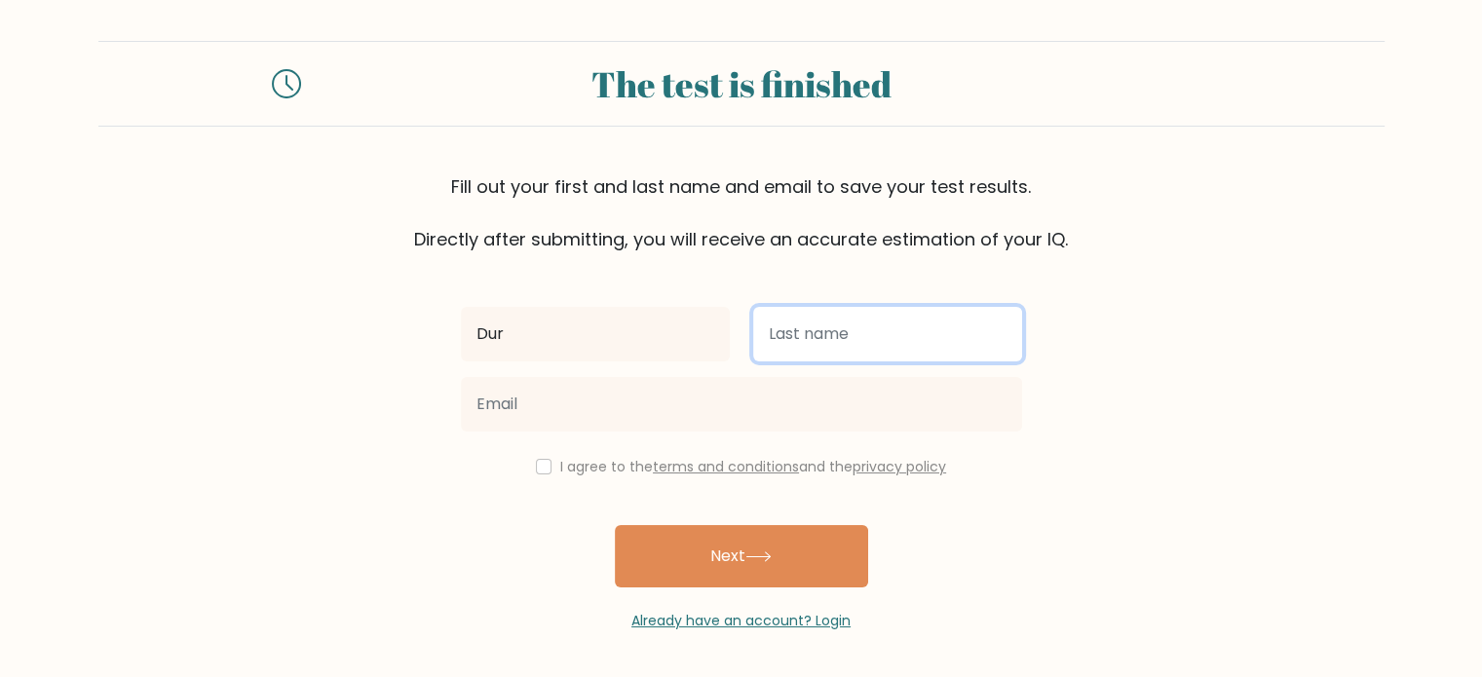
click at [813, 350] on input "text" at bounding box center [887, 334] width 269 height 55
type input "Viray"
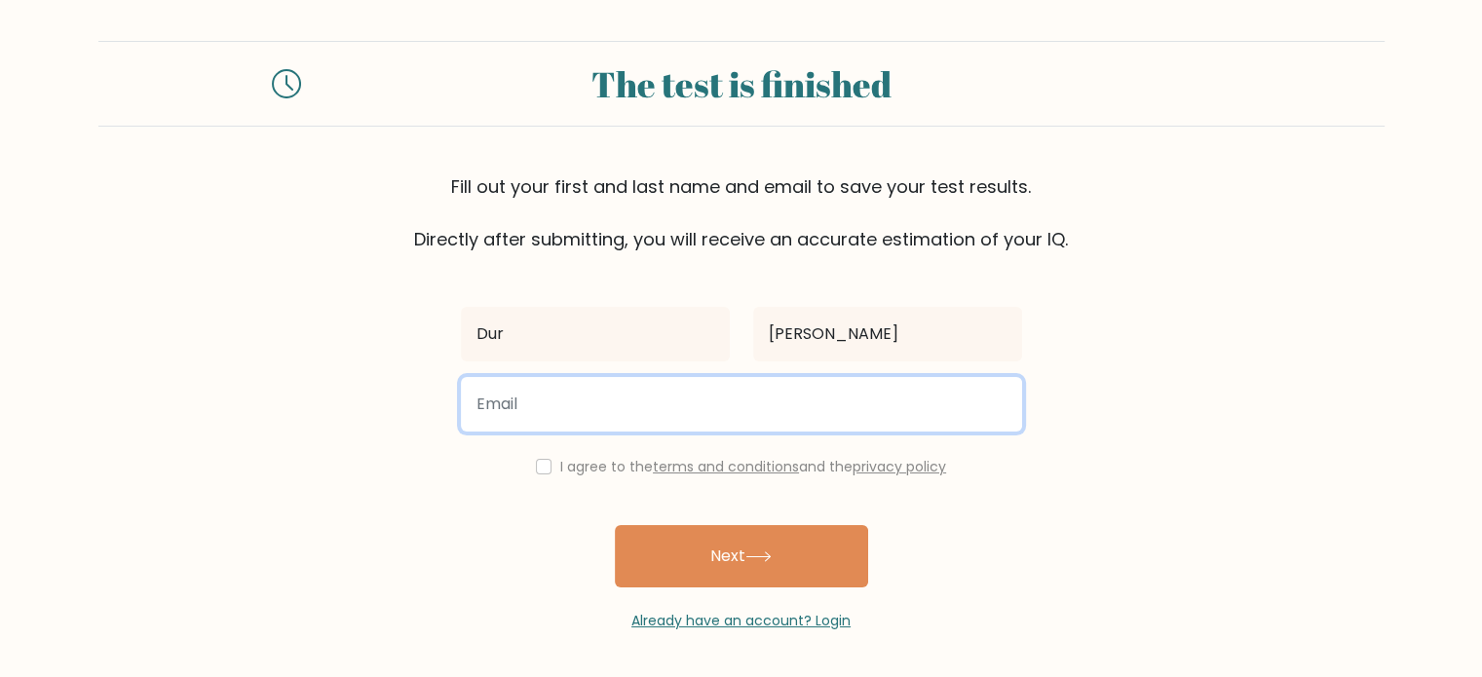
click at [773, 403] on input "email" at bounding box center [741, 404] width 561 height 55
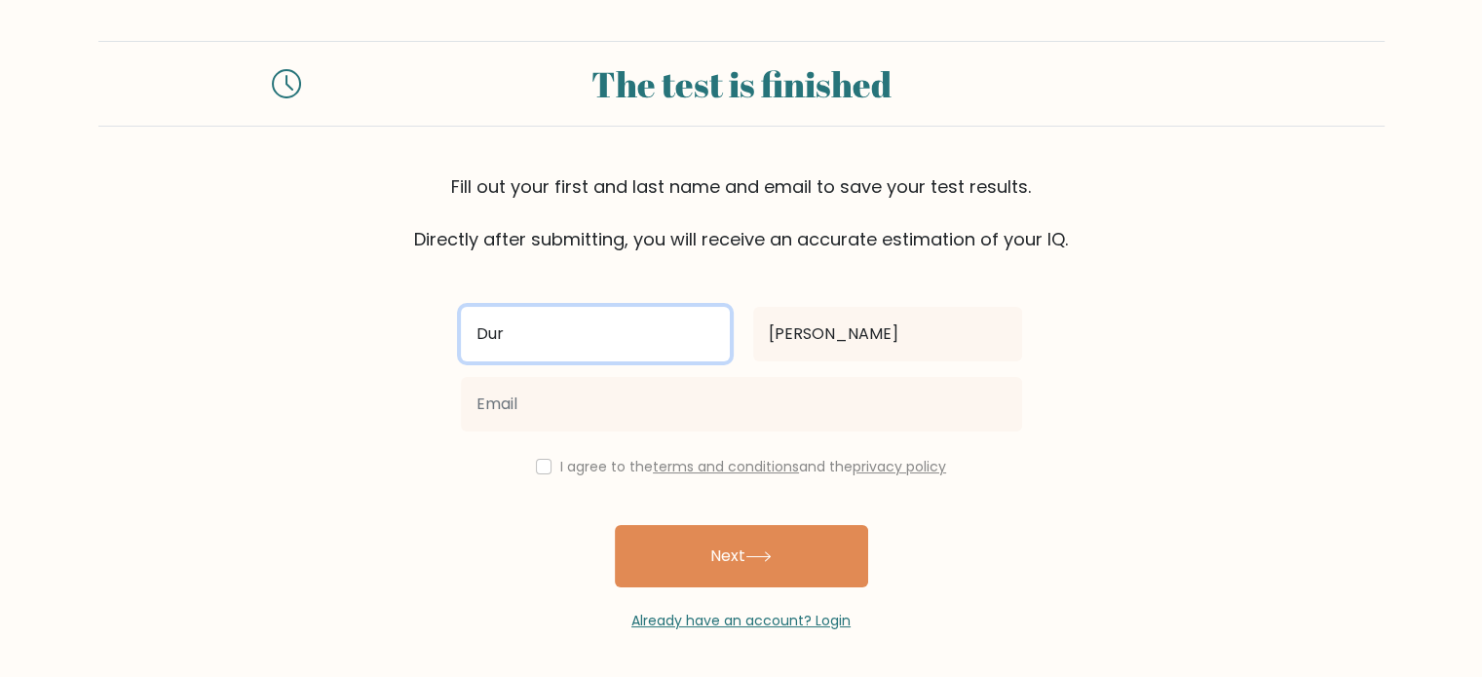
click at [651, 332] on input "Dur" at bounding box center [595, 334] width 269 height 55
type input "Dorothy"
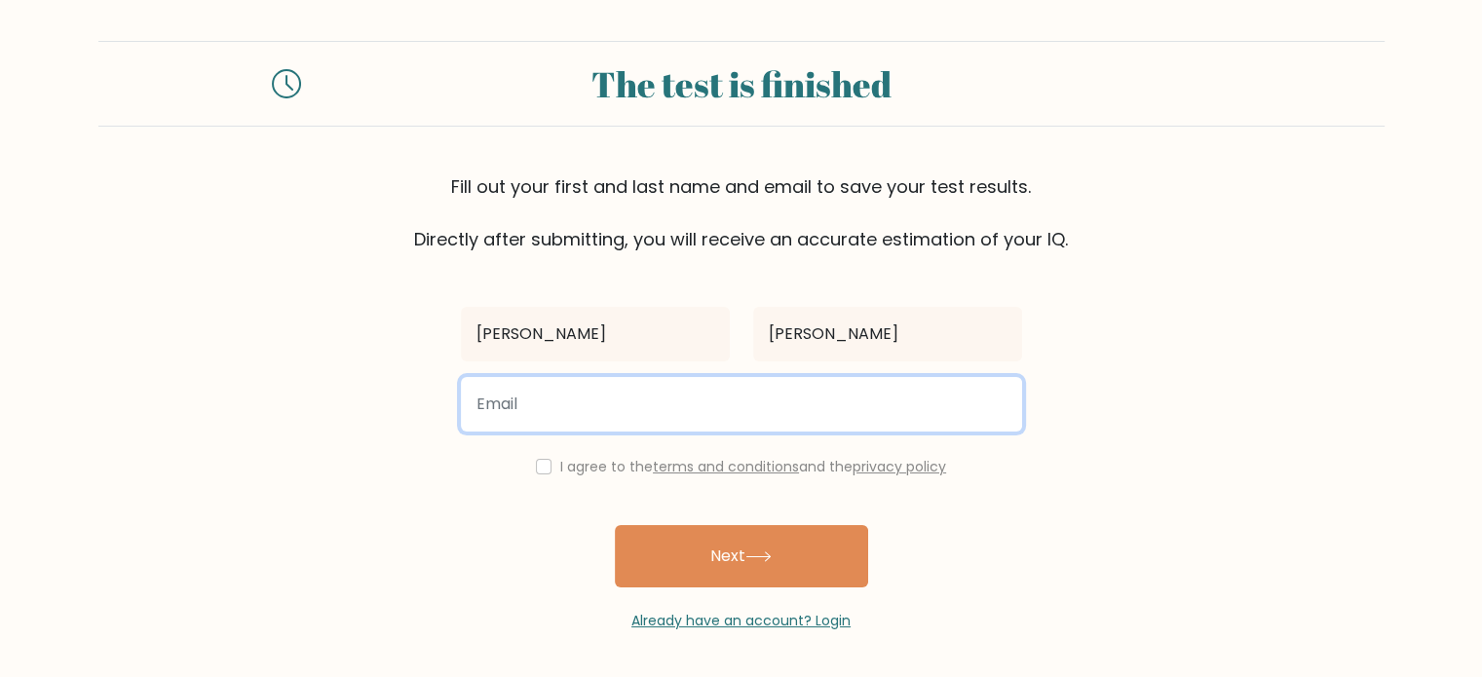
click at [544, 419] on input "email" at bounding box center [741, 404] width 561 height 55
type input "dur.backup1@gmail.com"
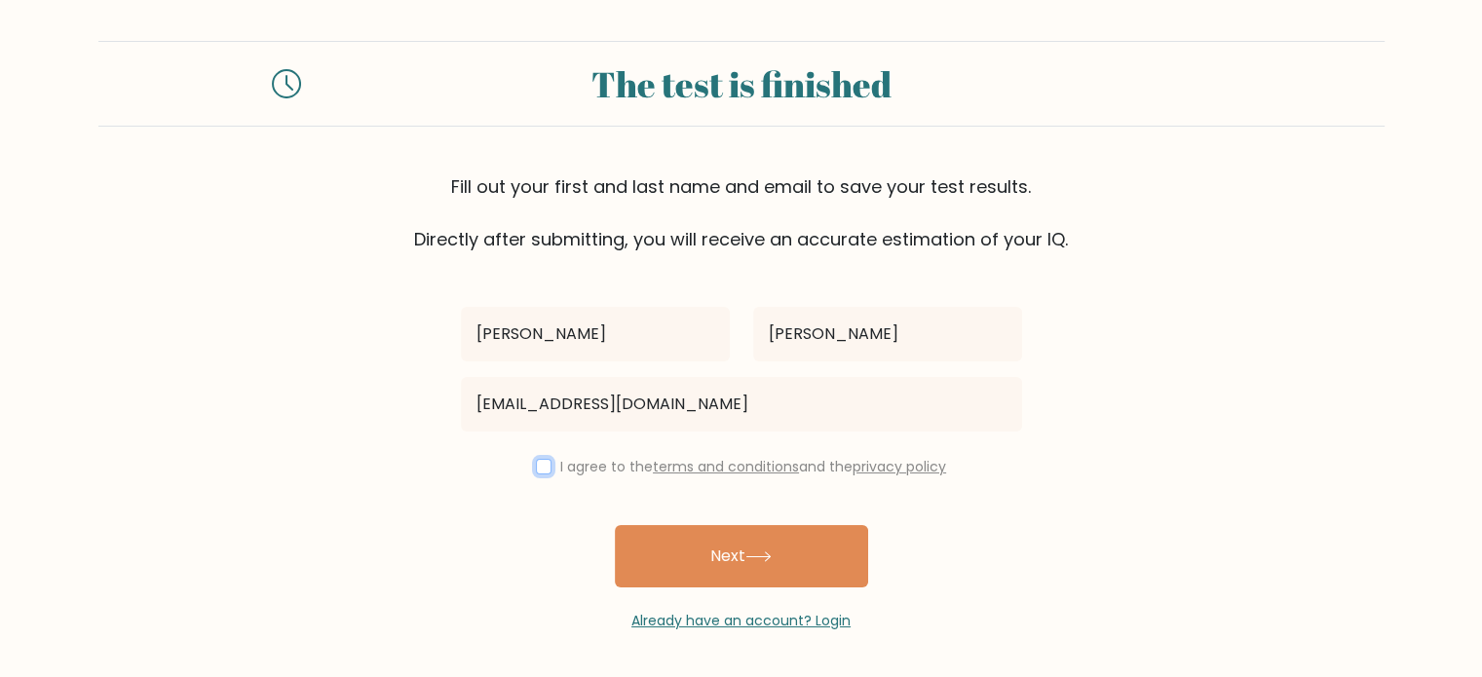
click at [542, 471] on input "checkbox" at bounding box center [544, 467] width 16 height 16
checkbox input "true"
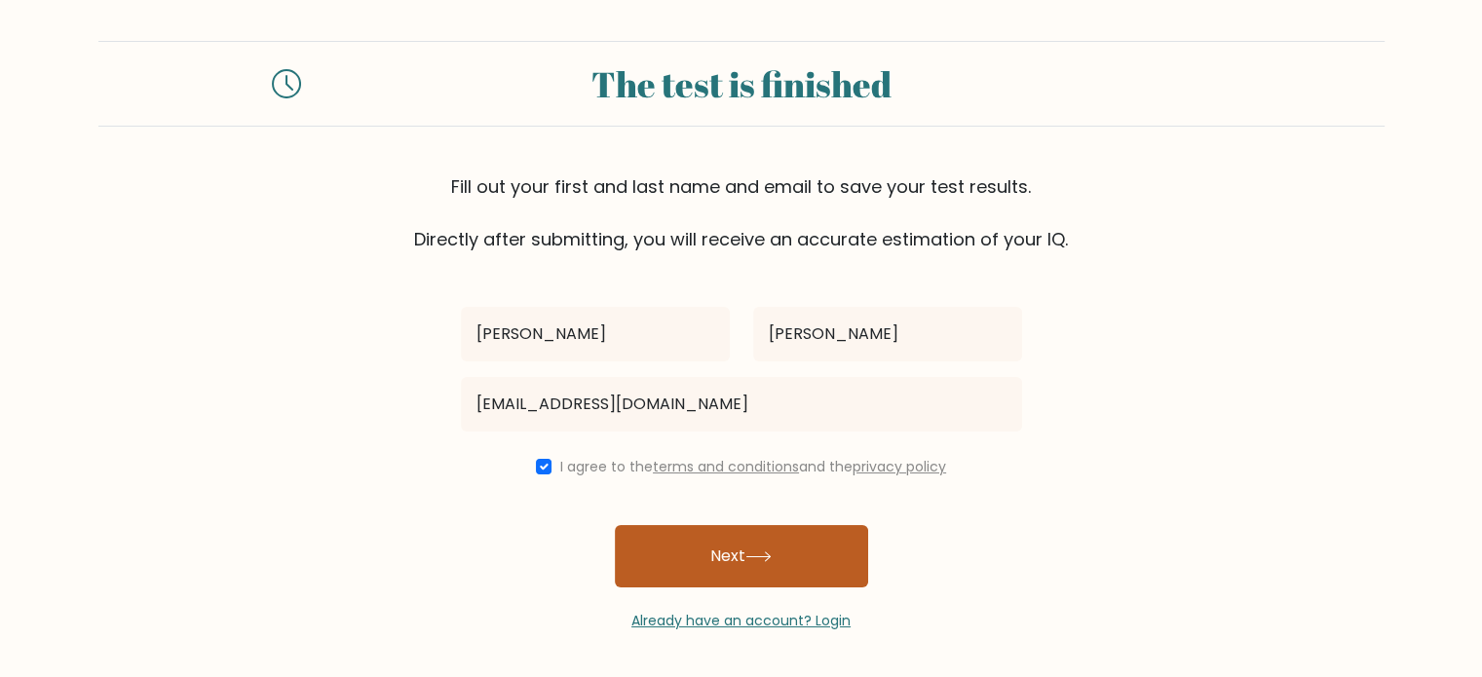
click at [780, 540] on button "Next" at bounding box center [741, 556] width 253 height 62
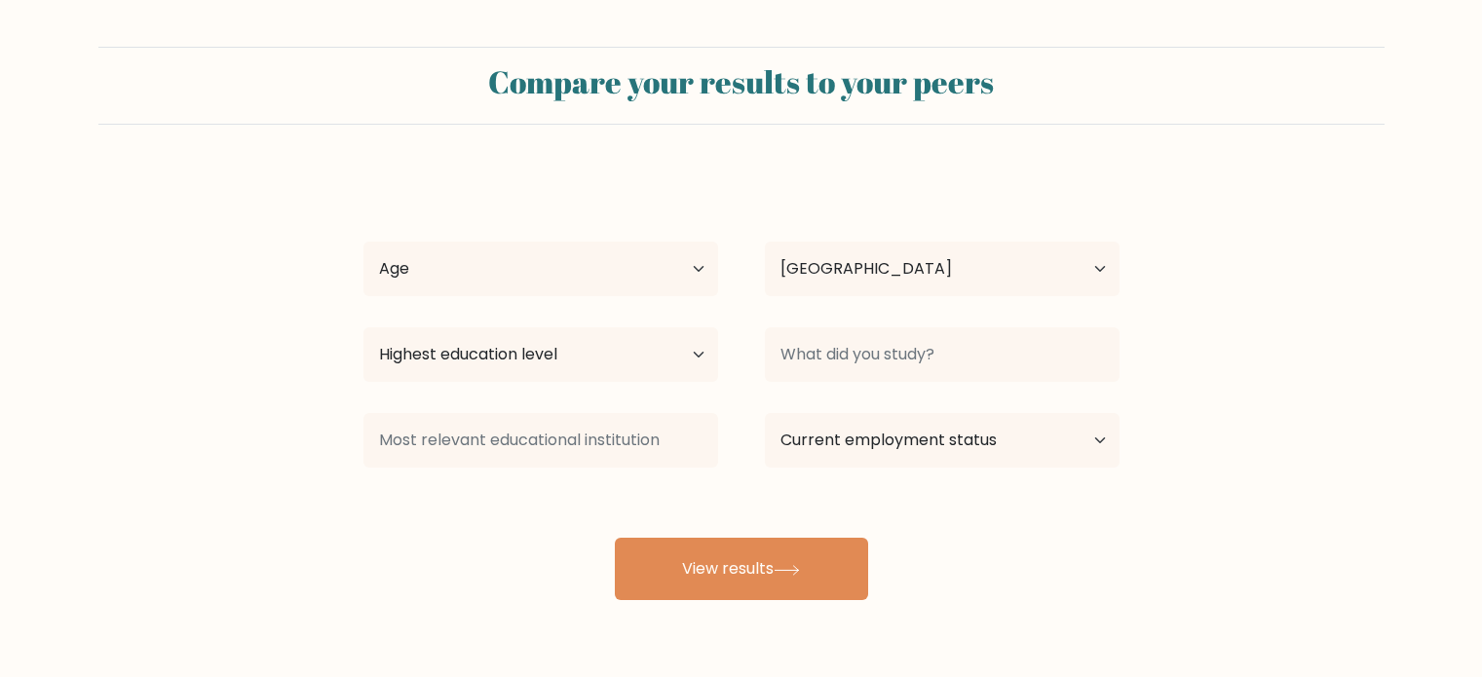
select select "PH"
click at [590, 248] on select "Age Under 18 years old 18-24 years old 25-34 years old 35-44 years old 45-54 ye…" at bounding box center [541, 269] width 355 height 55
select select "18_24"
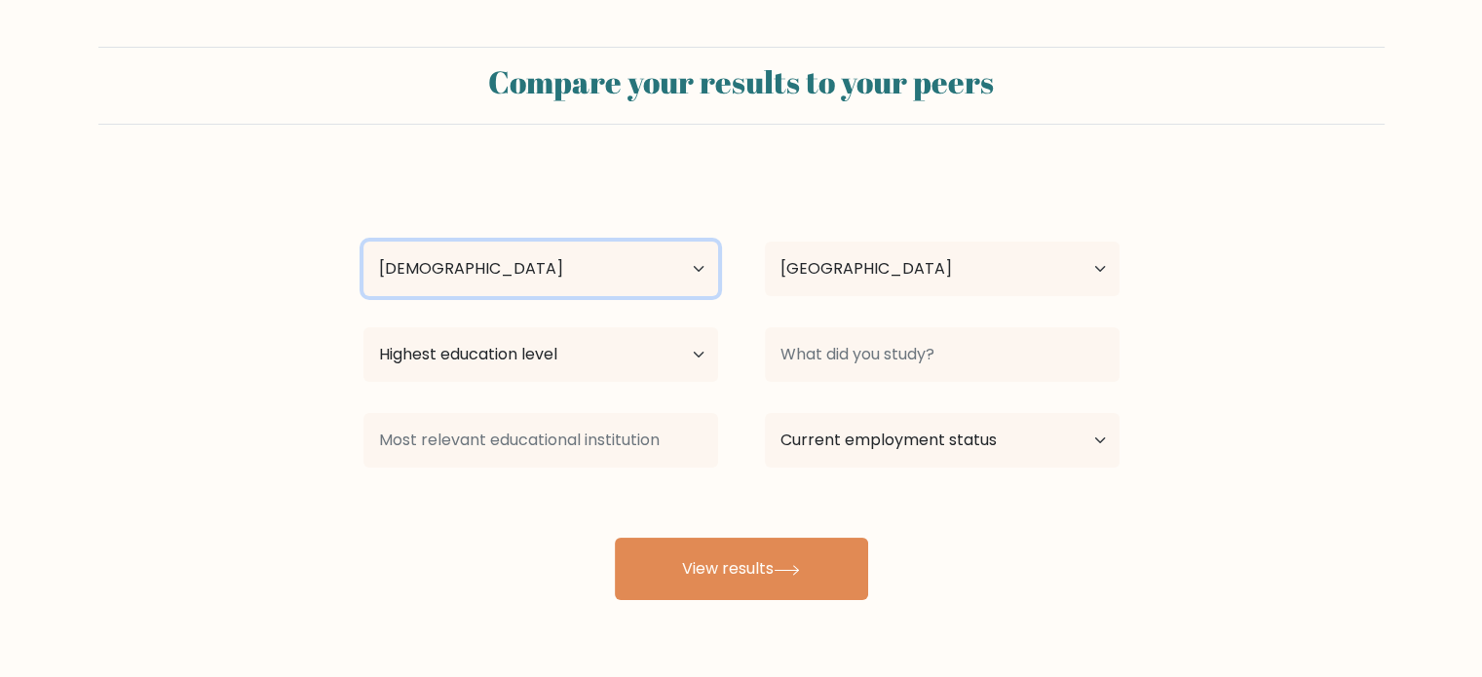
click at [364, 242] on select "Age Under 18 years old 18-24 years old 25-34 years old 35-44 years old 45-54 ye…" at bounding box center [541, 269] width 355 height 55
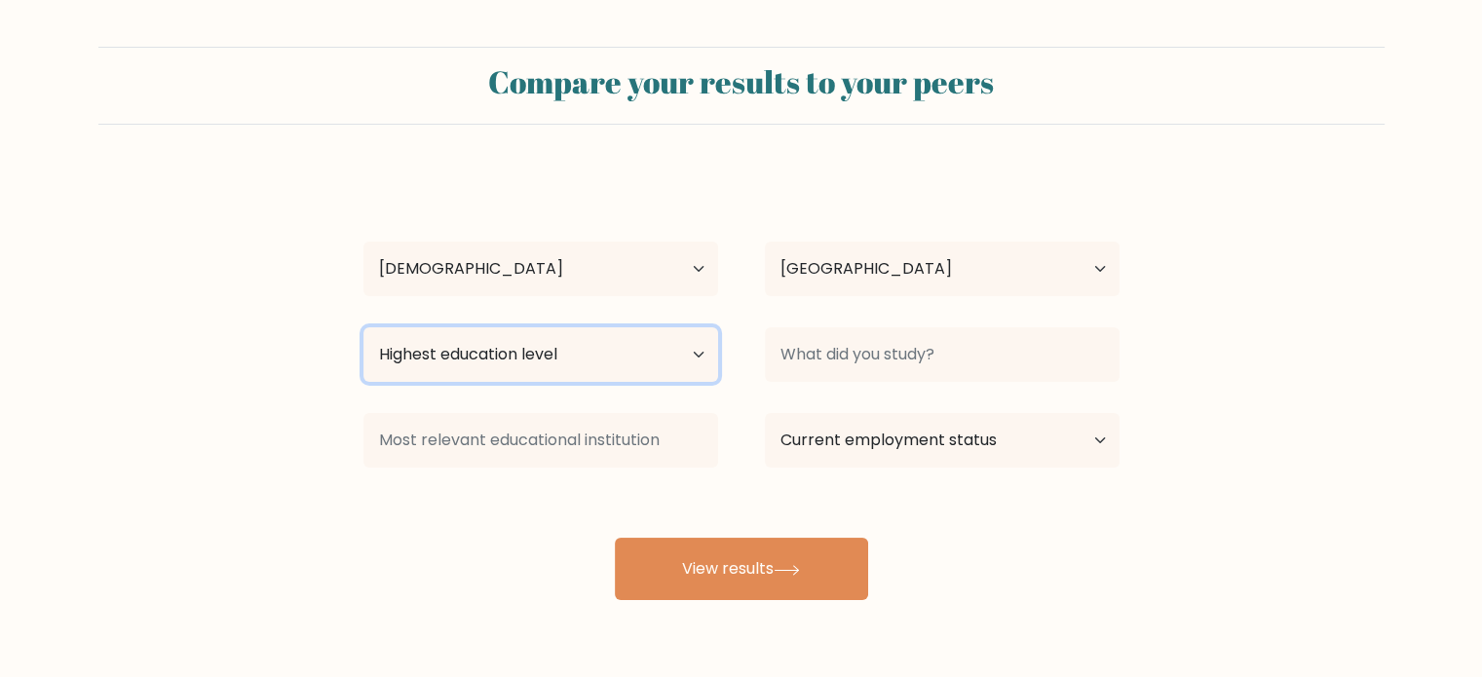
click at [604, 358] on select "Highest education level No schooling Primary Lower Secondary Upper Secondary Oc…" at bounding box center [541, 354] width 355 height 55
select select "bachelors_degree"
click at [364, 327] on select "Highest education level No schooling Primary Lower Secondary Upper Secondary Oc…" at bounding box center [541, 354] width 355 height 55
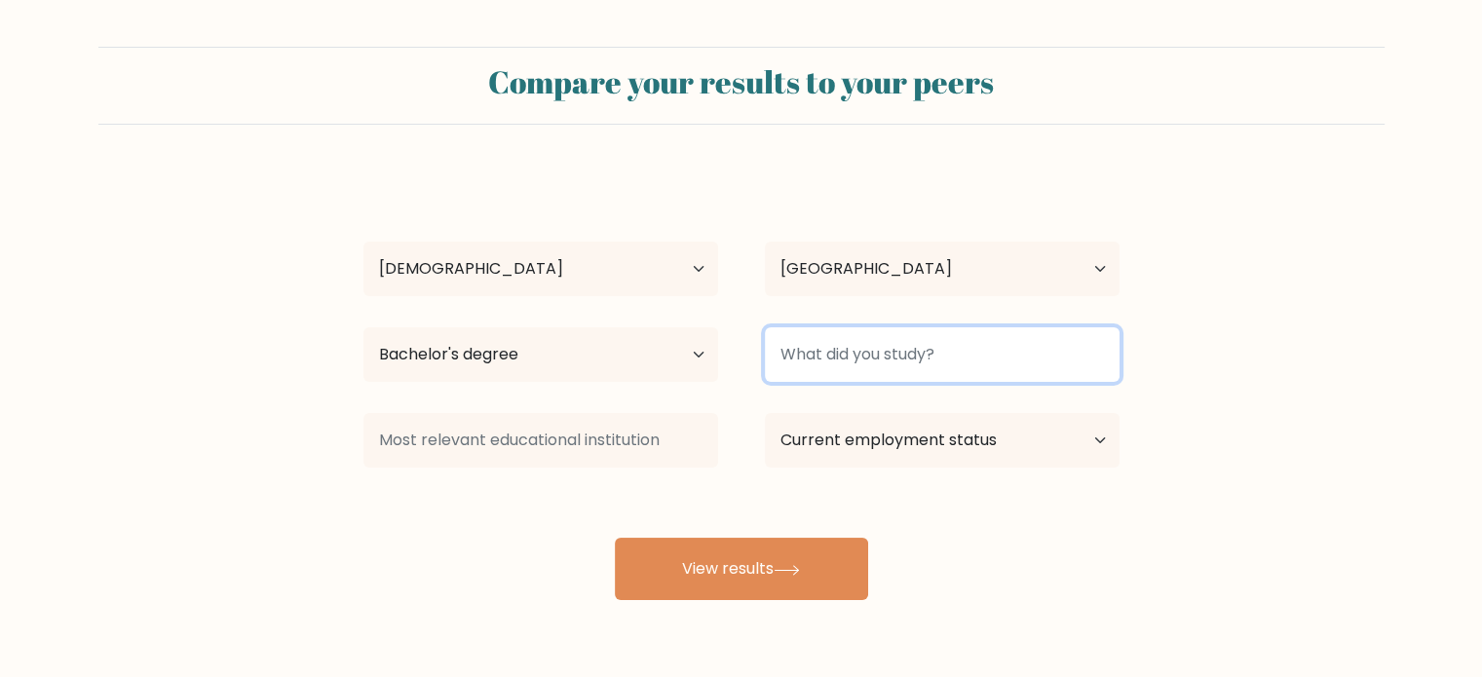
click at [920, 343] on input at bounding box center [942, 354] width 355 height 55
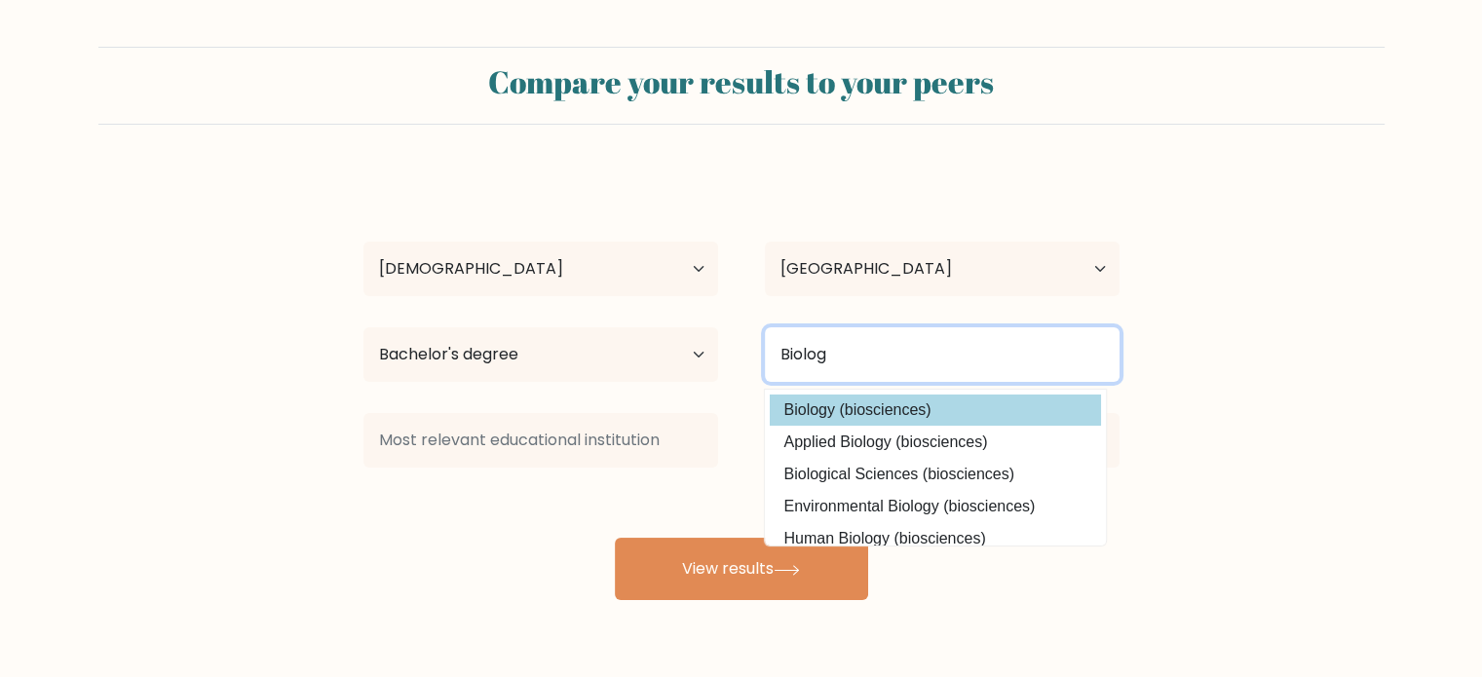
type input "Biolog"
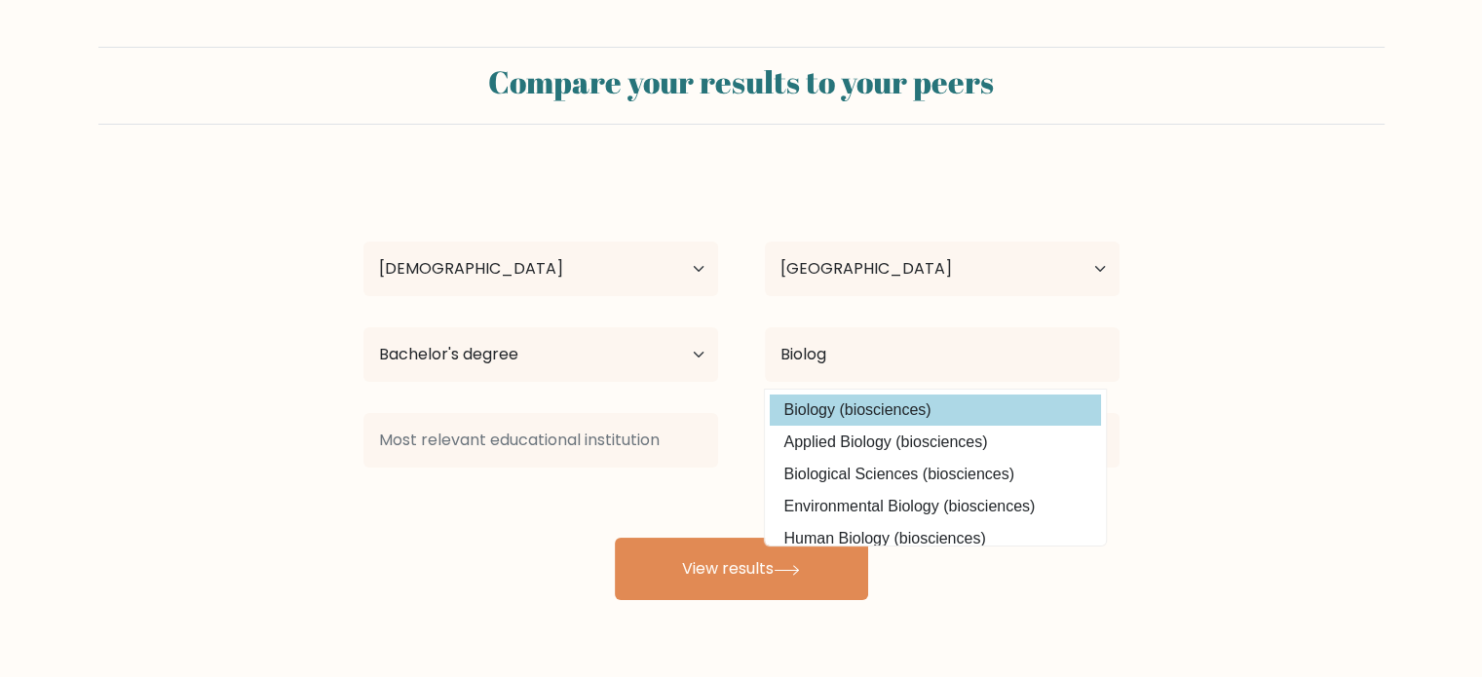
click at [884, 409] on div "Dorothy Viray Age Under 18 years old 18-24 years old 25-34 years old 35-44 year…" at bounding box center [742, 386] width 780 height 429
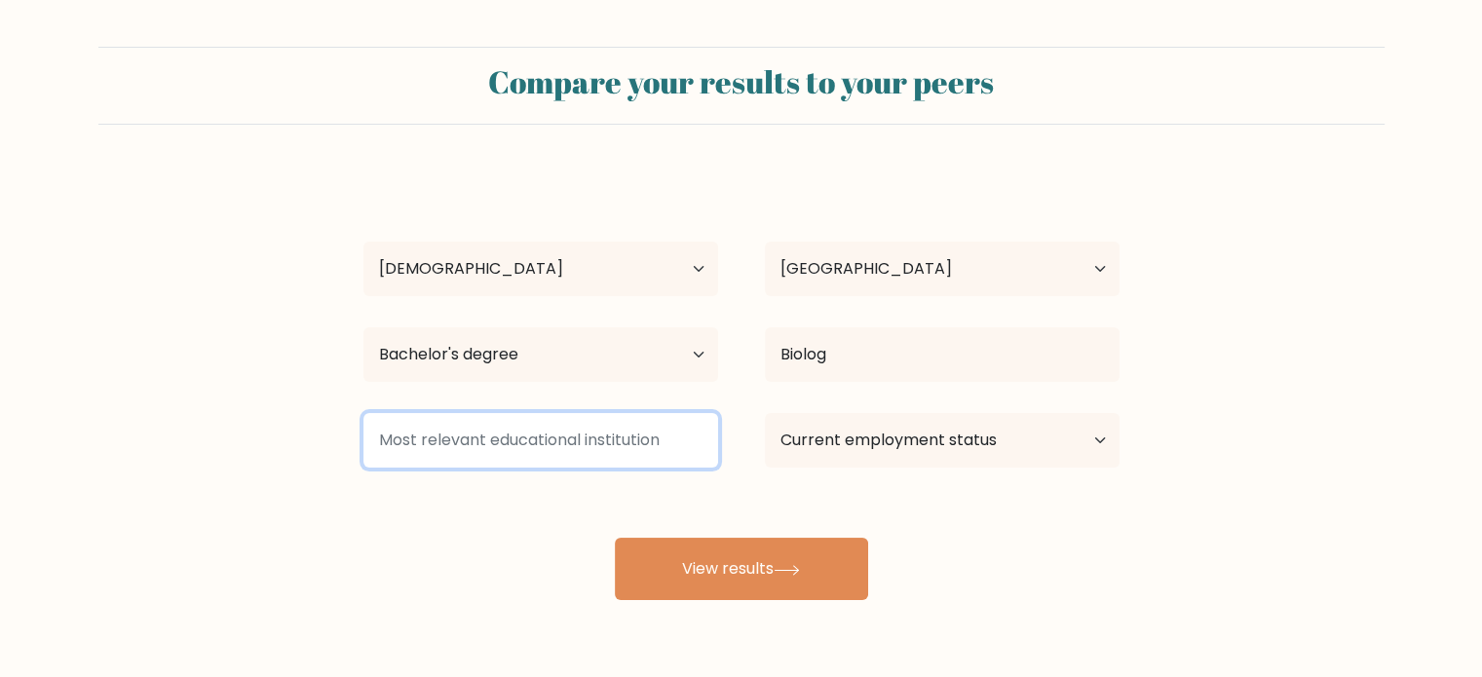
click at [650, 436] on input at bounding box center [541, 440] width 355 height 55
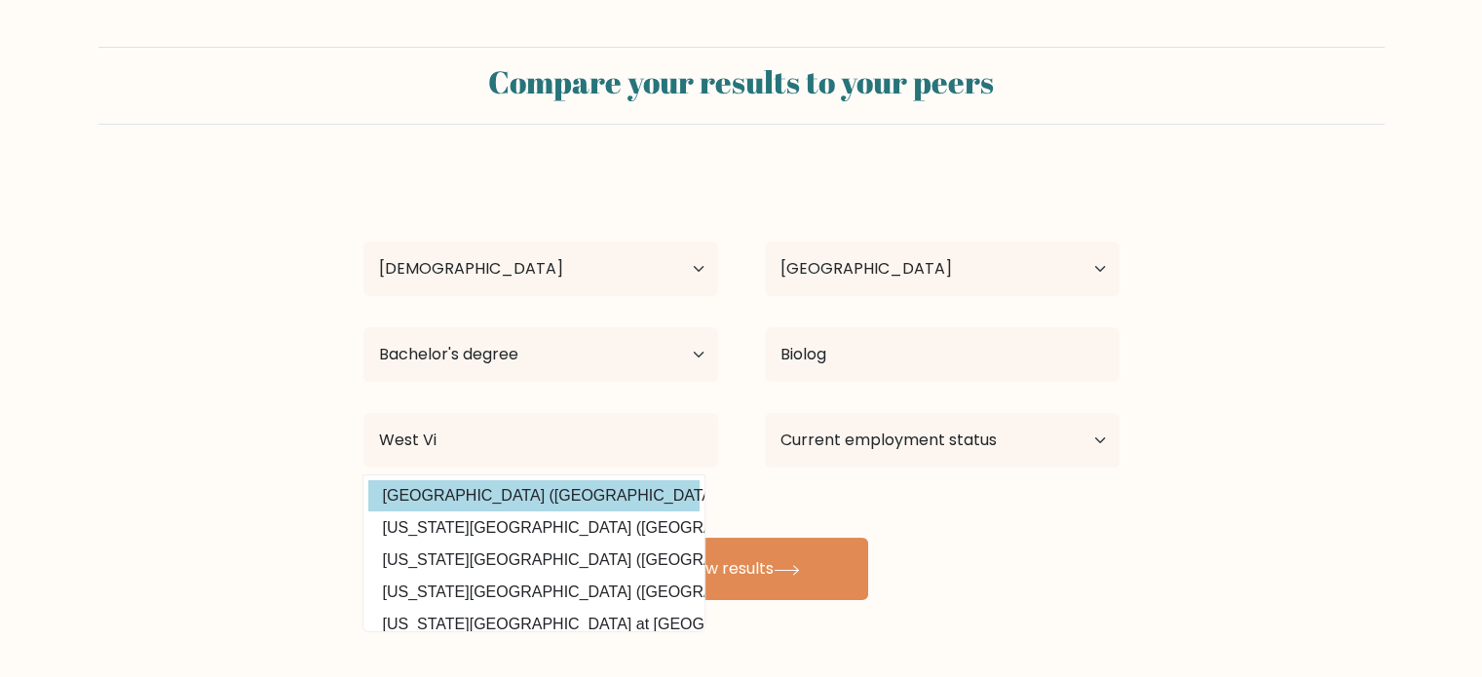
click at [590, 494] on div "Dorothy Viray Age Under 18 years old 18-24 years old 25-34 years old 35-44 year…" at bounding box center [742, 386] width 780 height 429
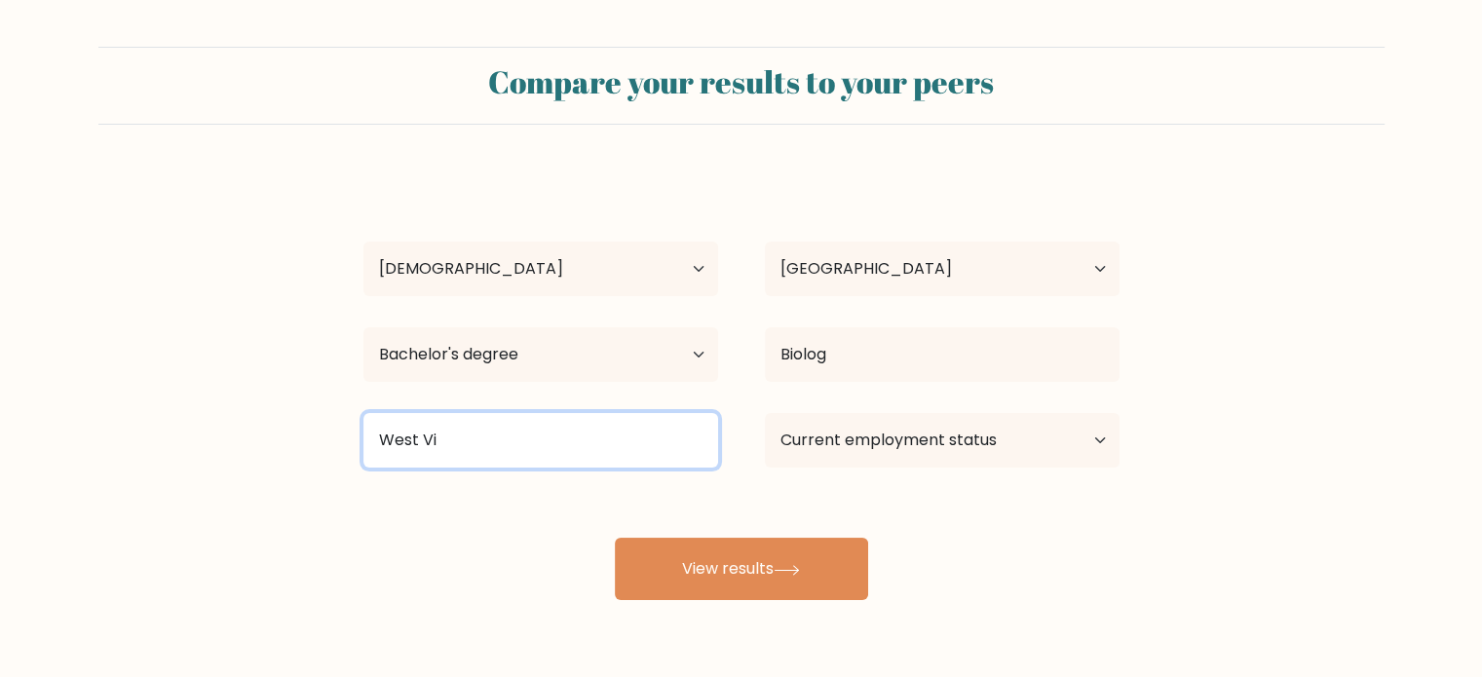
click at [611, 463] on input "West Vi" at bounding box center [541, 440] width 355 height 55
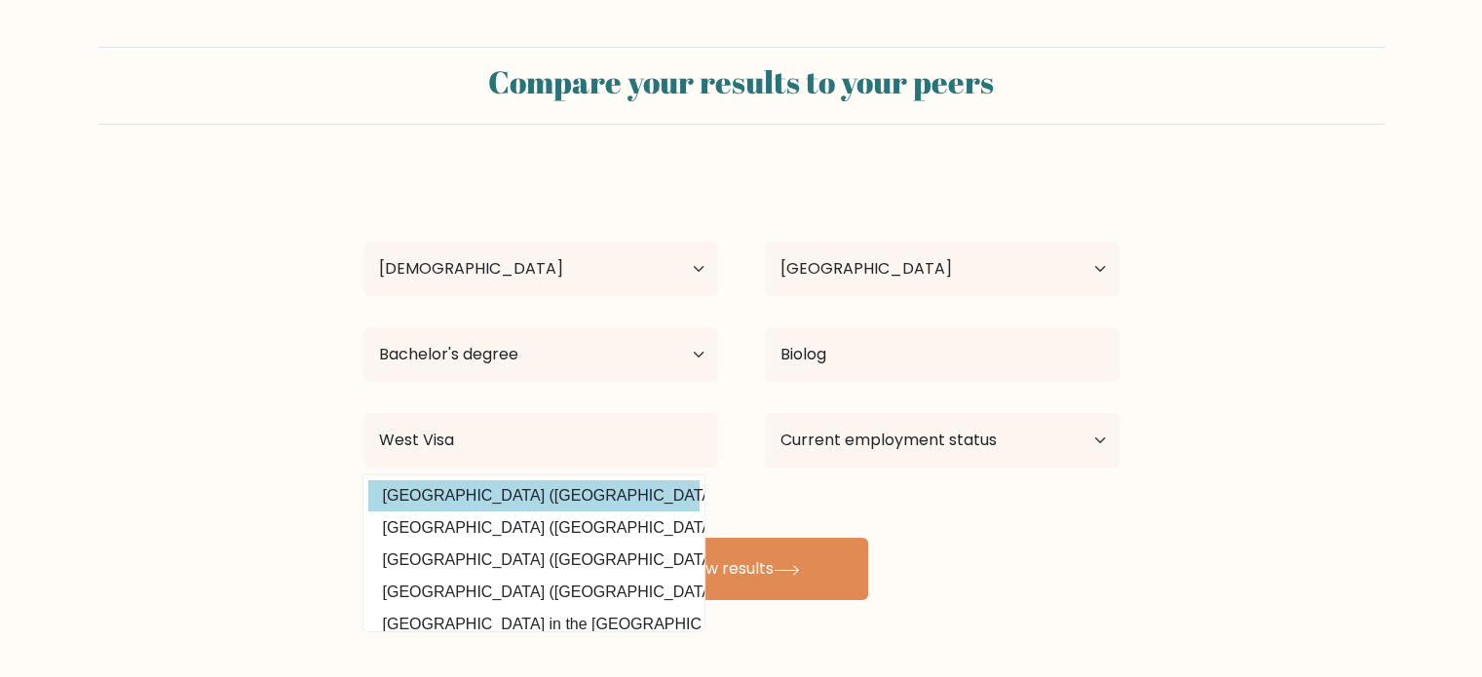
click at [516, 496] on div "Dorothy Viray Age Under 18 years old 18-24 years old 25-34 years old 35-44 year…" at bounding box center [742, 386] width 780 height 429
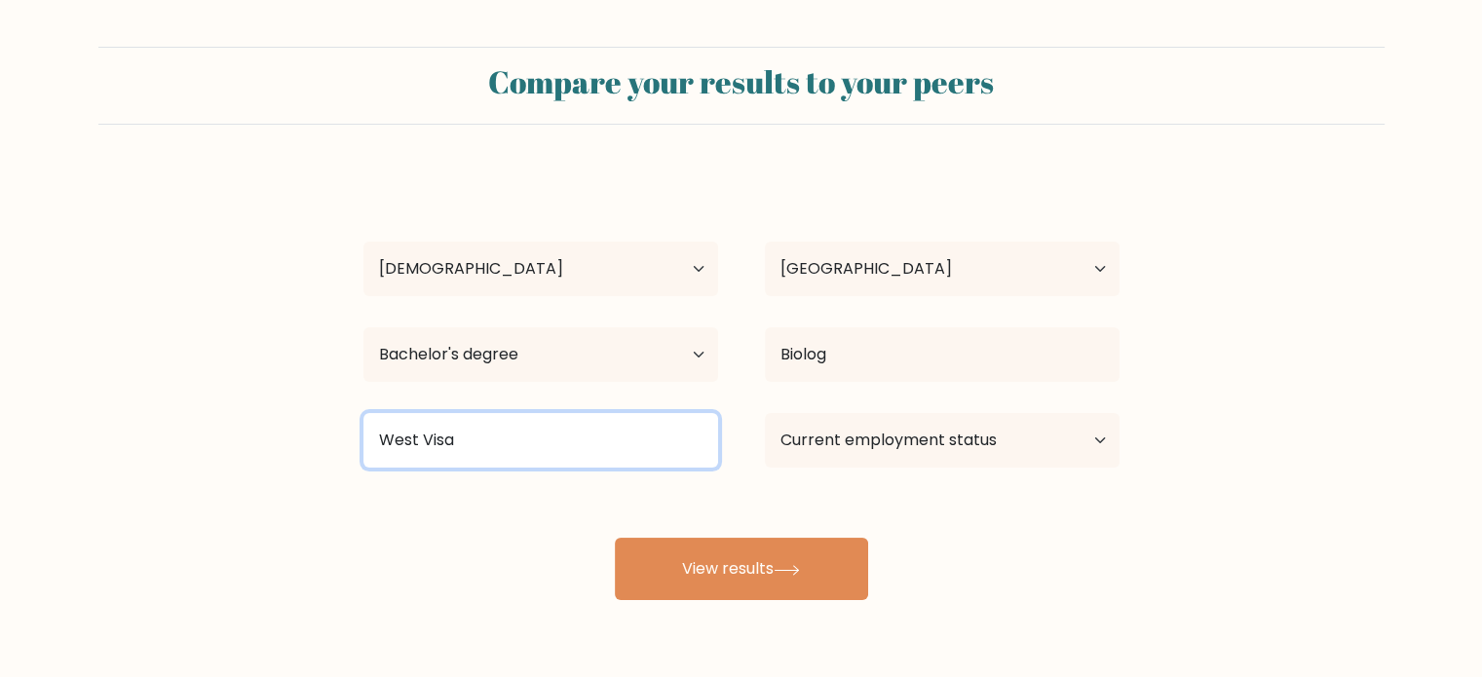
click at [511, 450] on input "West Visa" at bounding box center [541, 440] width 355 height 55
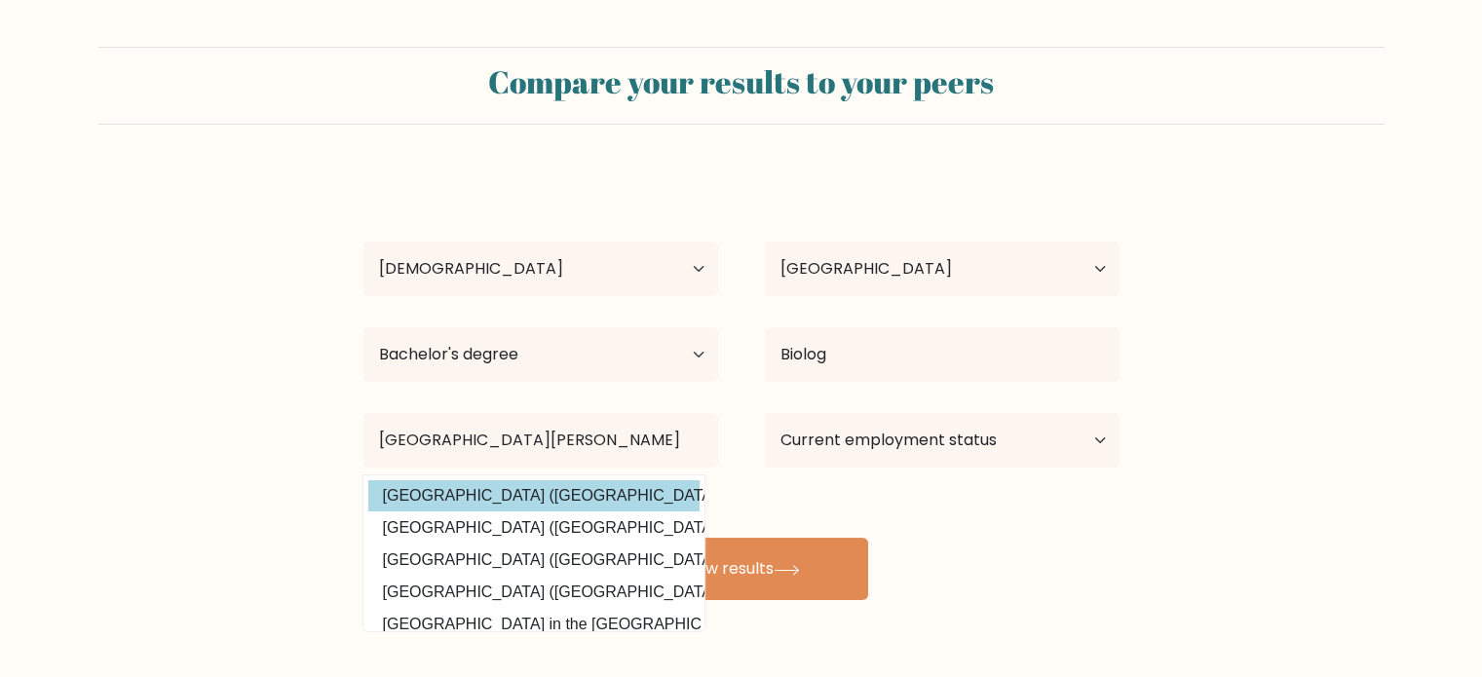
click at [557, 506] on option "West Visayas State University (Philippines)" at bounding box center [533, 495] width 331 height 31
type input "[GEOGRAPHIC_DATA]"
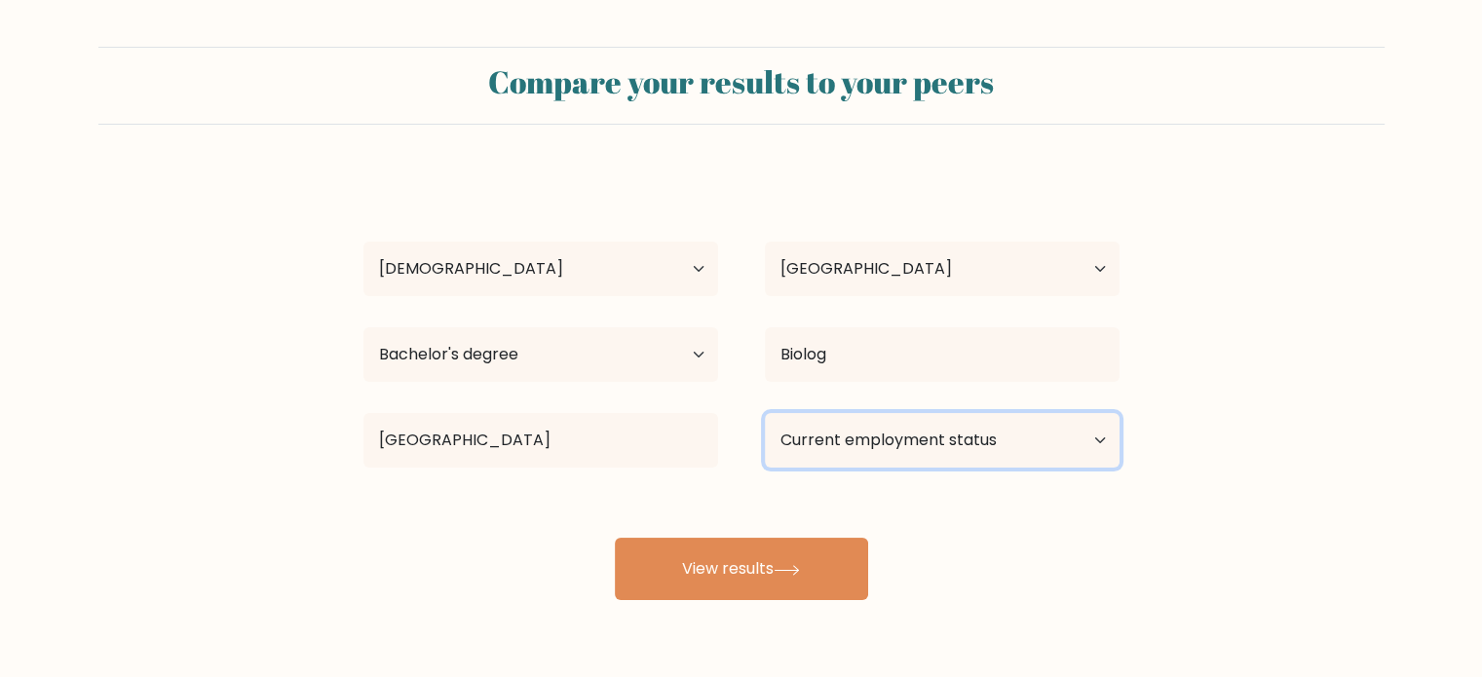
click at [990, 432] on select "Current employment status Employed Student Retired Other / prefer not to answer" at bounding box center [942, 440] width 355 height 55
select select "other"
click at [765, 413] on select "Current employment status Employed Student Retired Other / prefer not to answer" at bounding box center [942, 440] width 355 height 55
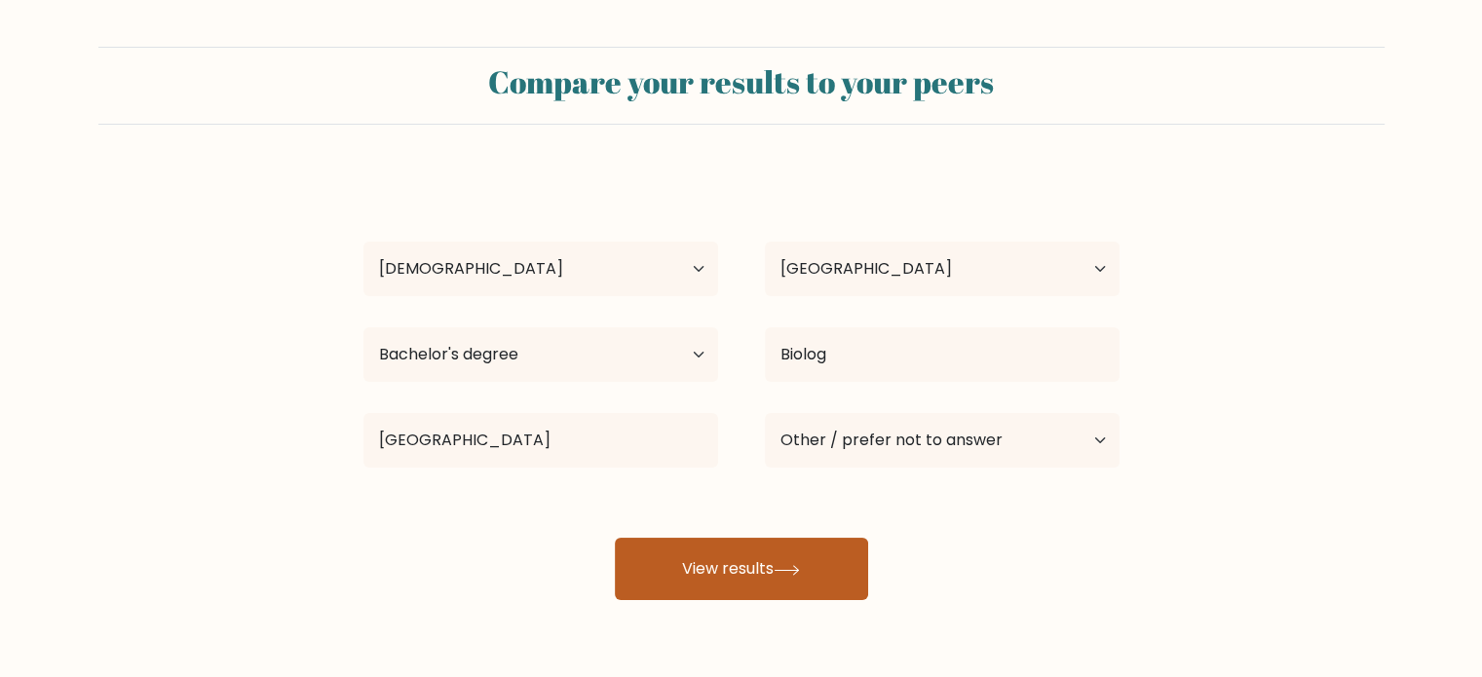
click at [789, 580] on button "View results" at bounding box center [741, 569] width 253 height 62
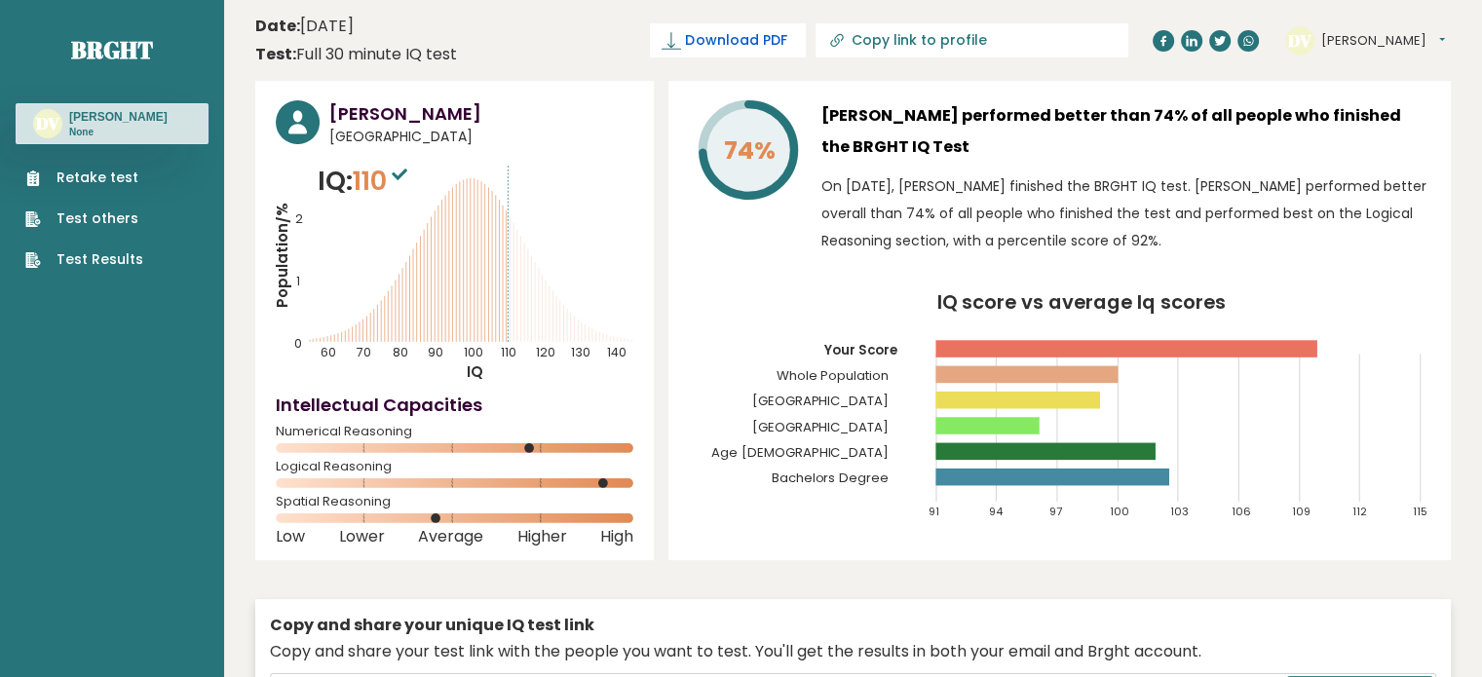
click at [788, 28] on link "Download PDF" at bounding box center [728, 40] width 156 height 34
